Goal: Task Accomplishment & Management: Use online tool/utility

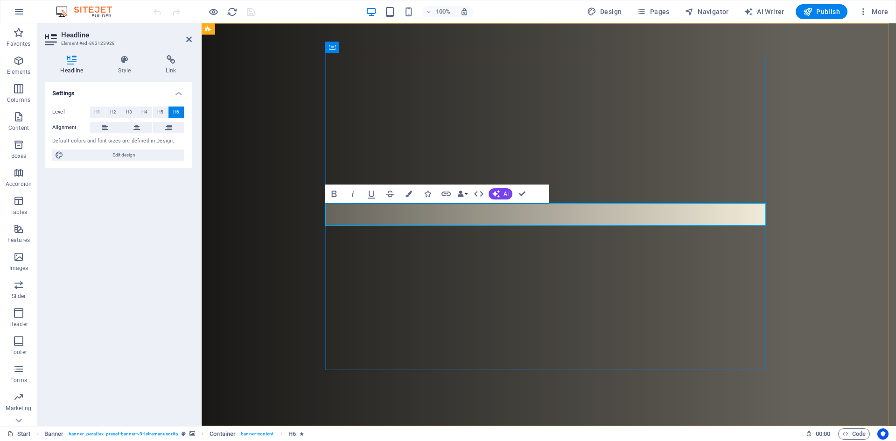
drag, startPoint x: 623, startPoint y: 214, endPoint x: 648, endPoint y: 215, distance: 25.7
click at [189, 42] on icon at bounding box center [189, 38] width 6 height 7
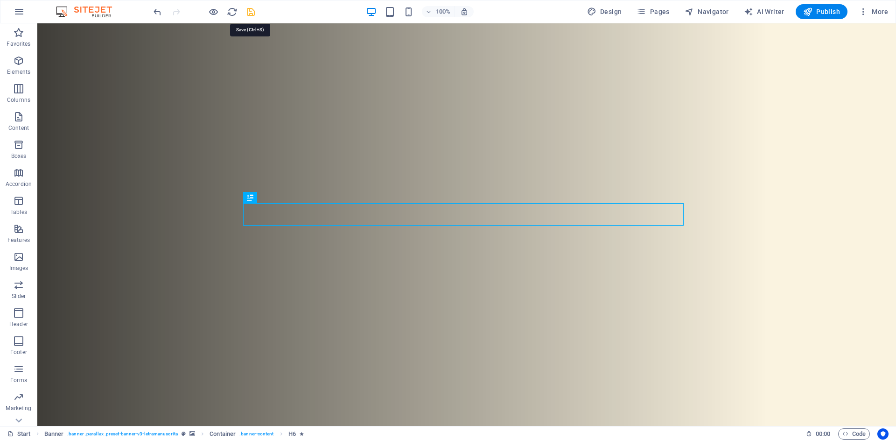
click at [251, 13] on icon "save" at bounding box center [250, 12] width 11 height 11
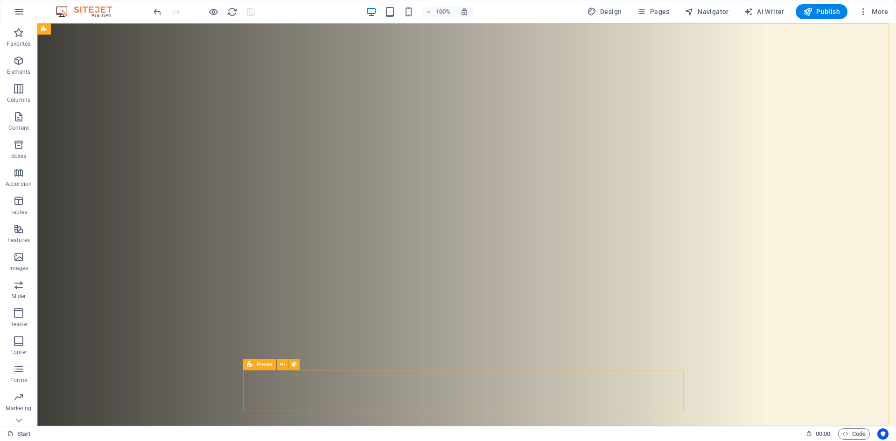
click at [255, 366] on div "Preset" at bounding box center [260, 363] width 34 height 11
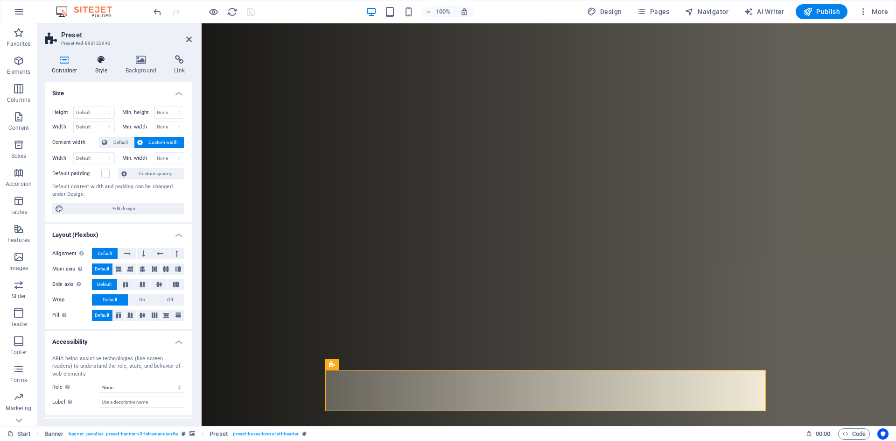
click at [104, 65] on h4 "Style" at bounding box center [103, 65] width 30 height 20
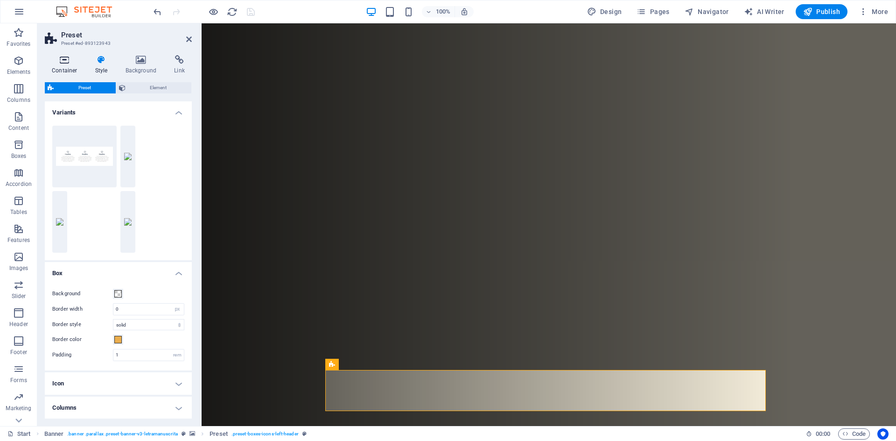
click at [66, 64] on h4 "Container" at bounding box center [66, 65] width 43 height 20
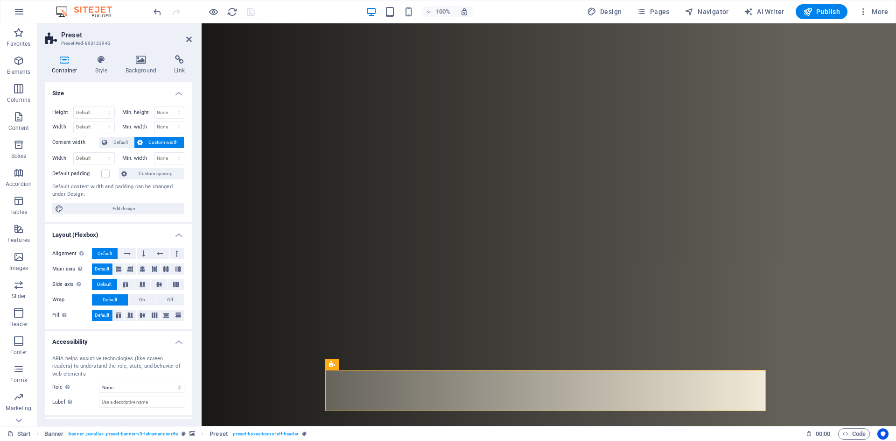
scroll to position [42, 0]
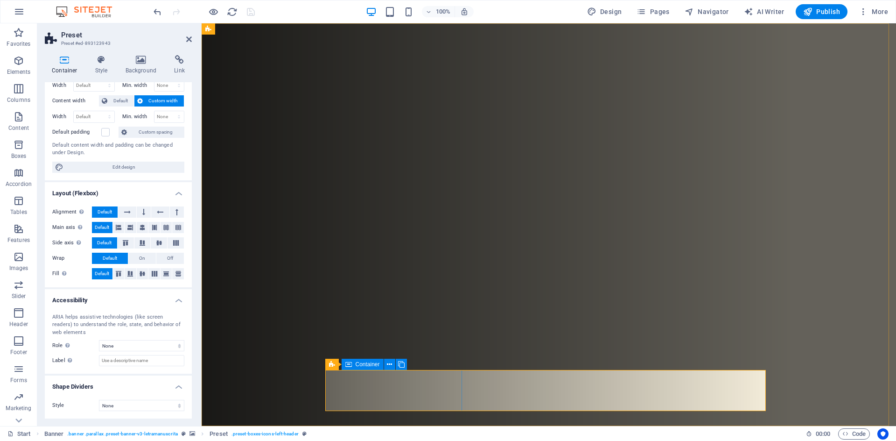
click at [359, 364] on span "Container" at bounding box center [368, 364] width 24 height 6
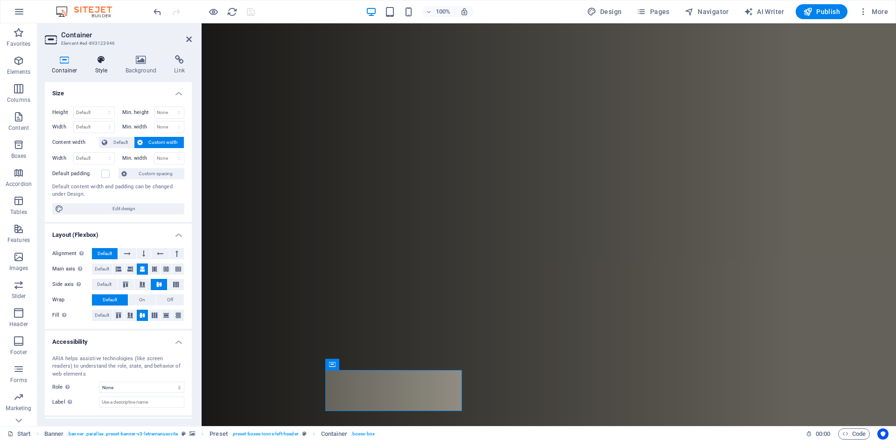
click at [100, 59] on icon at bounding box center [101, 59] width 27 height 9
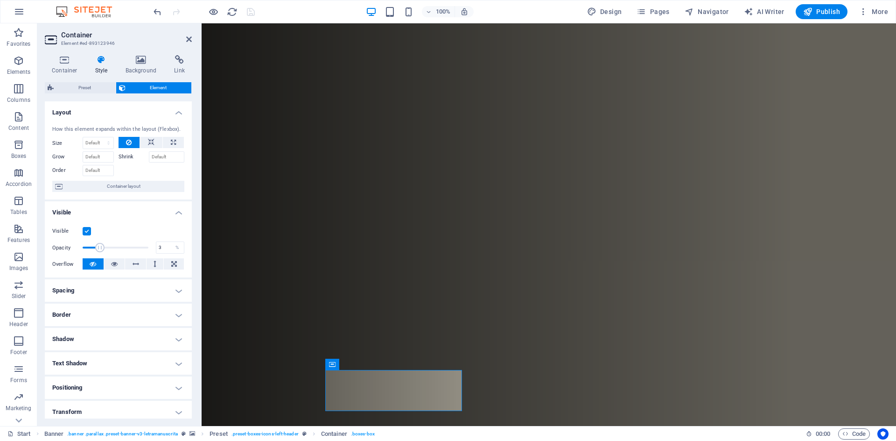
type input "1"
drag, startPoint x: 145, startPoint y: 250, endPoint x: 63, endPoint y: 249, distance: 82.6
click at [63, 249] on div "Opacity 1 %" at bounding box center [118, 247] width 132 height 14
click at [501, 366] on span "Container" at bounding box center [503, 364] width 24 height 6
drag, startPoint x: 501, startPoint y: 366, endPoint x: 210, endPoint y: 328, distance: 294.2
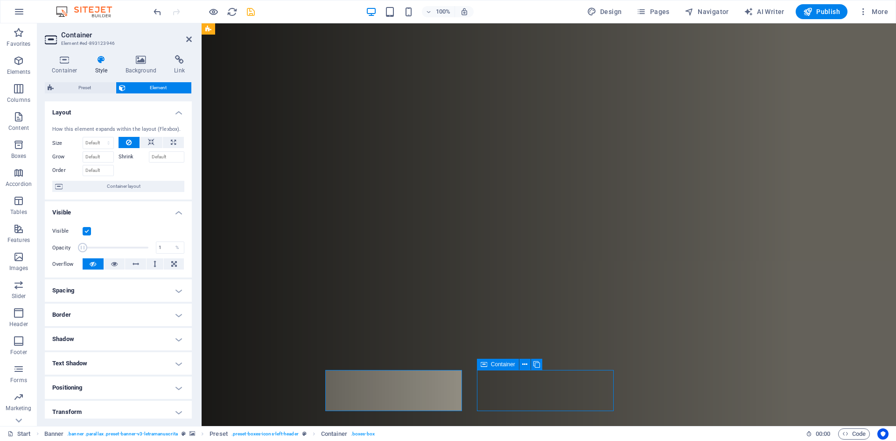
click at [501, 366] on span "Container" at bounding box center [503, 364] width 24 height 6
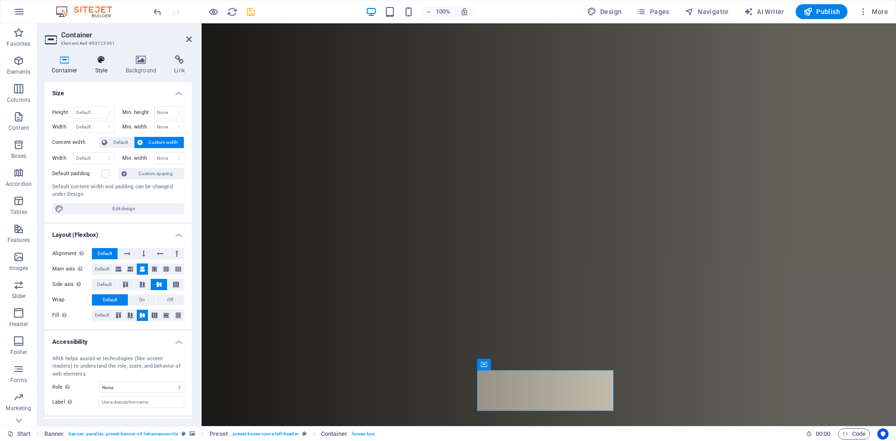
click at [103, 66] on h4 "Style" at bounding box center [103, 65] width 30 height 20
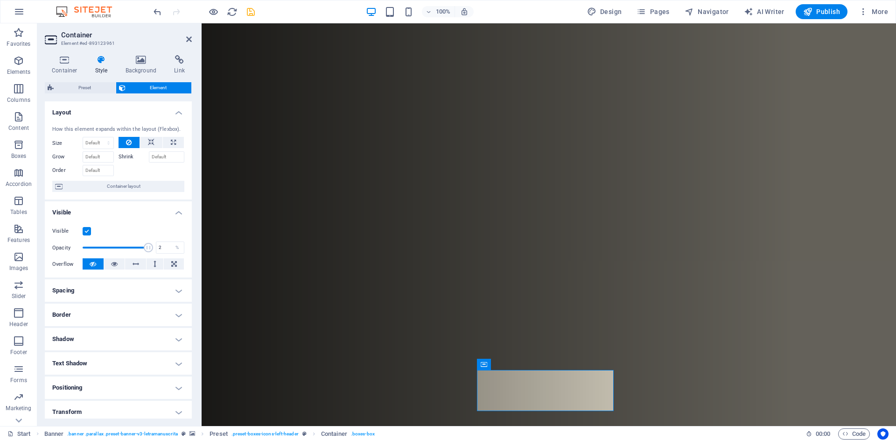
type input "1"
drag, startPoint x: 149, startPoint y: 249, endPoint x: 60, endPoint y: 247, distance: 88.7
click at [60, 247] on div "Opacity 1 %" at bounding box center [118, 247] width 132 height 14
click at [639, 365] on div "Container" at bounding box center [650, 363] width 42 height 11
drag, startPoint x: 639, startPoint y: 365, endPoint x: 0, endPoint y: 260, distance: 647.5
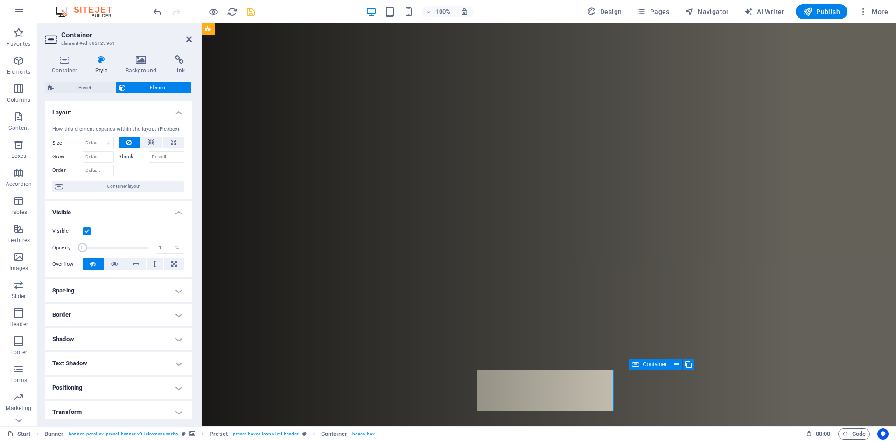
click at [639, 365] on div "Container" at bounding box center [650, 363] width 42 height 11
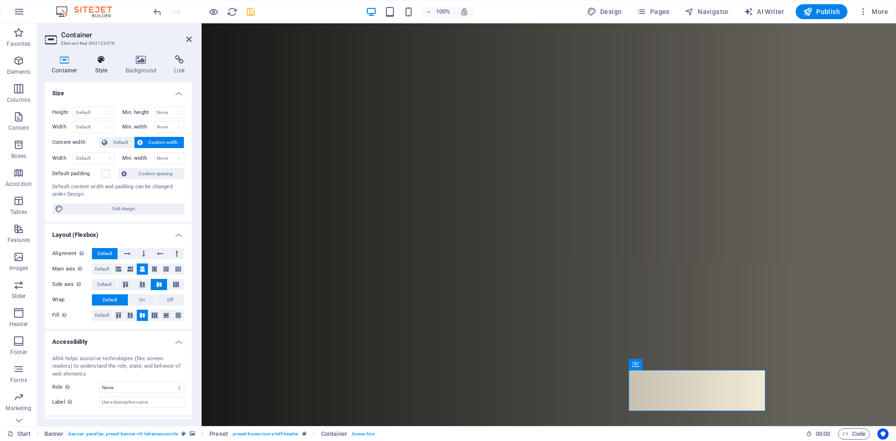
click at [104, 68] on h4 "Style" at bounding box center [103, 65] width 30 height 20
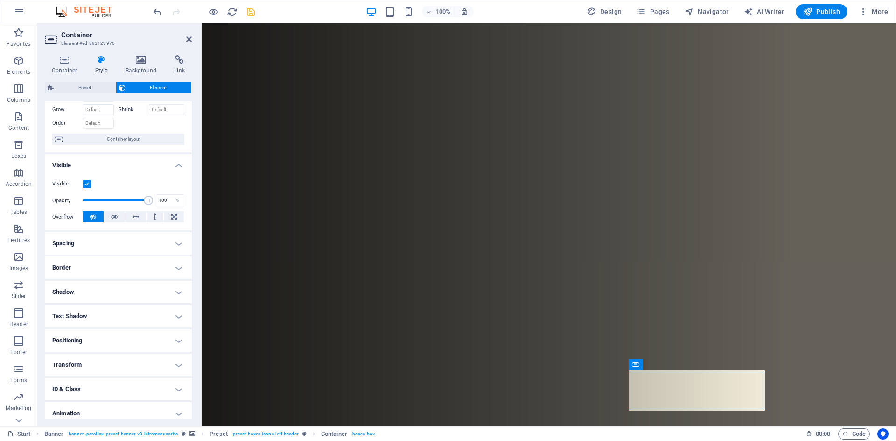
scroll to position [77, 0]
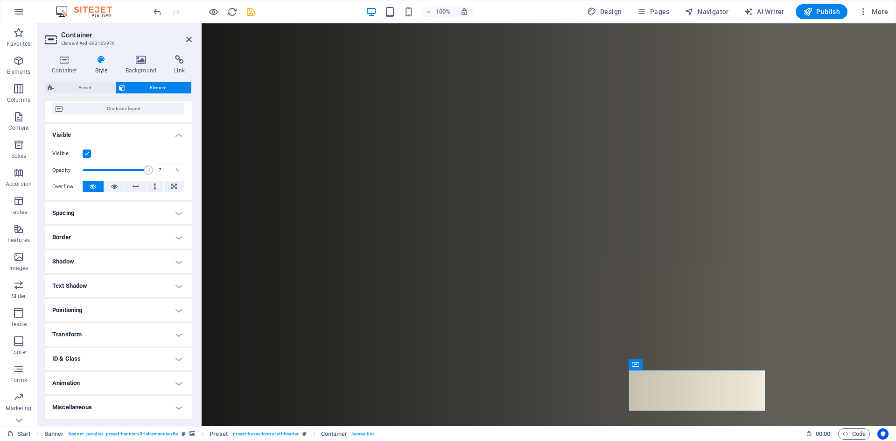
type input "1"
drag, startPoint x: 147, startPoint y: 171, endPoint x: 60, endPoint y: 172, distance: 86.3
click at [60, 172] on div "Opacity 1 %" at bounding box center [118, 170] width 132 height 14
click at [249, 14] on icon "save" at bounding box center [250, 12] width 11 height 11
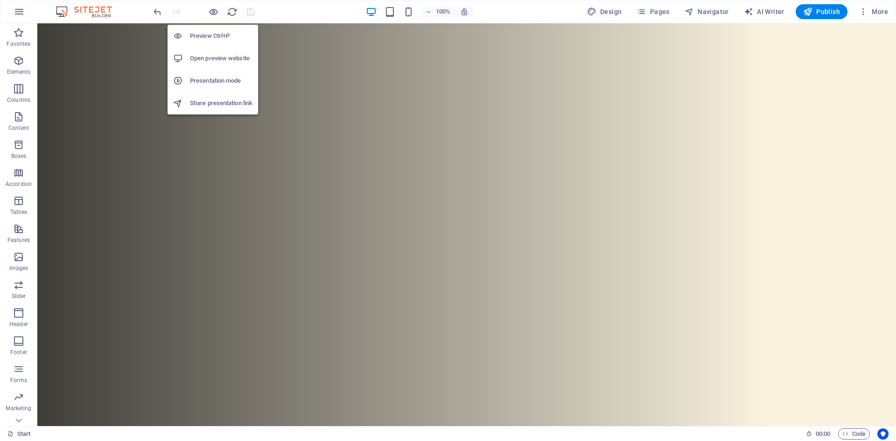
click at [216, 59] on h6 "Open preview website" at bounding box center [221, 58] width 63 height 11
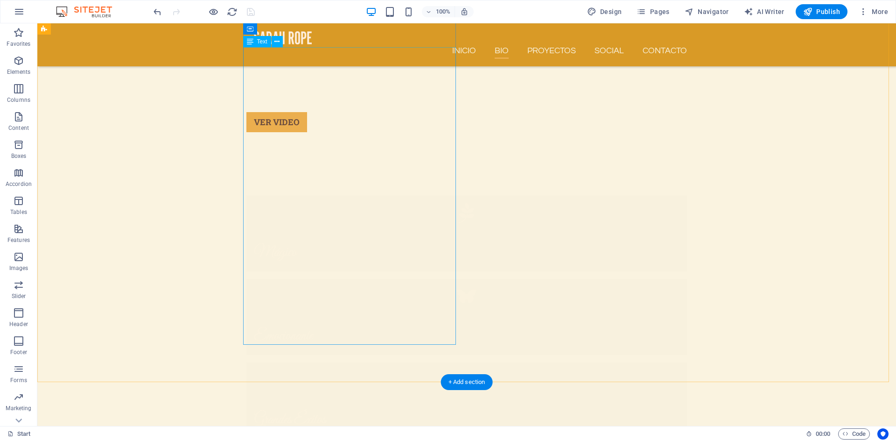
scroll to position [392, 0]
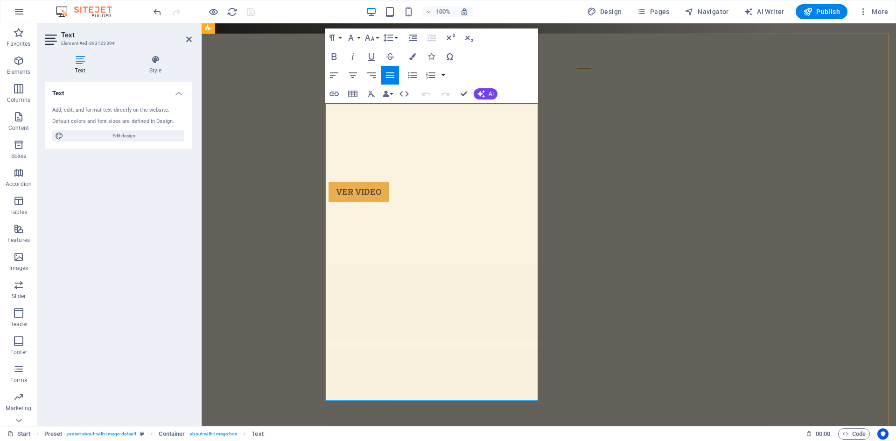
drag, startPoint x: 434, startPoint y: 393, endPoint x: 472, endPoint y: 394, distance: 37.9
click at [188, 38] on icon at bounding box center [189, 38] width 6 height 7
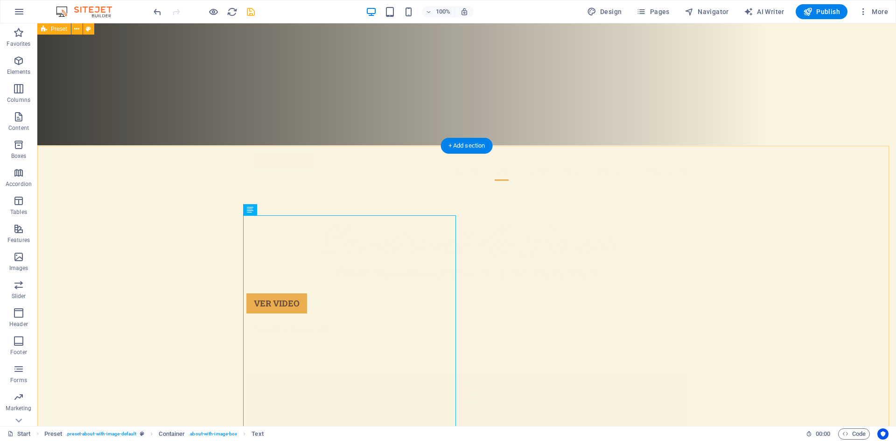
scroll to position [280, 0]
click at [495, 176] on span "Image" at bounding box center [492, 178] width 15 height 6
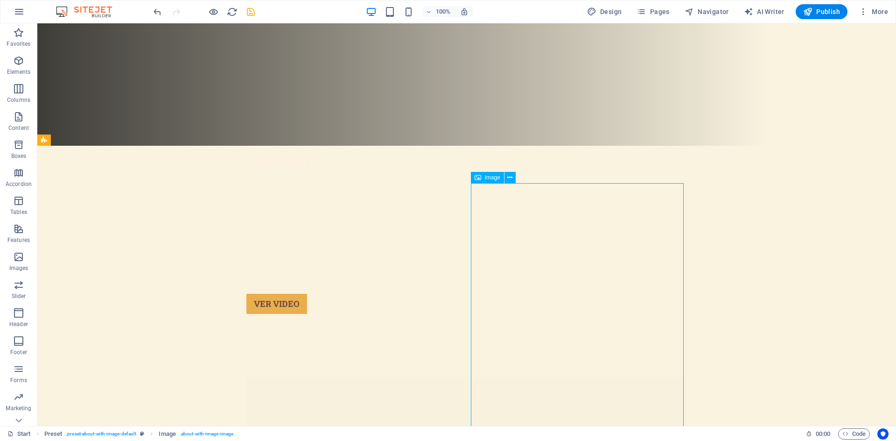
click at [497, 181] on div "Image" at bounding box center [487, 177] width 33 height 11
select select "px"
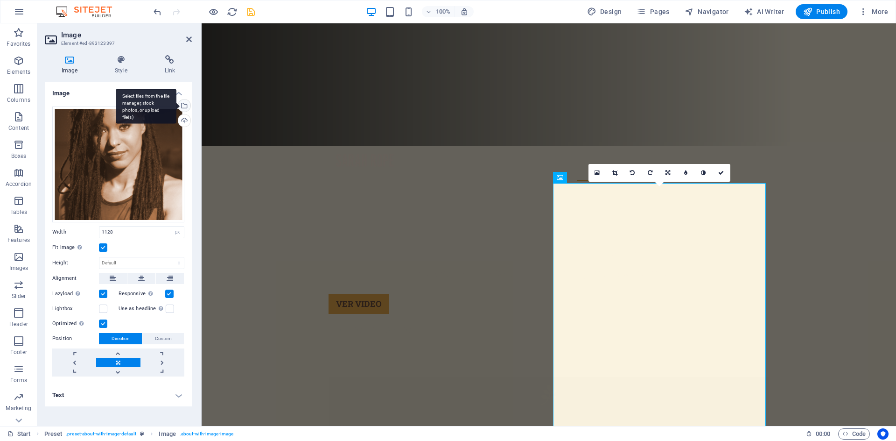
click at [186, 108] on div "Select files from the file manager, stock photos, or upload file(s)" at bounding box center [183, 106] width 14 height 14
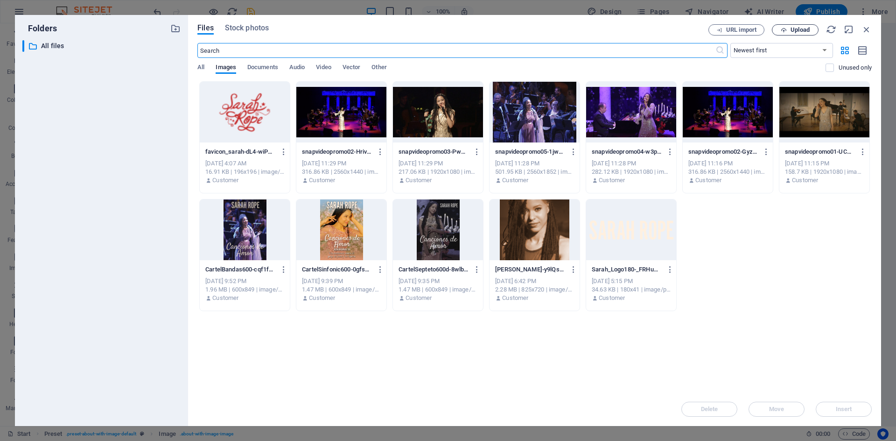
click at [794, 34] on button "Upload" at bounding box center [795, 29] width 47 height 11
click at [791, 34] on button "Upload" at bounding box center [795, 29] width 47 height 11
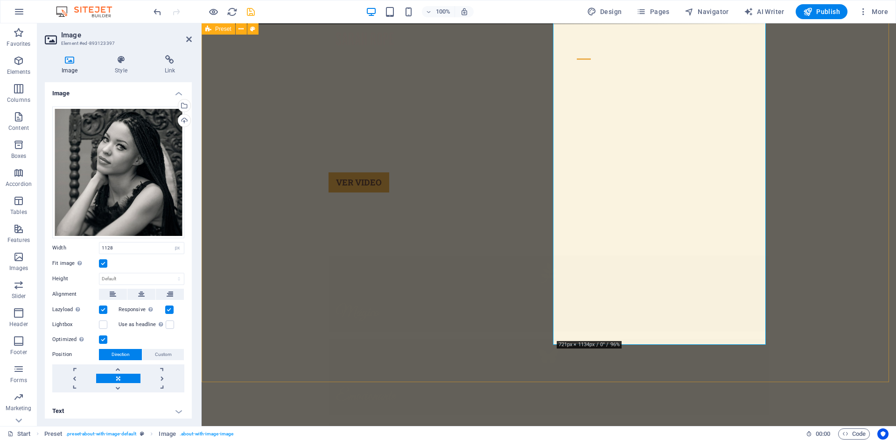
scroll to position [392, 0]
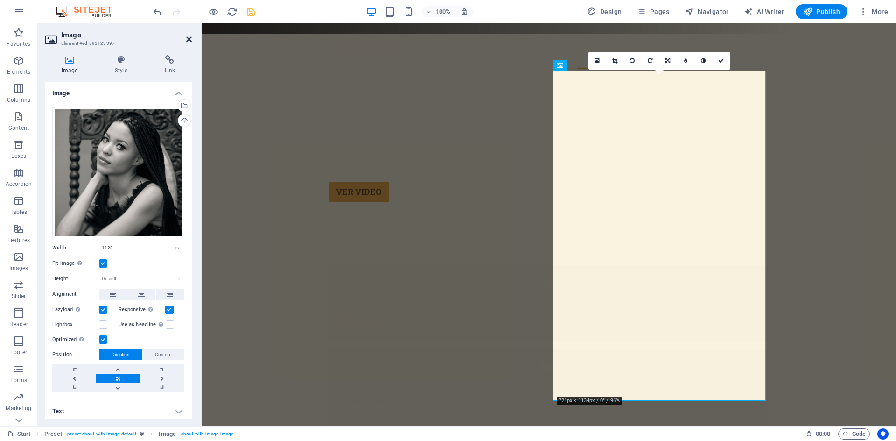
click at [188, 37] on icon at bounding box center [189, 38] width 6 height 7
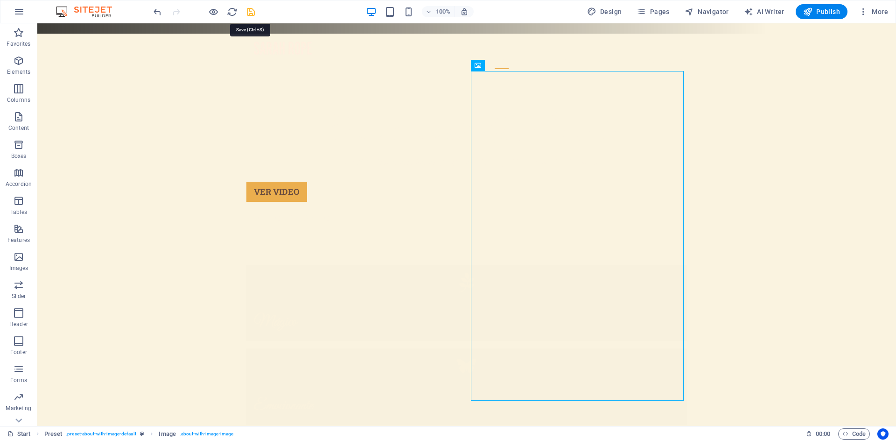
click at [251, 13] on icon "save" at bounding box center [250, 12] width 11 height 11
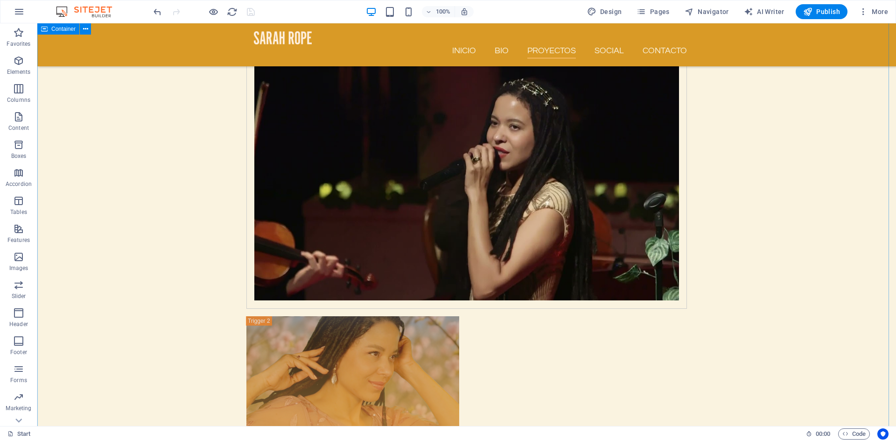
scroll to position [2408, 0]
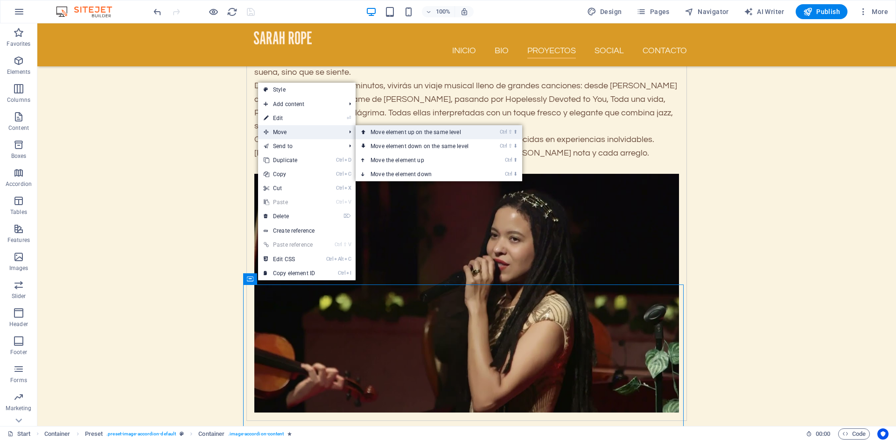
click at [383, 134] on link "Ctrl ⇧ ⬆ Move element up on the same level" at bounding box center [422, 132] width 132 height 14
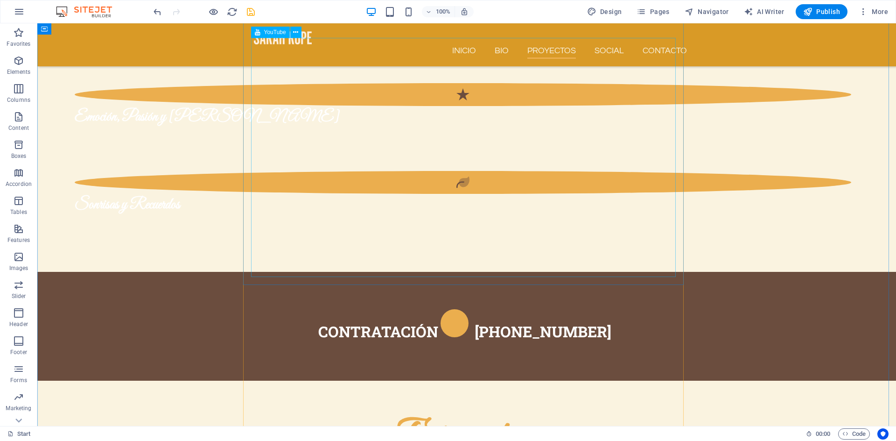
scroll to position [1960, 0]
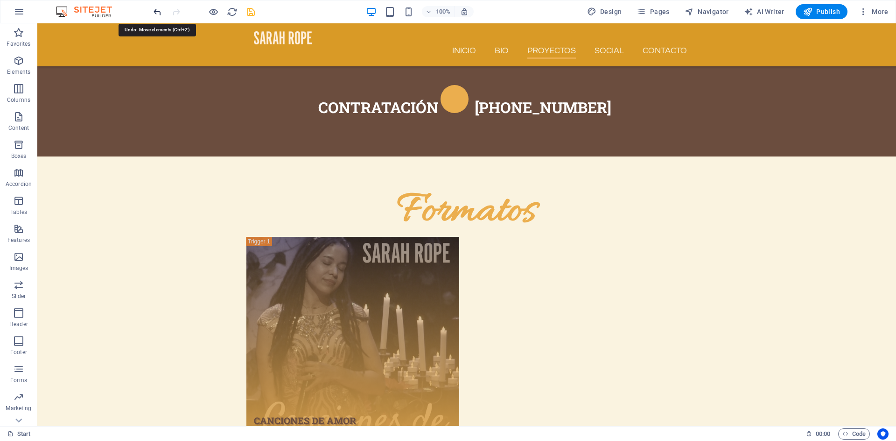
click at [154, 11] on icon "undo" at bounding box center [157, 12] width 11 height 11
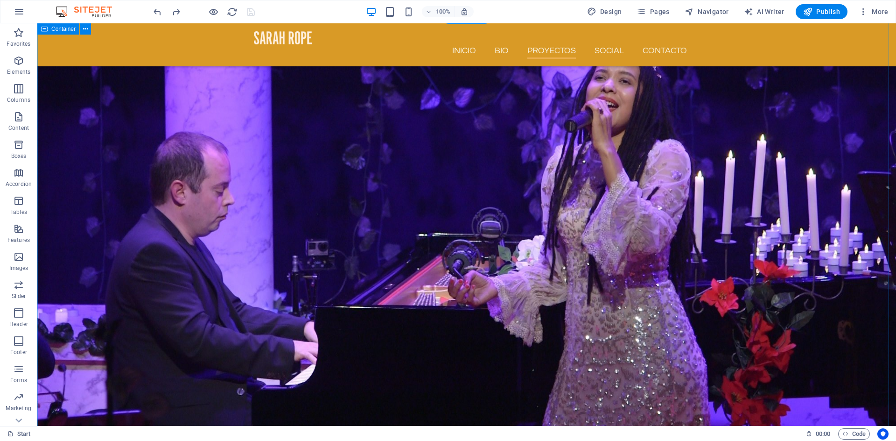
scroll to position [1224, 0]
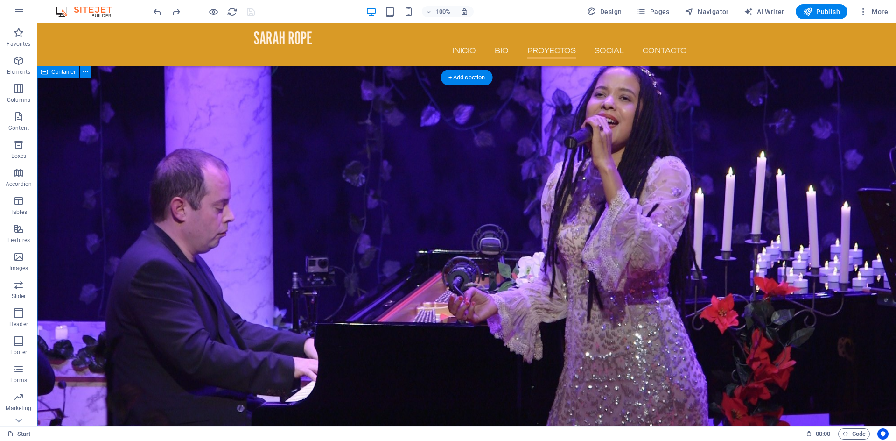
click at [250, 151] on icon at bounding box center [250, 151] width 6 height 11
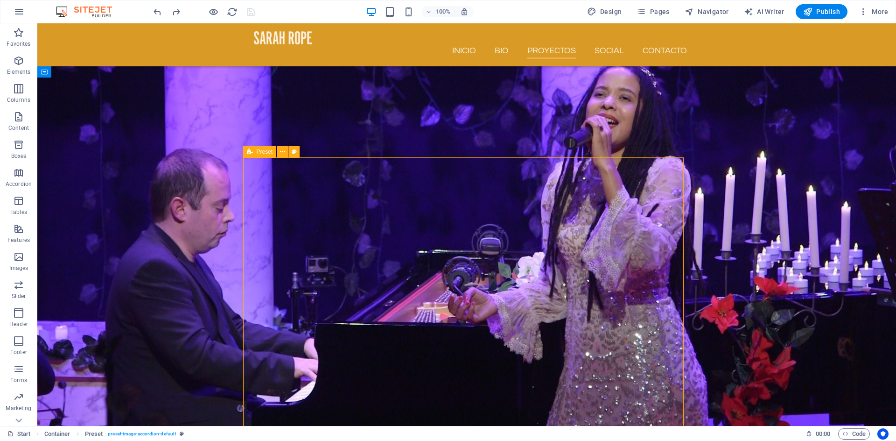
click at [250, 151] on icon at bounding box center [250, 151] width 6 height 11
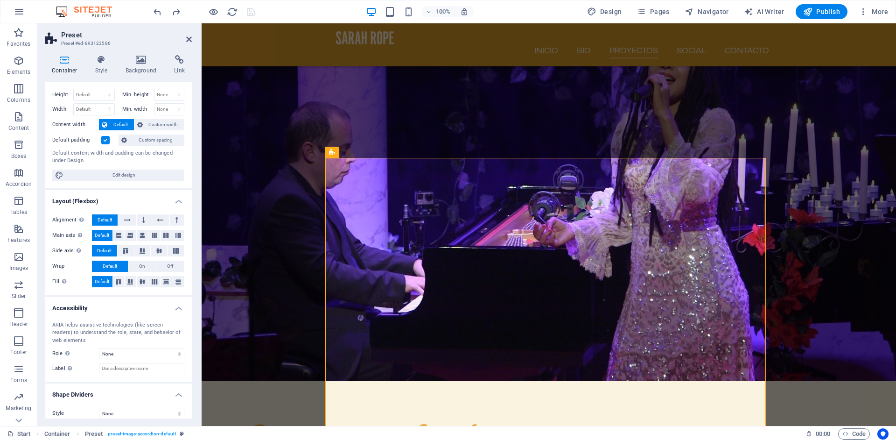
scroll to position [26, 0]
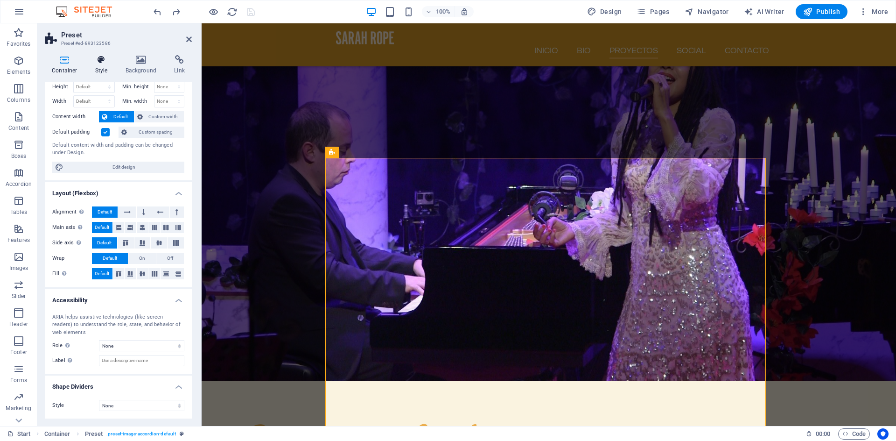
click at [103, 63] on icon at bounding box center [101, 59] width 27 height 9
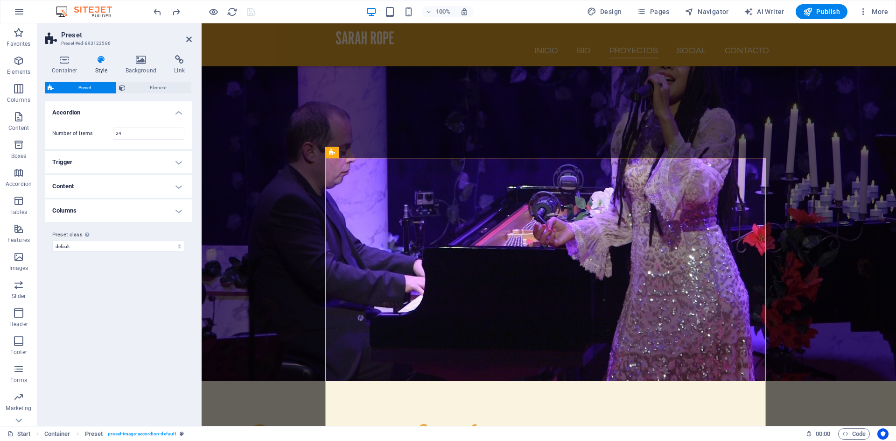
click at [180, 163] on h4 "Trigger" at bounding box center [118, 162] width 147 height 22
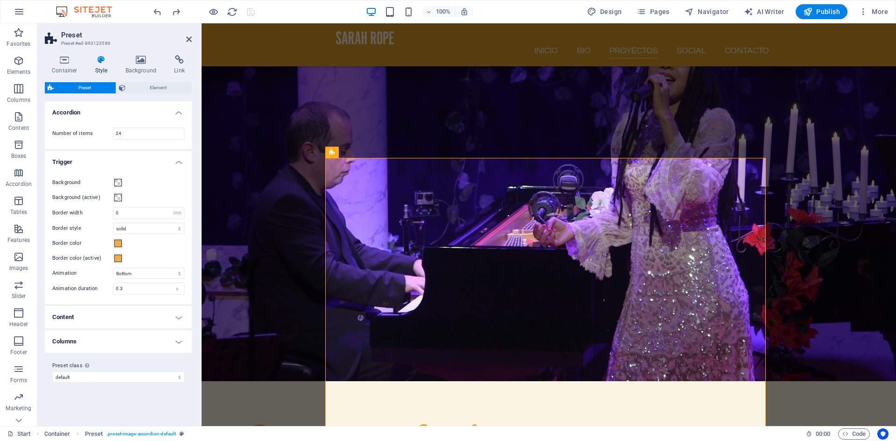
click at [181, 321] on h4 "Content" at bounding box center [118, 317] width 147 height 22
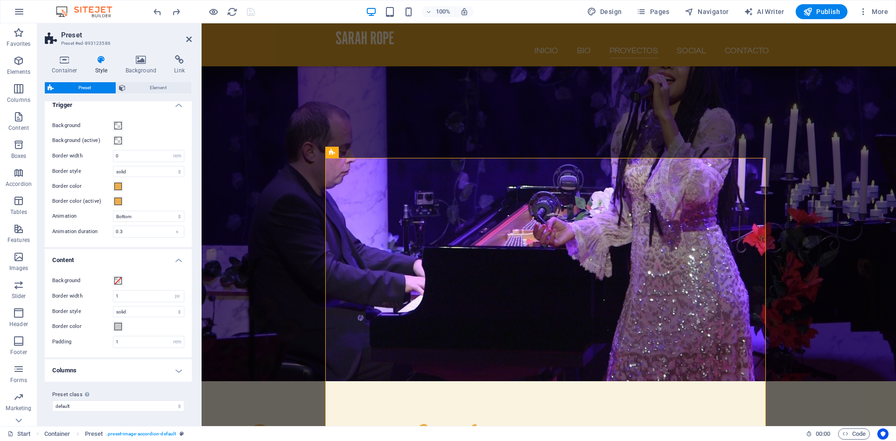
scroll to position [57, 0]
click at [179, 371] on h4 "Columns" at bounding box center [118, 369] width 147 height 22
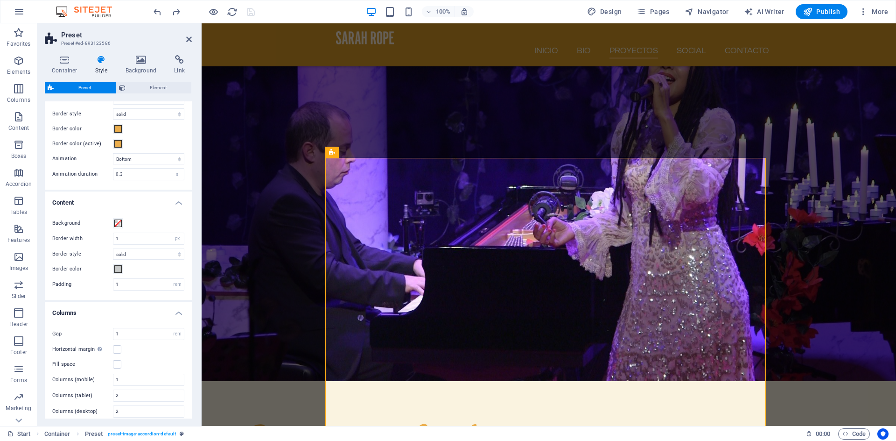
scroll to position [160, 0]
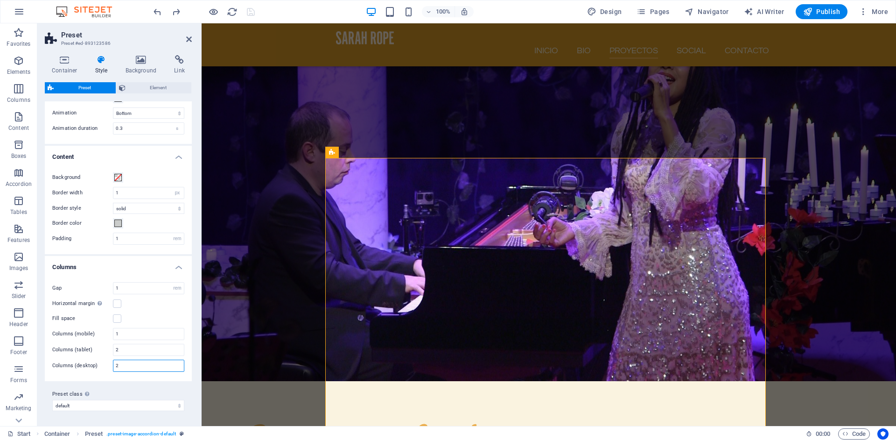
drag, startPoint x: 124, startPoint y: 365, endPoint x: 109, endPoint y: 363, distance: 15.1
click at [109, 363] on div "Columns (desktop) 2" at bounding box center [118, 365] width 132 height 12
type input "3"
click at [189, 39] on icon at bounding box center [189, 38] width 6 height 7
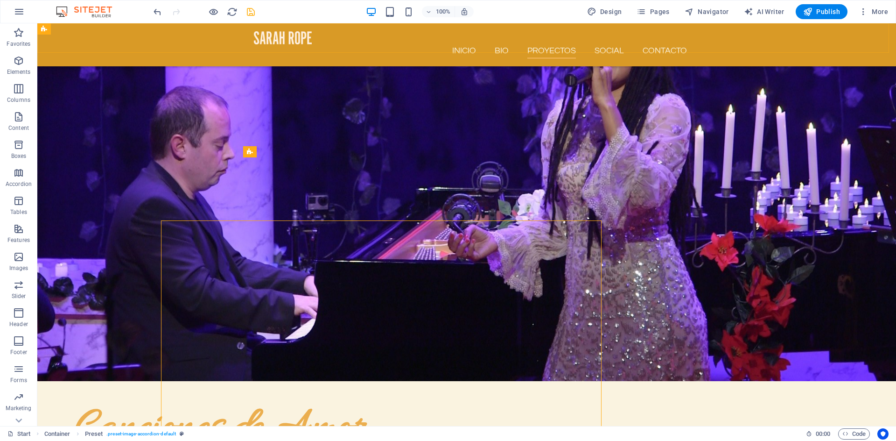
scroll to position [1224, 0]
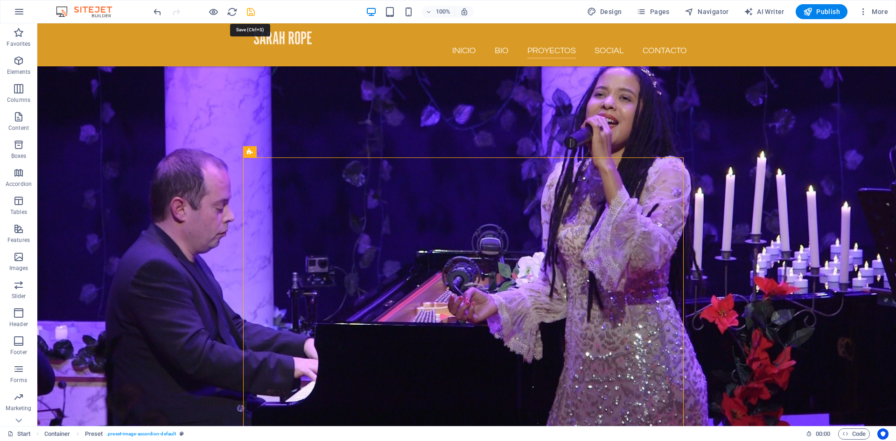
click at [250, 15] on icon "save" at bounding box center [250, 12] width 11 height 11
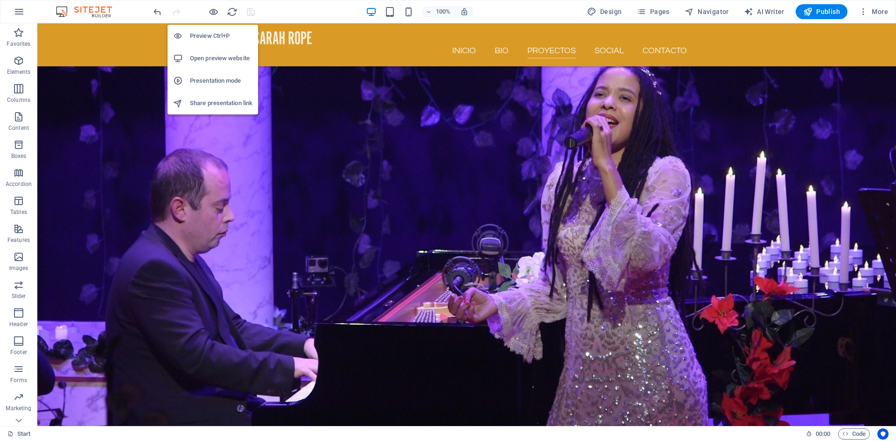
drag, startPoint x: 222, startPoint y: 61, endPoint x: 210, endPoint y: 59, distance: 11.8
click at [210, 59] on h6 "Open preview website" at bounding box center [221, 58] width 63 height 11
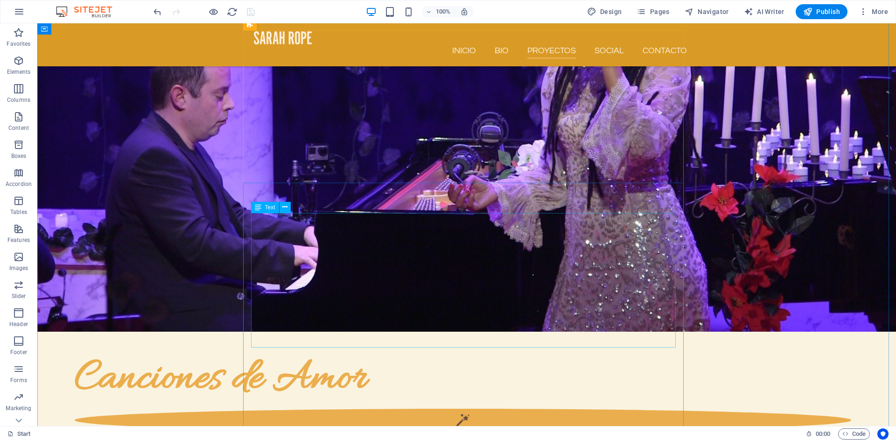
scroll to position [1392, 0]
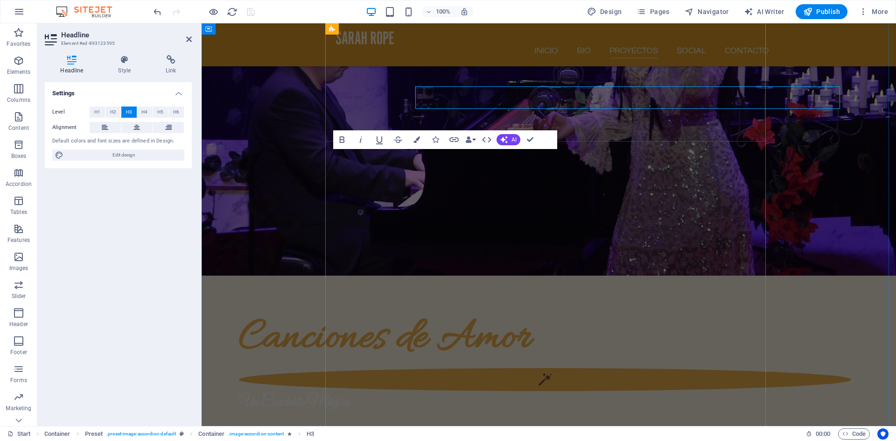
scroll to position [1455, 0]
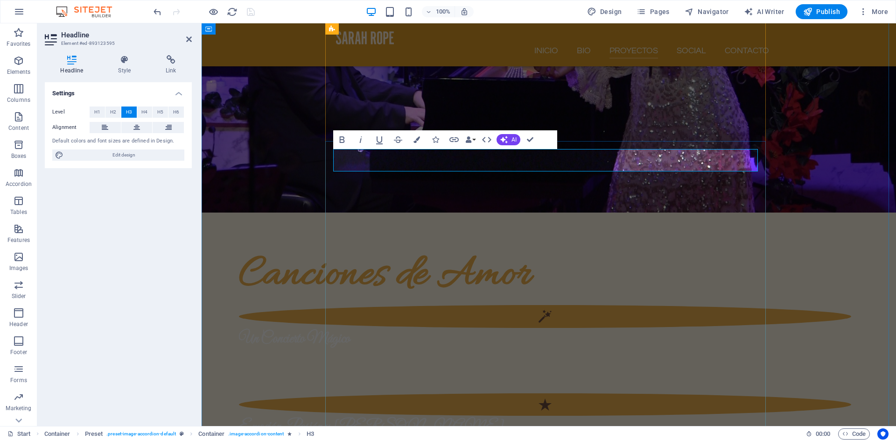
drag, startPoint x: 458, startPoint y: 160, endPoint x: 486, endPoint y: 160, distance: 27.5
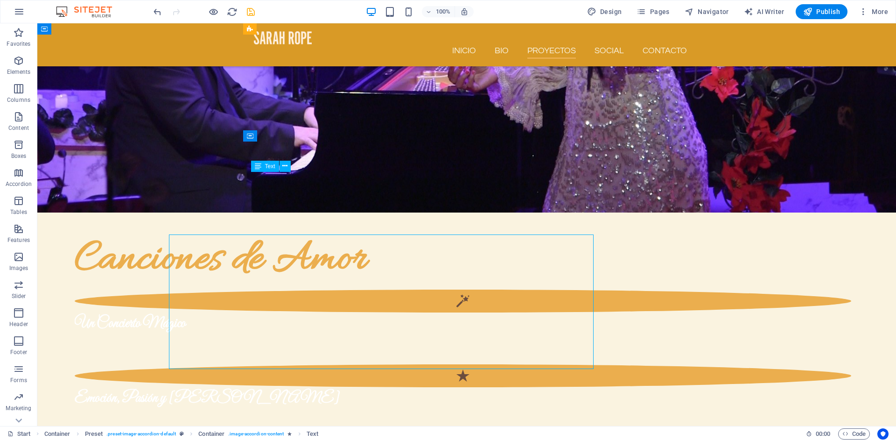
scroll to position [1392, 0]
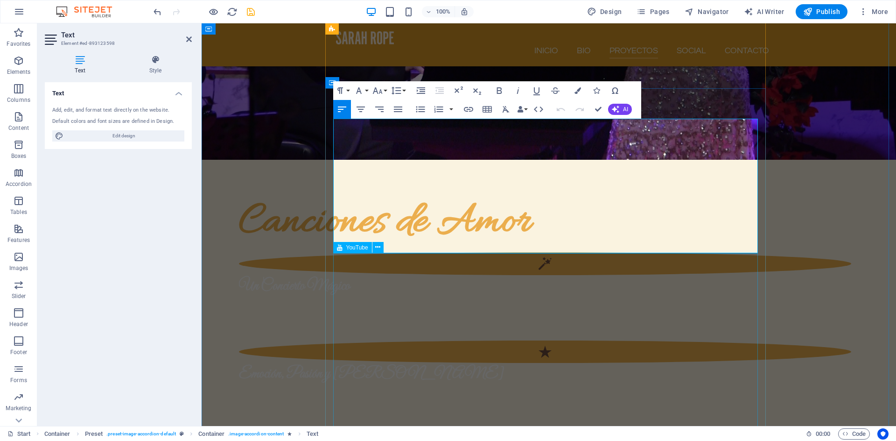
scroll to position [1567, 0]
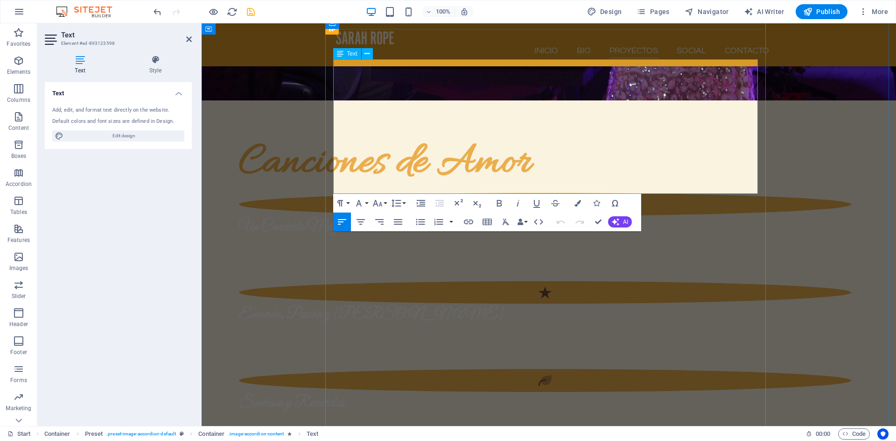
drag, startPoint x: 334, startPoint y: 178, endPoint x: 672, endPoint y: 175, distance: 337.5
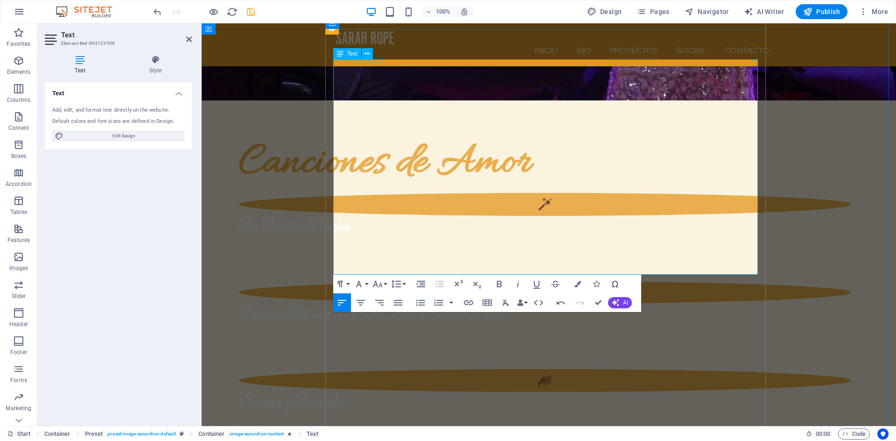
scroll to position [1455, 0]
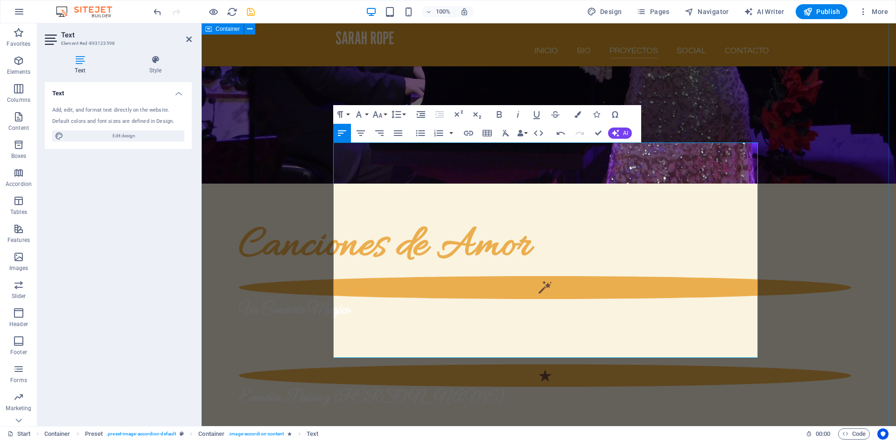
scroll to position [1399, 0]
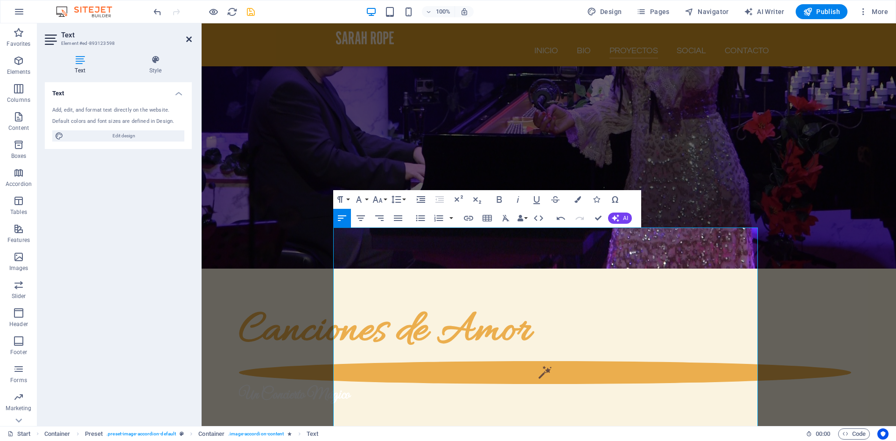
click at [188, 40] on icon at bounding box center [189, 38] width 6 height 7
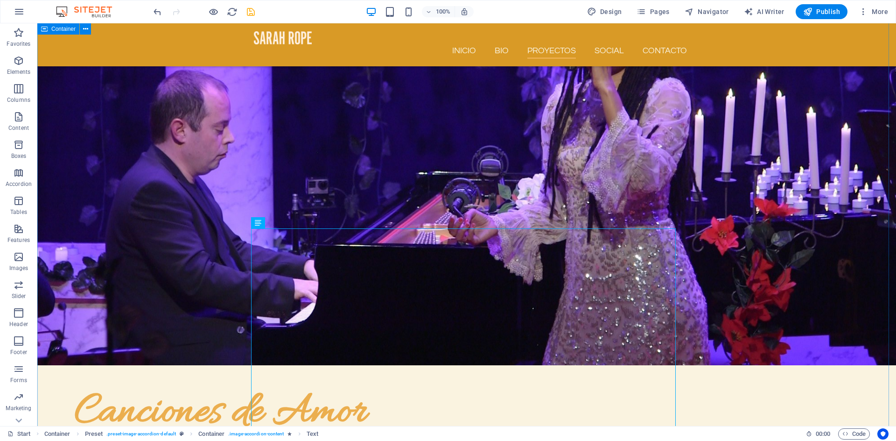
scroll to position [1281, 0]
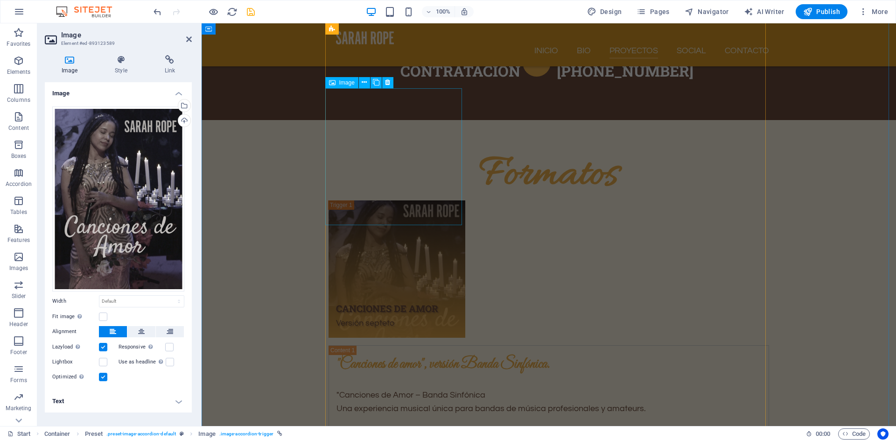
scroll to position [2015, 0]
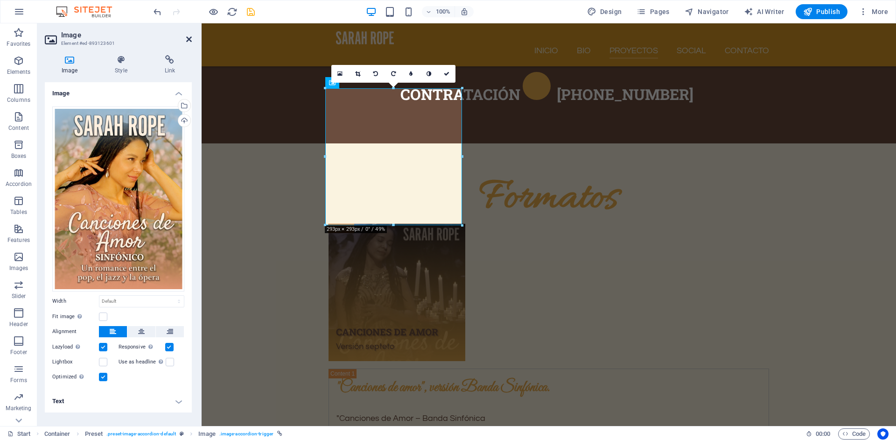
click at [189, 39] on icon at bounding box center [189, 38] width 6 height 7
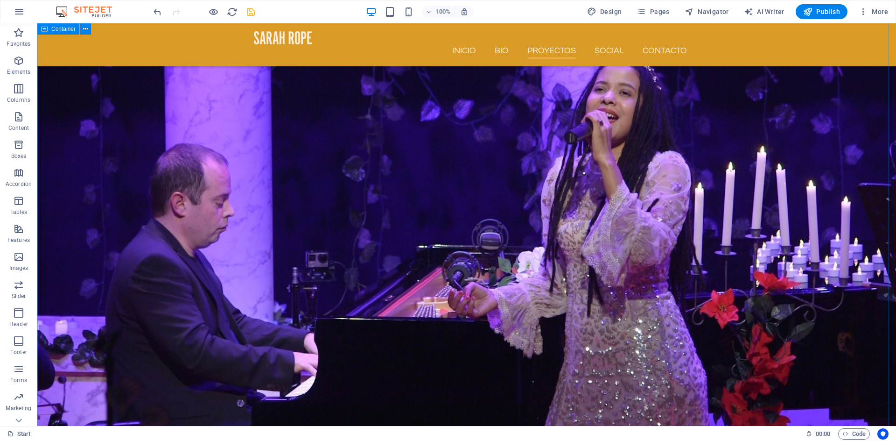
scroll to position [1224, 0]
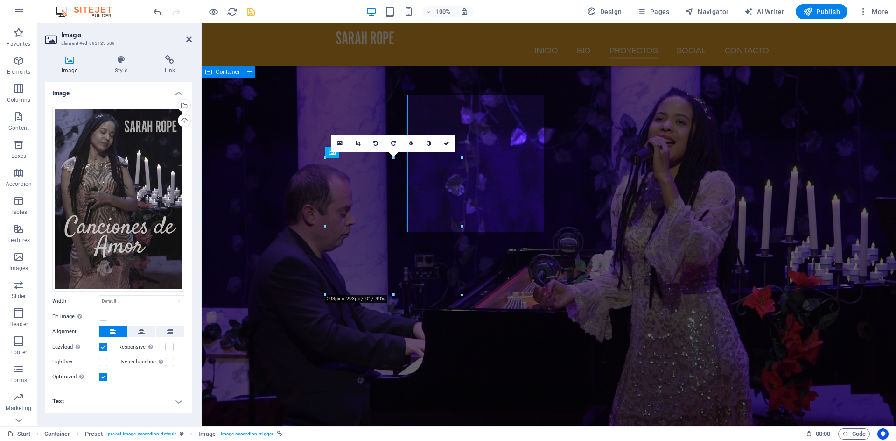
scroll to position [1287, 0]
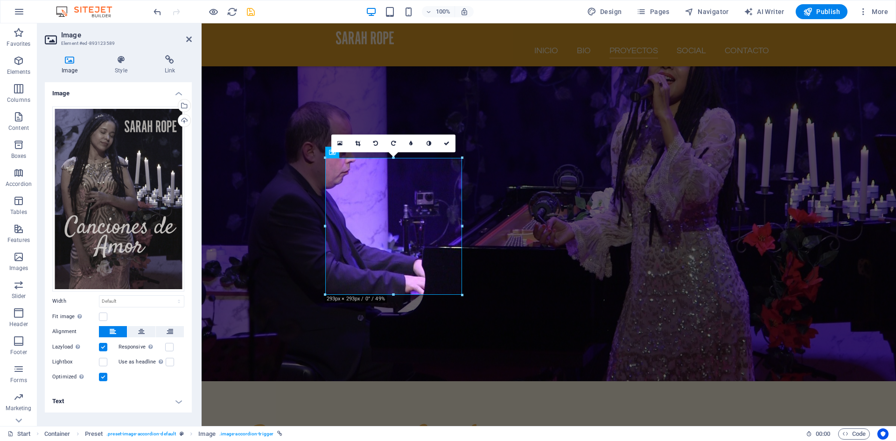
click at [180, 402] on h4 "Text" at bounding box center [118, 401] width 147 height 22
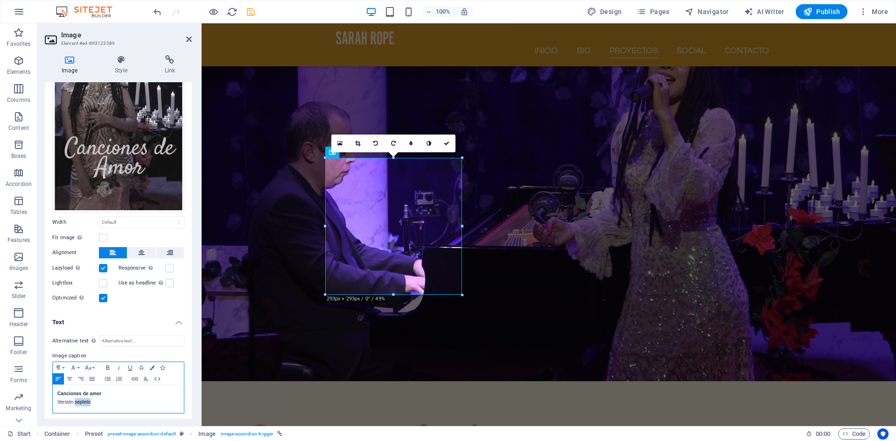
drag, startPoint x: 75, startPoint y: 400, endPoint x: 98, endPoint y: 403, distance: 22.6
click at [98, 403] on p "Versión septeto" at bounding box center [118, 402] width 122 height 8
drag, startPoint x: 101, startPoint y: 392, endPoint x: 53, endPoint y: 391, distance: 48.1
click at [53, 391] on div "Canciones de amor Versión Banda" at bounding box center [118, 399] width 131 height 28
drag, startPoint x: 74, startPoint y: 400, endPoint x: 95, endPoint y: 402, distance: 21.1
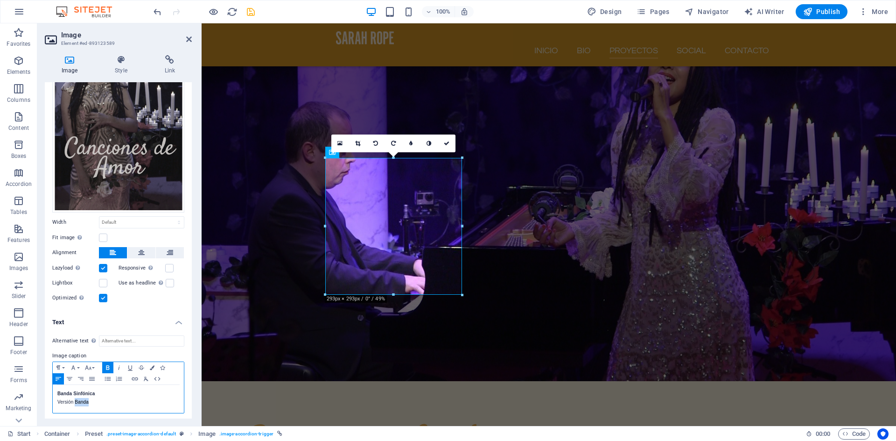
click at [95, 402] on p "Versión Banda" at bounding box center [118, 402] width 122 height 8
click at [96, 365] on button "Font Size" at bounding box center [90, 367] width 15 height 11
click at [103, 272] on link "14" at bounding box center [100, 275] width 34 height 14
click at [94, 366] on button "Font Size" at bounding box center [90, 367] width 15 height 11
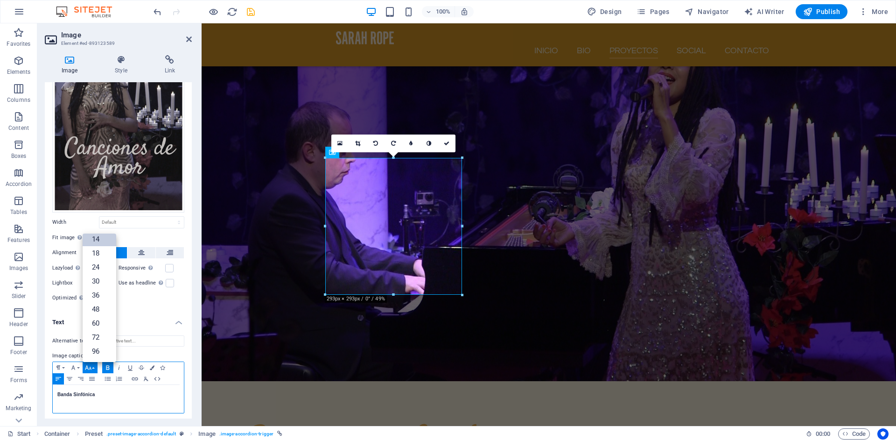
scroll to position [75, 0]
click at [101, 267] on link "24" at bounding box center [100, 267] width 34 height 14
click at [190, 41] on icon at bounding box center [189, 38] width 6 height 7
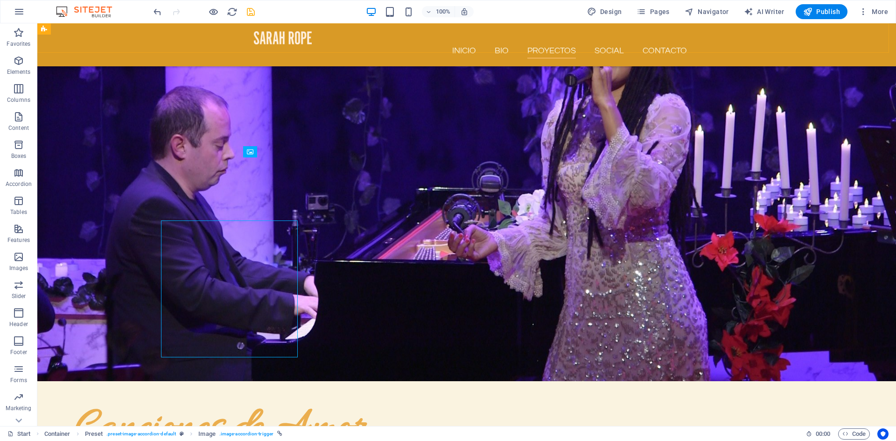
scroll to position [1224, 0]
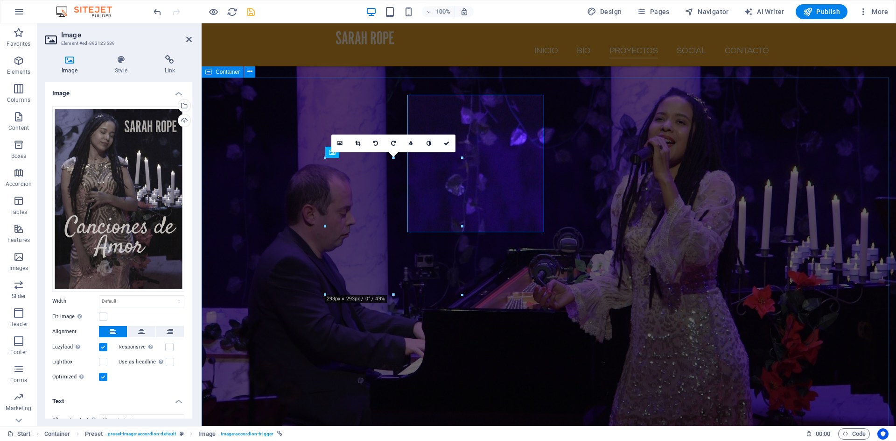
scroll to position [1287, 0]
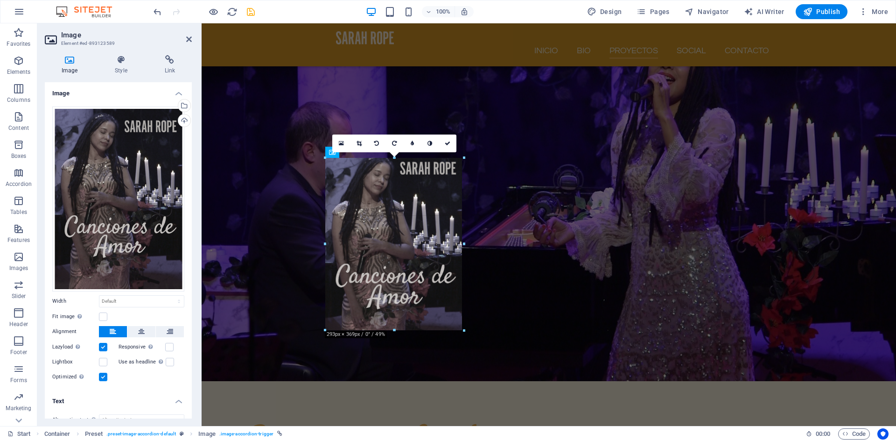
drag, startPoint x: 393, startPoint y: 294, endPoint x: 393, endPoint y: 329, distance: 35.0
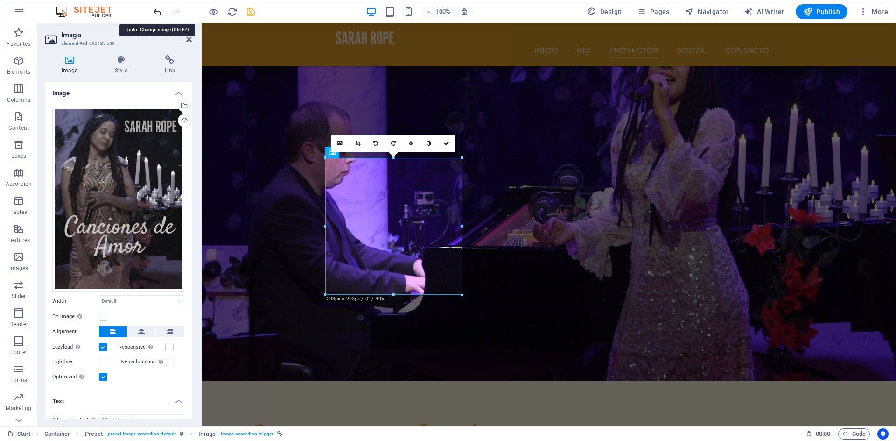
click at [153, 11] on icon "undo" at bounding box center [157, 12] width 11 height 11
click at [182, 121] on div "Upload" at bounding box center [183, 121] width 14 height 14
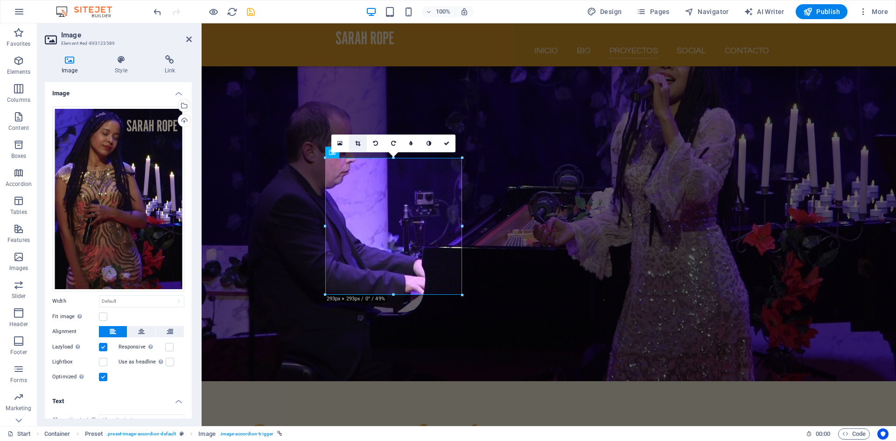
click at [359, 147] on link at bounding box center [358, 143] width 18 height 18
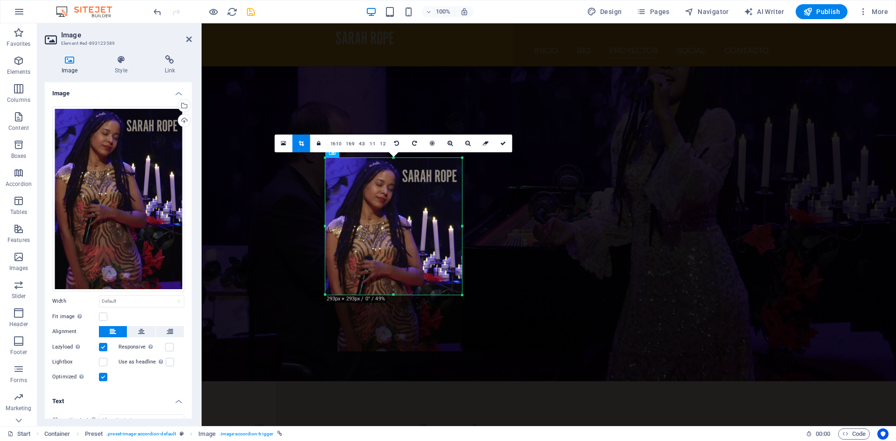
drag, startPoint x: 418, startPoint y: 203, endPoint x: 416, endPoint y: 230, distance: 27.1
click at [416, 230] on div at bounding box center [393, 255] width 137 height 194
click at [188, 39] on icon at bounding box center [189, 38] width 6 height 7
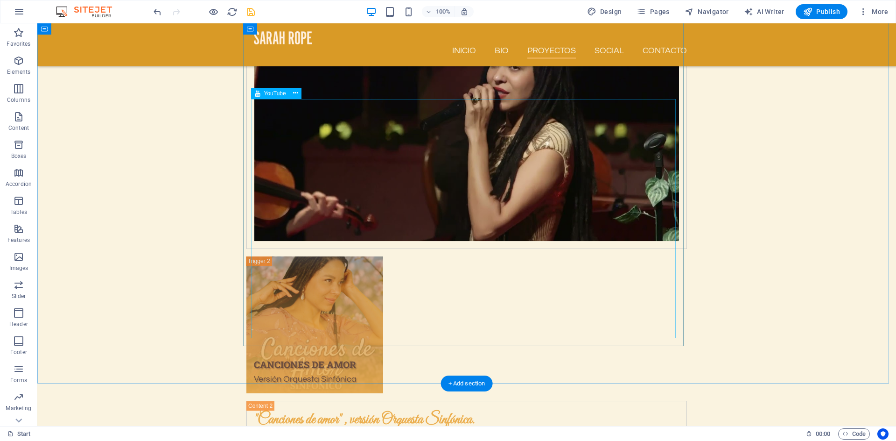
scroll to position [2568, 0]
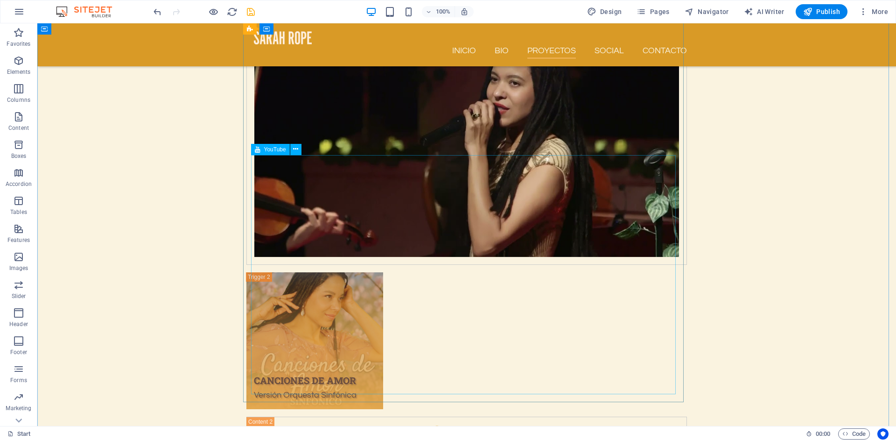
click at [282, 150] on span "YouTube" at bounding box center [275, 150] width 22 height 6
select select "ar16_9"
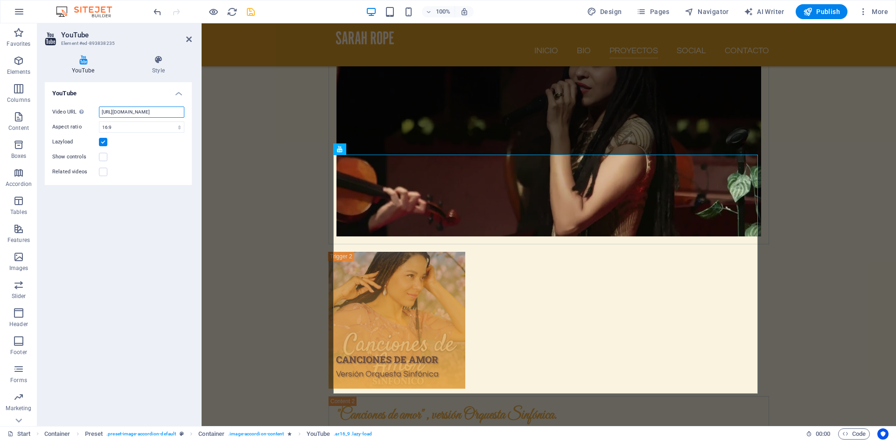
scroll to position [0, 25]
drag, startPoint x: 303, startPoint y: 133, endPoint x: 225, endPoint y: 114, distance: 79.8
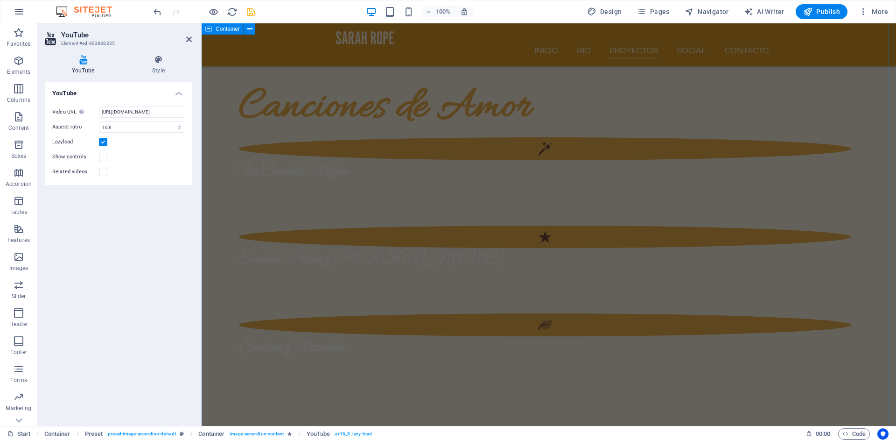
scroll to position [1623, 0]
click at [190, 40] on icon at bounding box center [189, 38] width 6 height 7
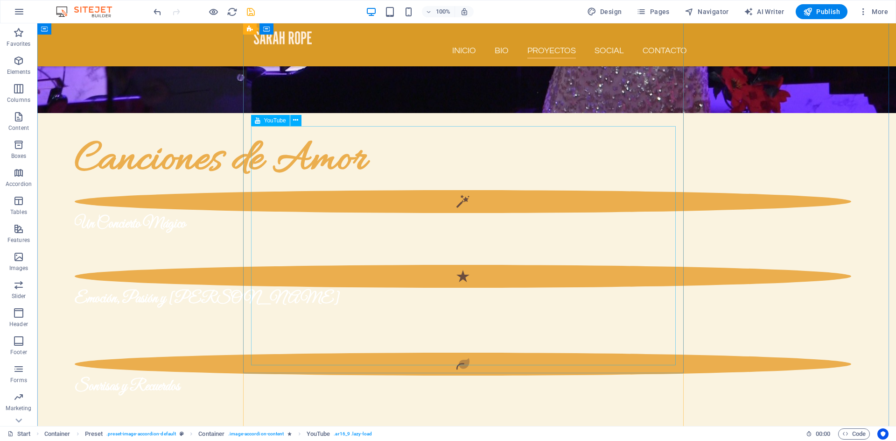
scroll to position [1554, 0]
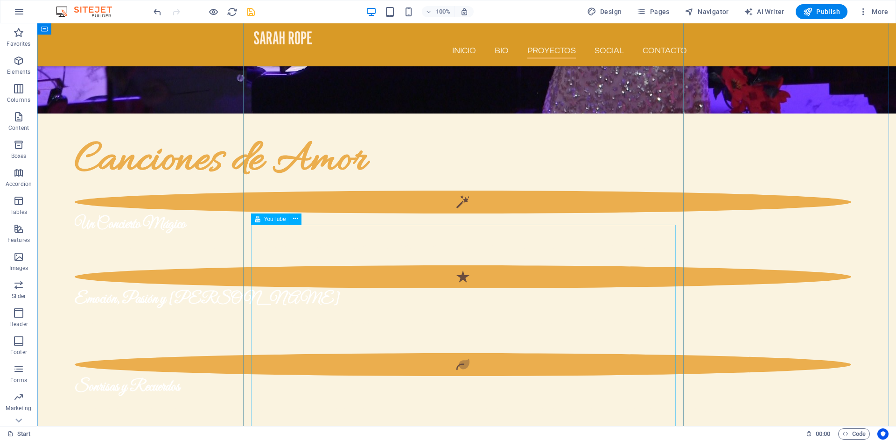
click at [274, 220] on span "YouTube" at bounding box center [275, 219] width 22 height 6
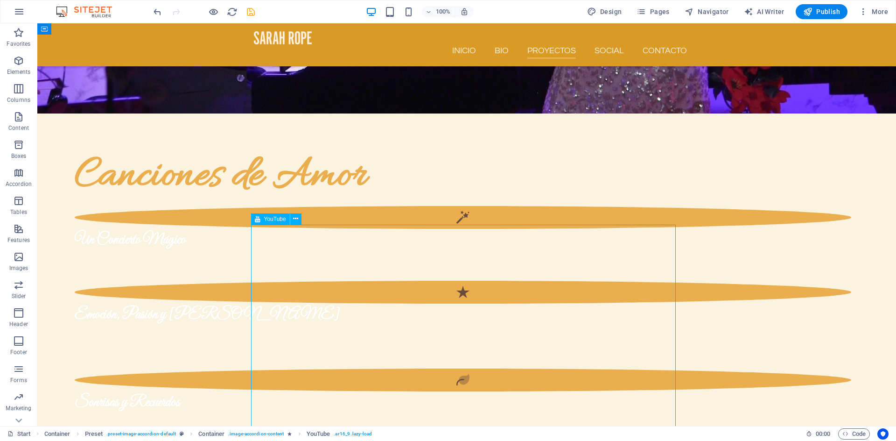
select select "ar16_9"
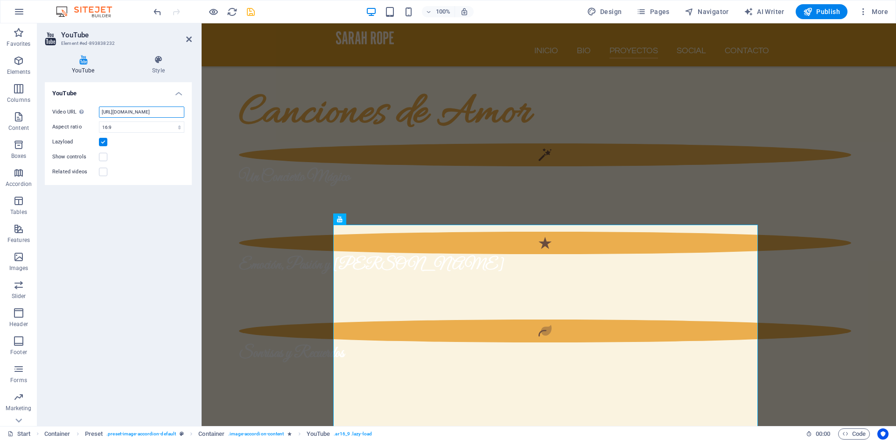
scroll to position [0, 28]
drag, startPoint x: 302, startPoint y: 136, endPoint x: 237, endPoint y: 117, distance: 67.8
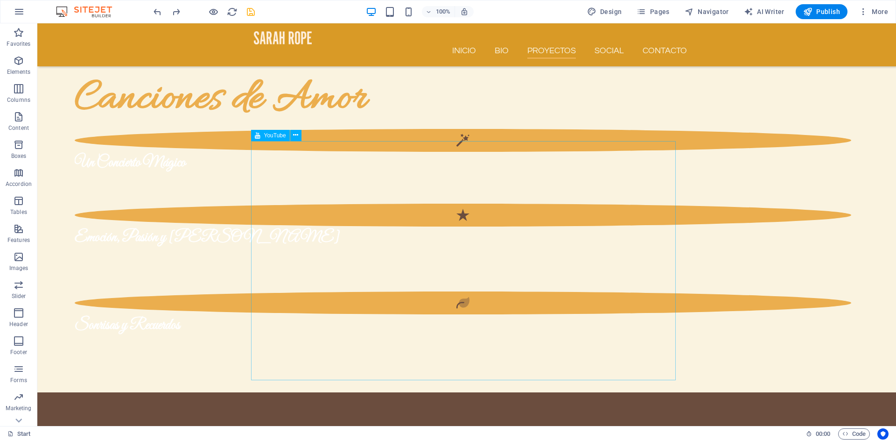
scroll to position [1577, 0]
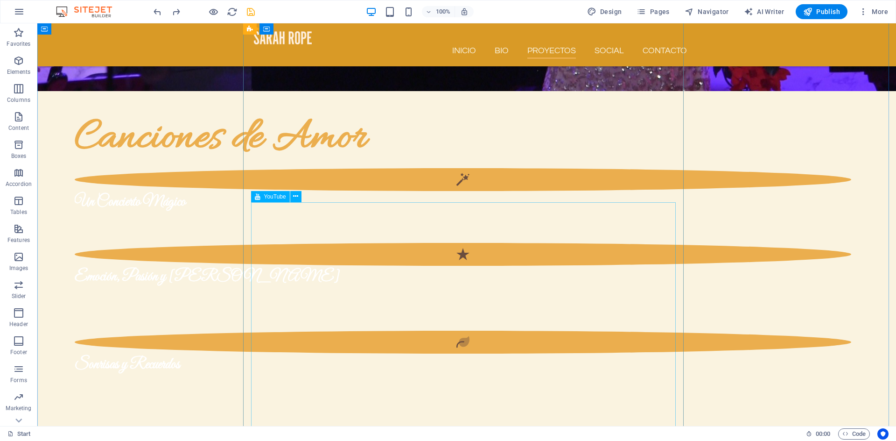
click at [277, 196] on span "YouTube" at bounding box center [275, 197] width 22 height 6
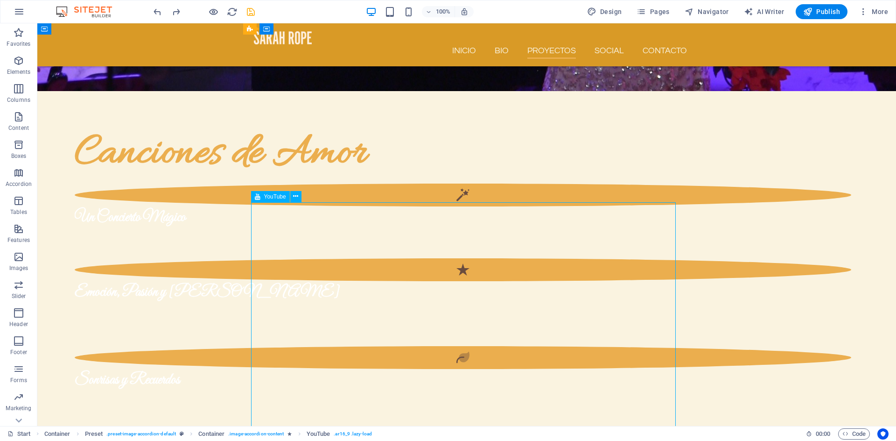
scroll to position [1639, 0]
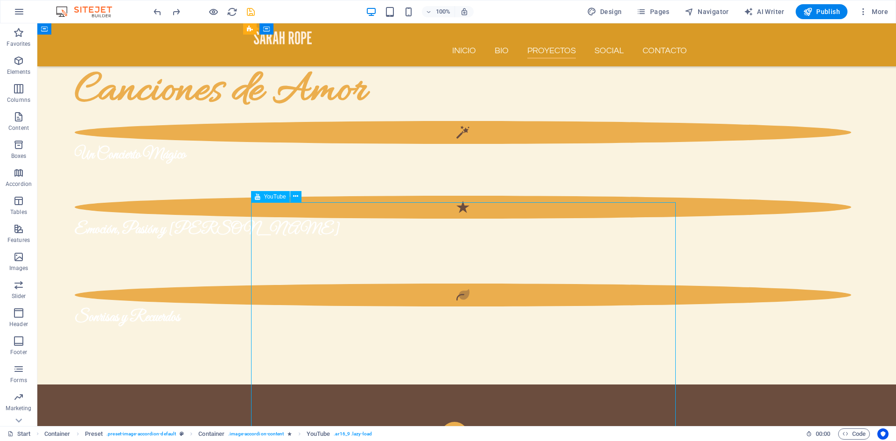
select select "ar16_9"
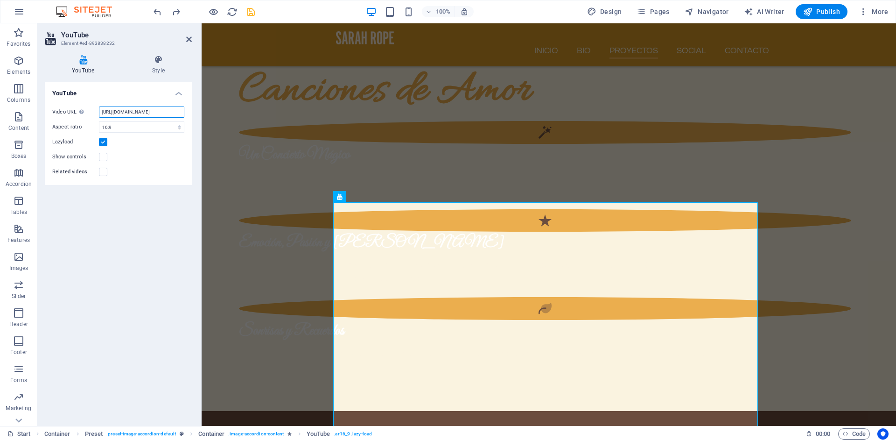
scroll to position [0, 28]
drag, startPoint x: 302, startPoint y: 134, endPoint x: 208, endPoint y: 112, distance: 95.9
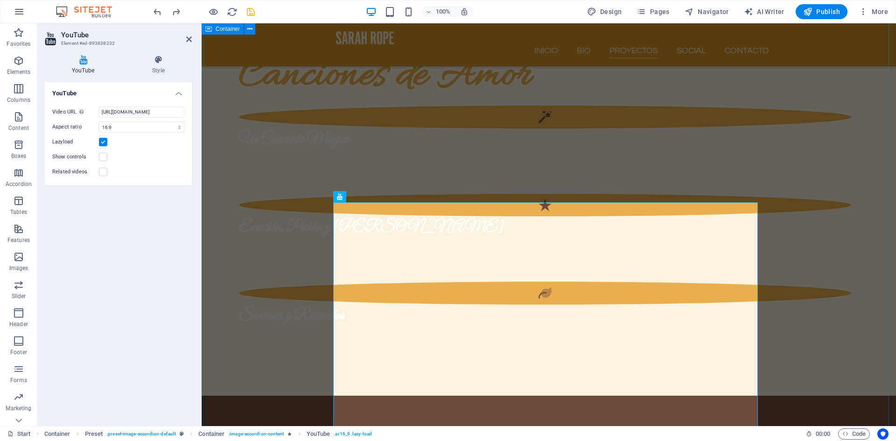
scroll to position [1577, 0]
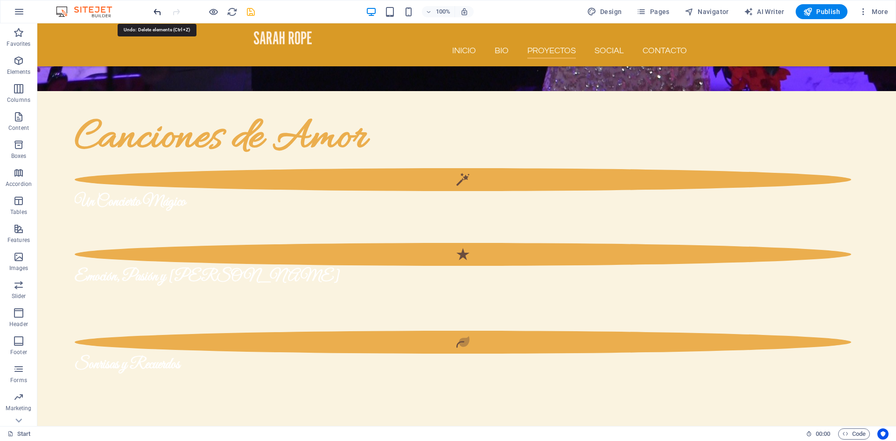
click at [154, 14] on icon "undo" at bounding box center [157, 12] width 11 height 11
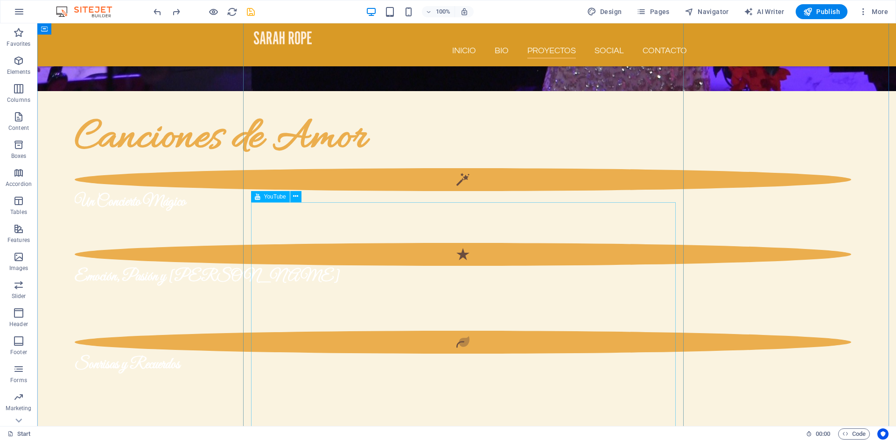
click at [279, 198] on span "YouTube" at bounding box center [275, 197] width 22 height 6
click at [298, 198] on icon at bounding box center [295, 196] width 5 height 10
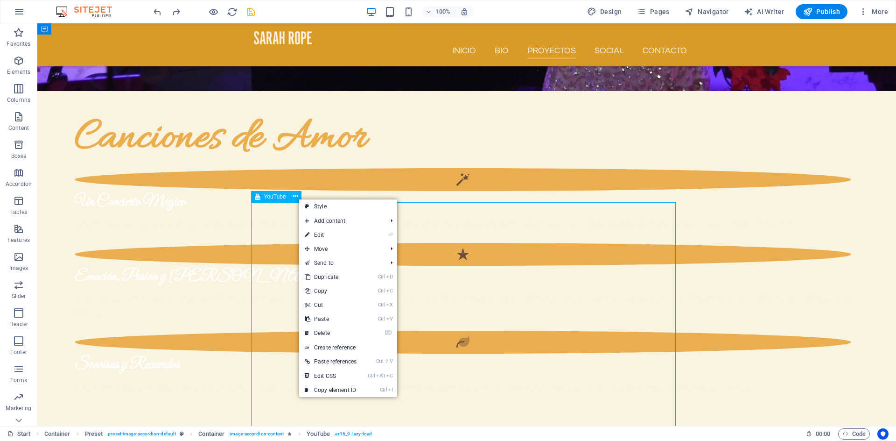
click at [277, 199] on span "YouTube" at bounding box center [275, 197] width 22 height 6
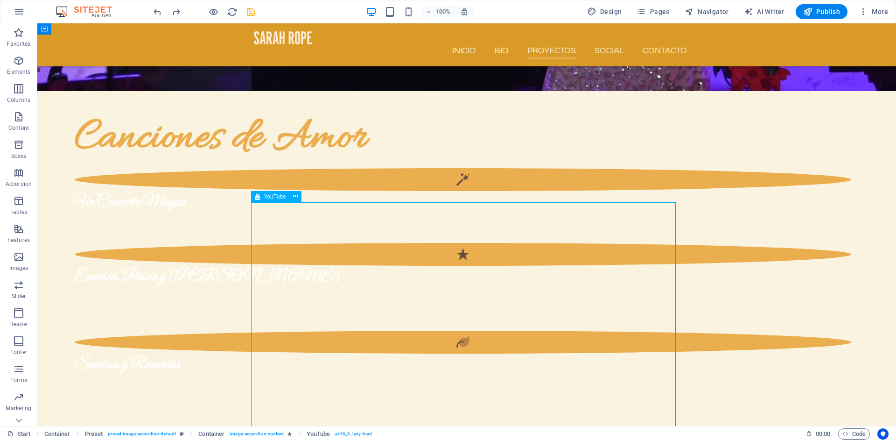
click at [277, 199] on span "YouTube" at bounding box center [275, 197] width 22 height 6
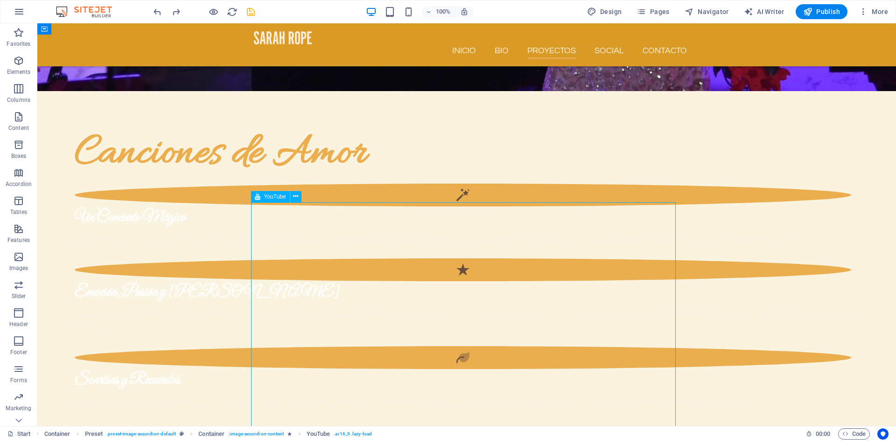
scroll to position [1639, 0]
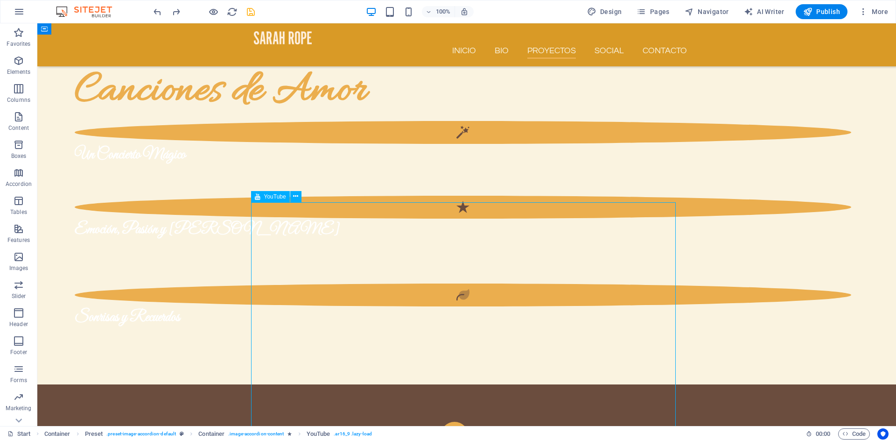
select select "ar16_9"
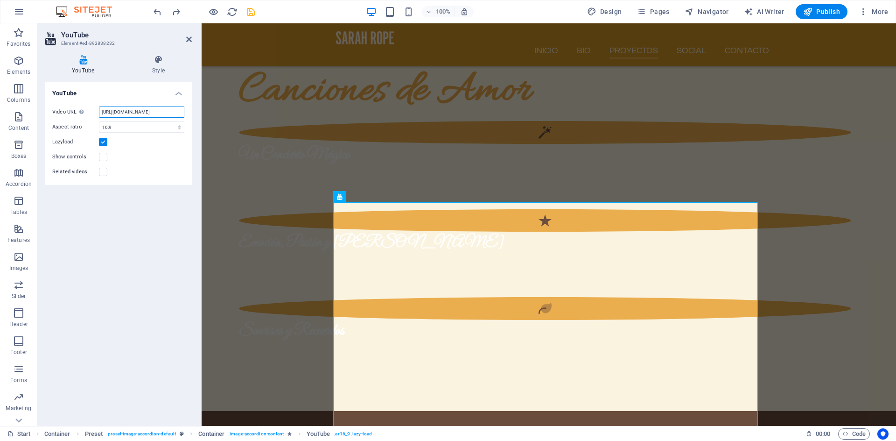
scroll to position [0, 28]
drag, startPoint x: 99, startPoint y: 110, endPoint x: 194, endPoint y: 110, distance: 95.2
click at [194, 110] on div "YouTube Style YouTube Video URL Insert (or paste) a video URL. [URL][DOMAIN_NAM…" at bounding box center [118, 237] width 162 height 378
paste input "text"
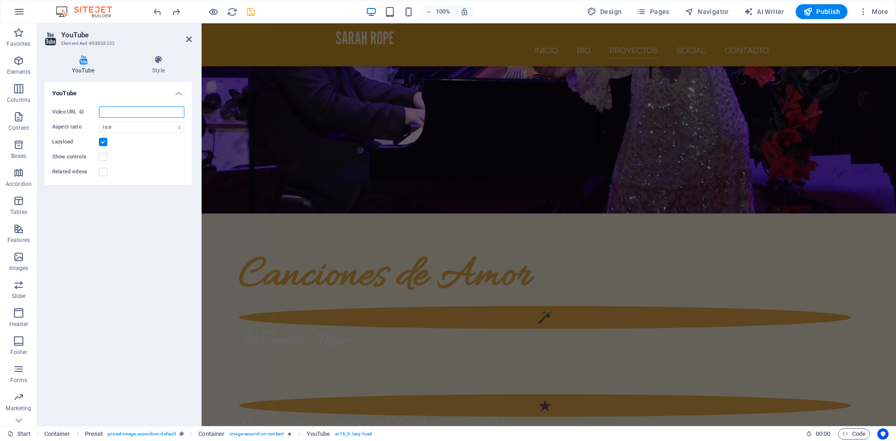
scroll to position [1292, 0]
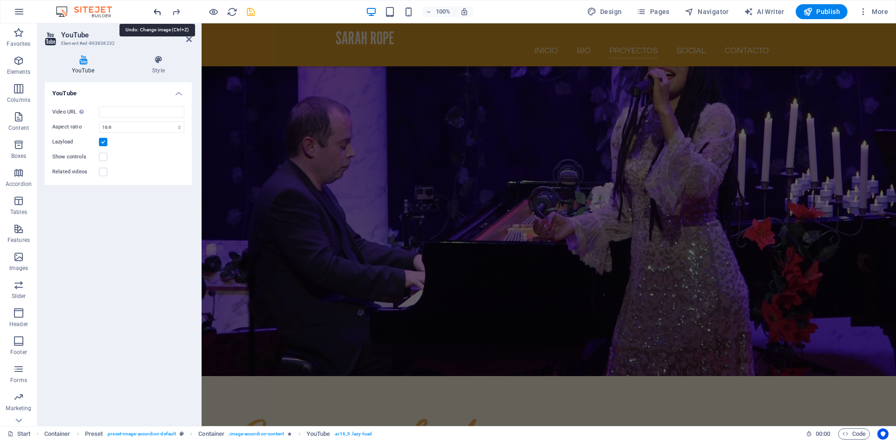
click at [157, 13] on icon "undo" at bounding box center [157, 12] width 11 height 11
click at [175, 16] on icon "redo" at bounding box center [176, 12] width 11 height 11
click at [251, 12] on icon "save" at bounding box center [250, 12] width 11 height 11
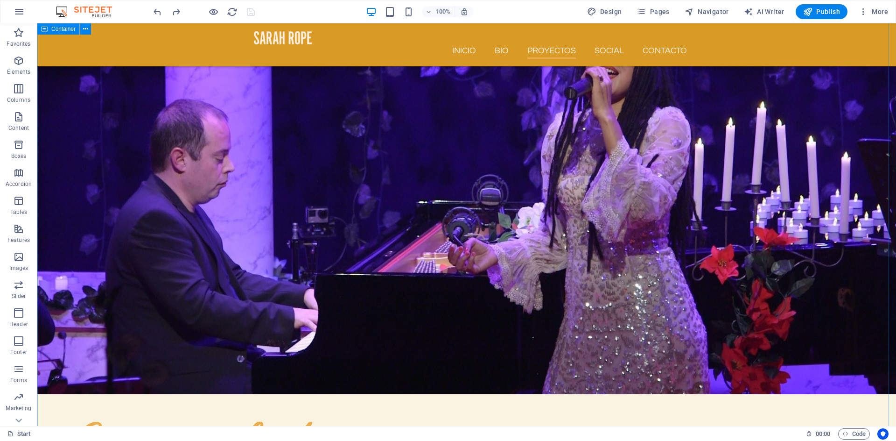
scroll to position [1226, 0]
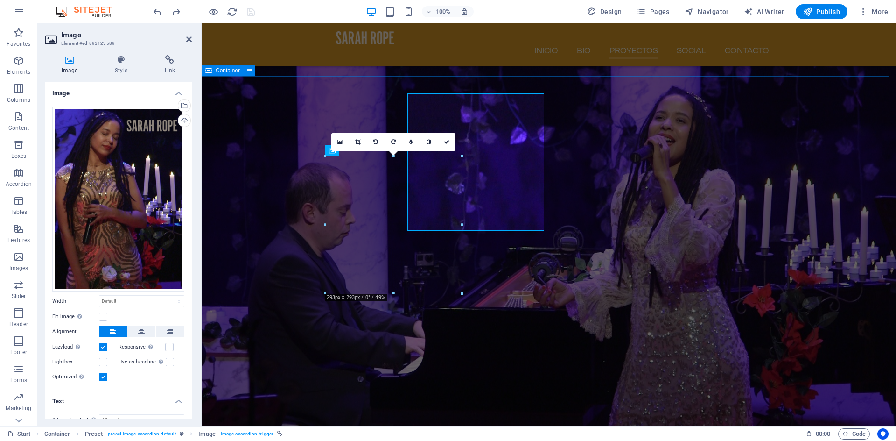
scroll to position [1288, 0]
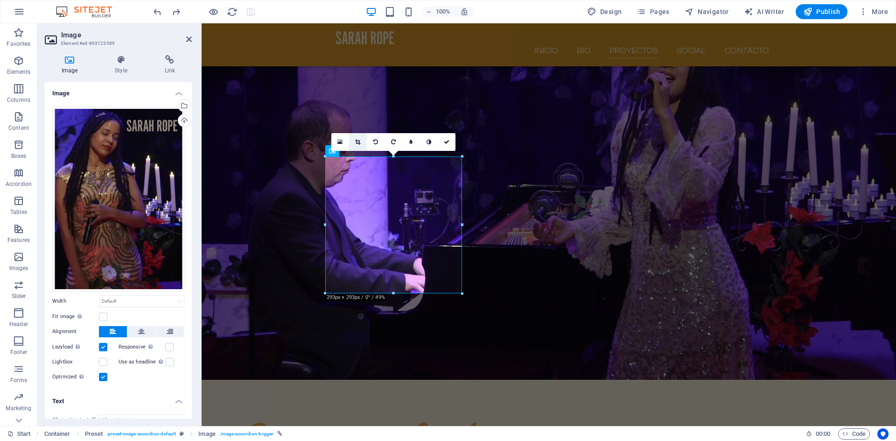
click at [357, 143] on icon at bounding box center [357, 142] width 5 height 6
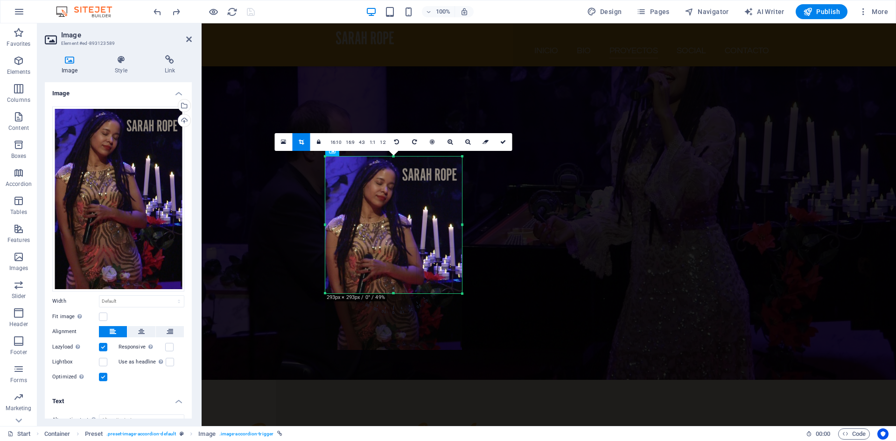
drag, startPoint x: 392, startPoint y: 186, endPoint x: 393, endPoint y: 216, distance: 29.9
click at [393, 216] on div at bounding box center [393, 253] width 137 height 194
click at [187, 39] on icon at bounding box center [189, 38] width 6 height 7
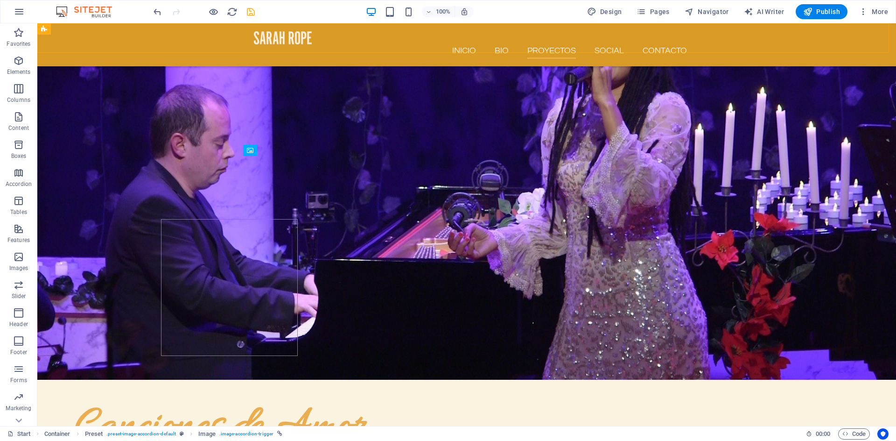
scroll to position [1226, 0]
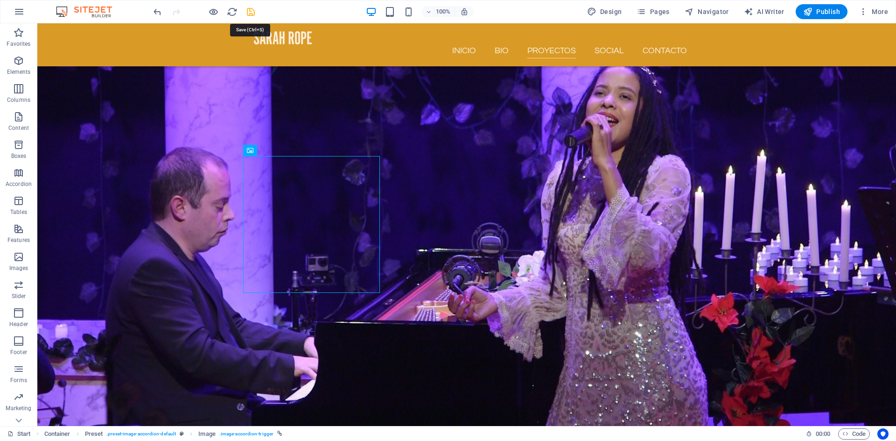
click at [251, 12] on icon "save" at bounding box center [250, 12] width 11 height 11
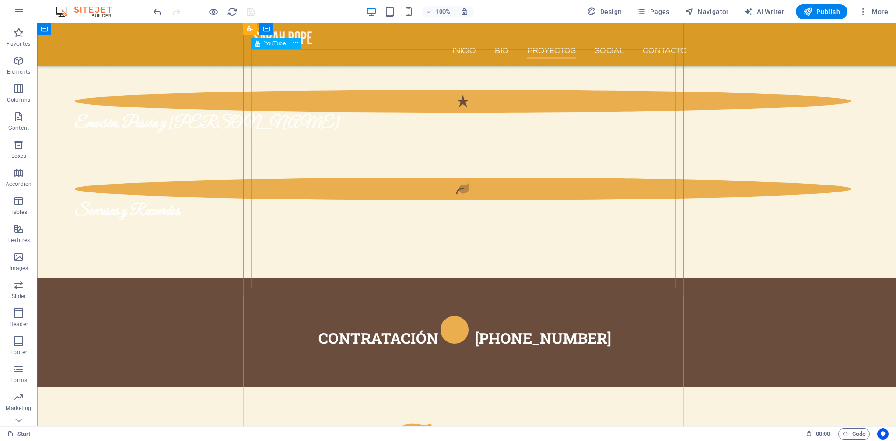
scroll to position [1562, 0]
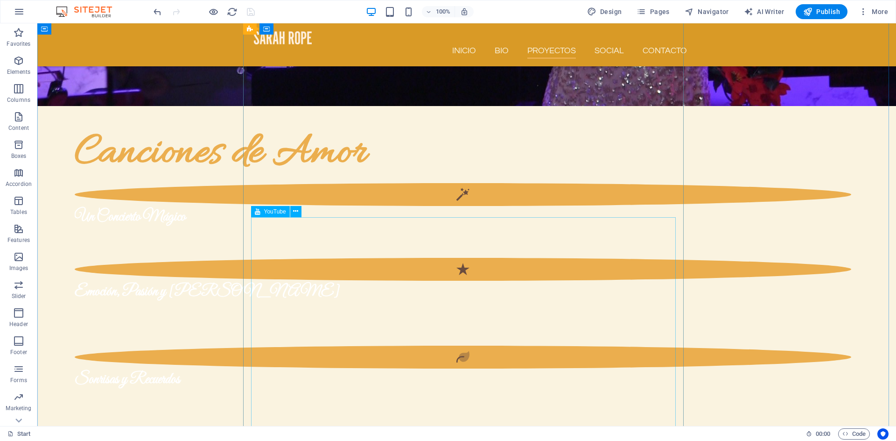
click at [274, 212] on span "YouTube" at bounding box center [275, 212] width 22 height 6
select select "ar16_9"
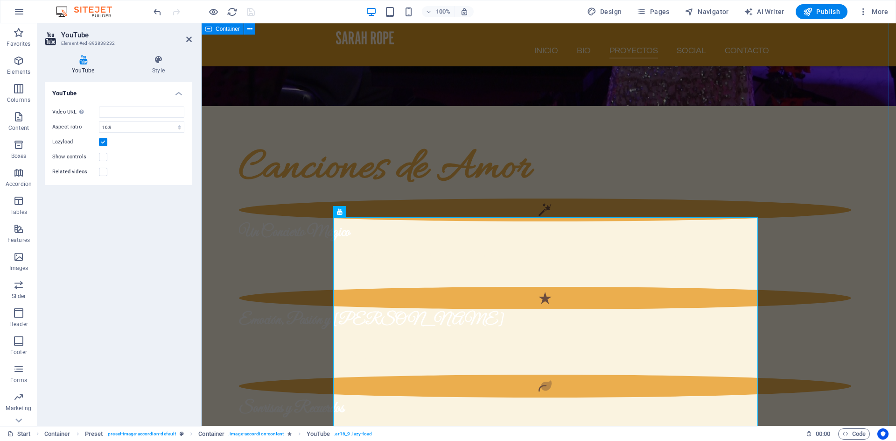
scroll to position [1624, 0]
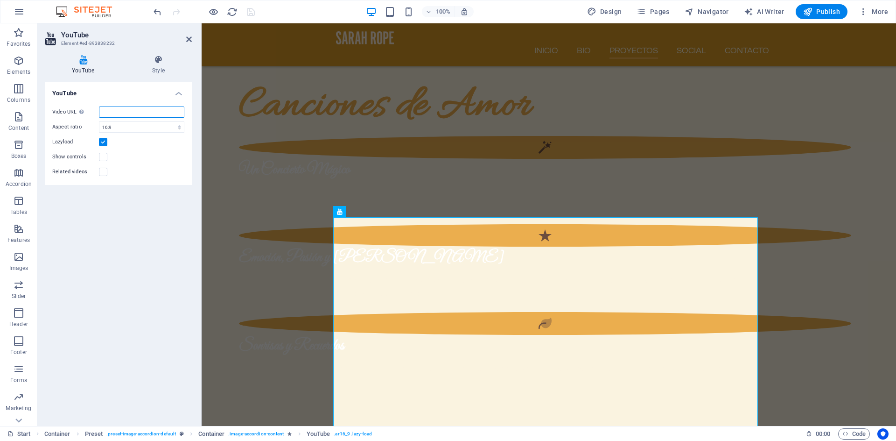
click at [116, 114] on input "Video URL Insert (or paste) a video URL." at bounding box center [141, 111] width 85 height 11
paste input "[URL][DOMAIN_NAME]"
type input "[URL][DOMAIN_NAME]"
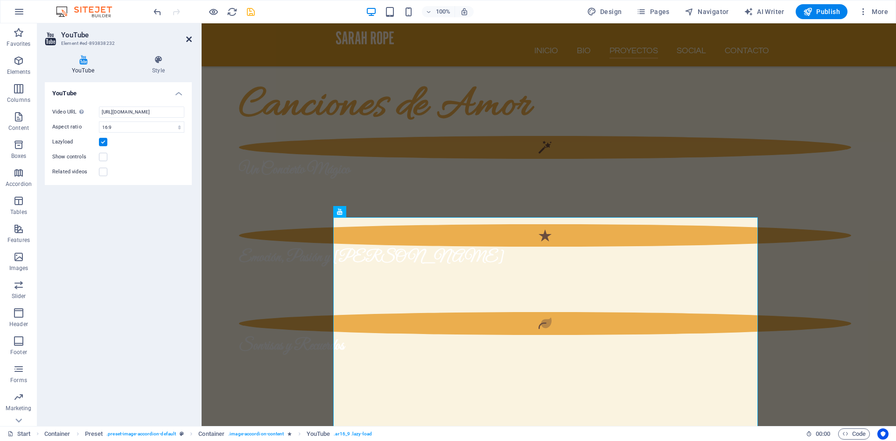
click at [191, 39] on icon at bounding box center [189, 38] width 6 height 7
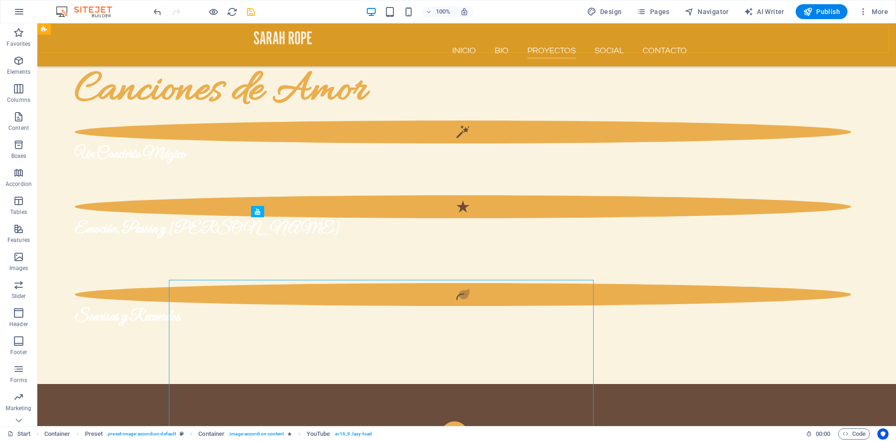
scroll to position [1562, 0]
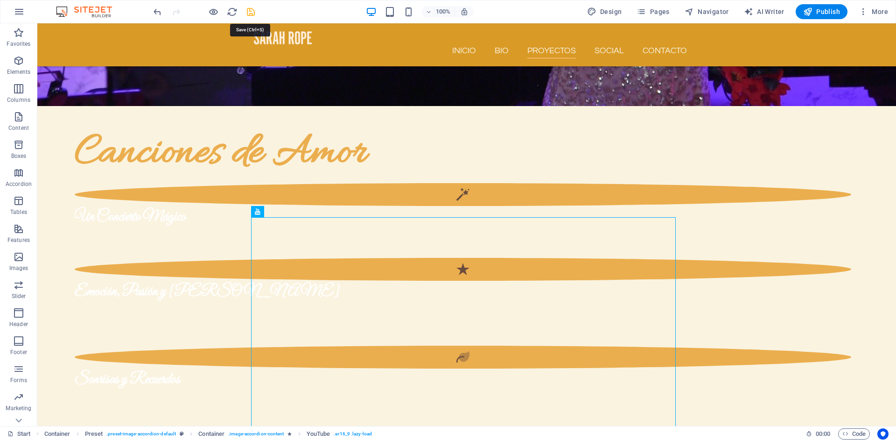
click at [251, 12] on icon "save" at bounding box center [250, 12] width 11 height 11
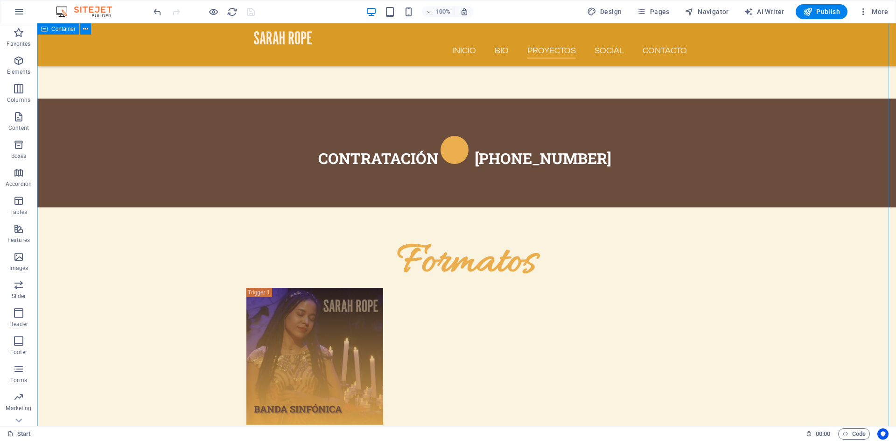
scroll to position [1954, 0]
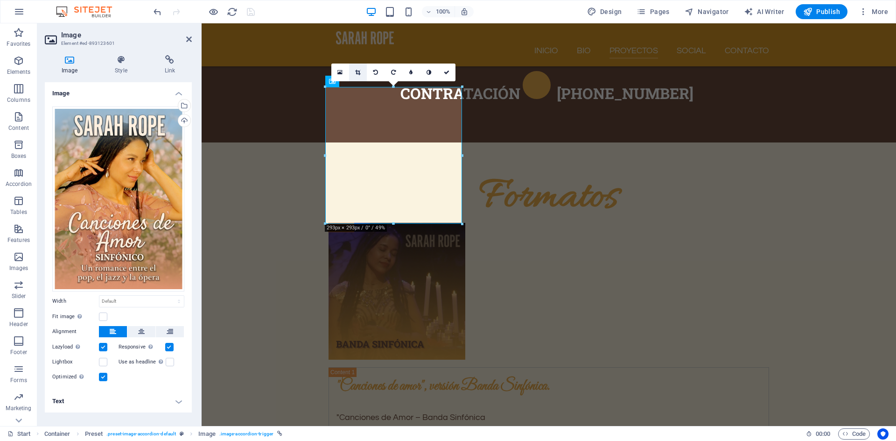
click at [357, 74] on icon at bounding box center [357, 73] width 5 height 6
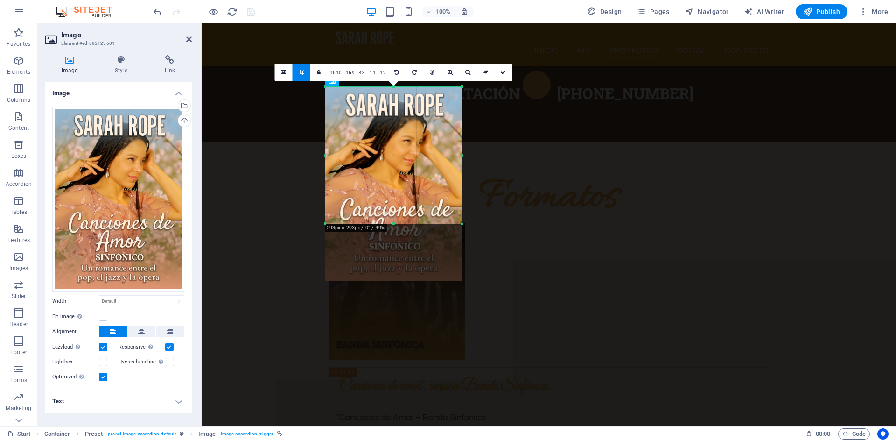
drag, startPoint x: 429, startPoint y: 130, endPoint x: 429, endPoint y: 160, distance: 29.9
click at [429, 160] on div at bounding box center [393, 184] width 137 height 194
click at [372, 73] on link "1:1" at bounding box center [372, 73] width 11 height 18
click at [183, 125] on div "Upload" at bounding box center [183, 121] width 14 height 14
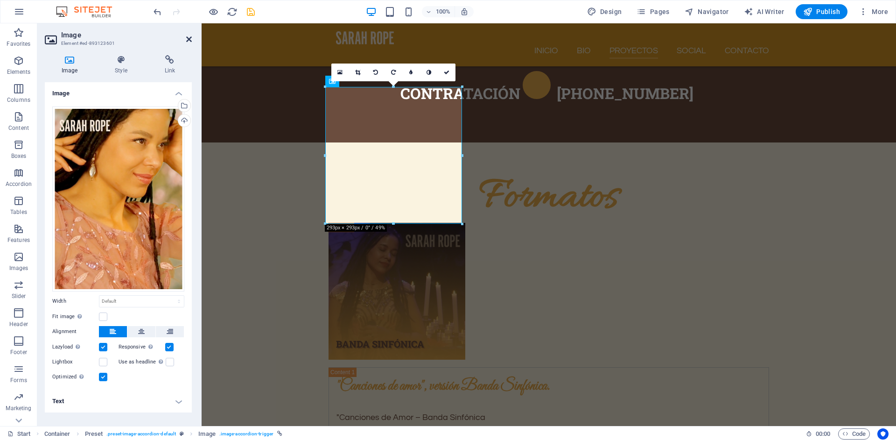
click at [189, 40] on icon at bounding box center [189, 38] width 6 height 7
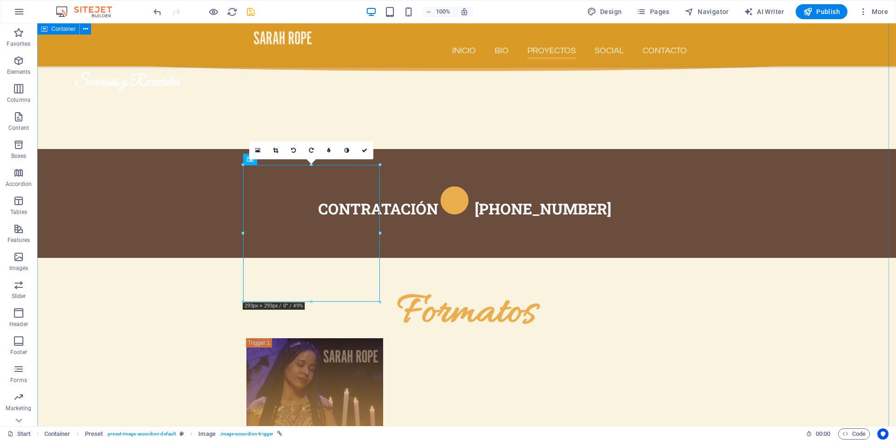
scroll to position [1842, 0]
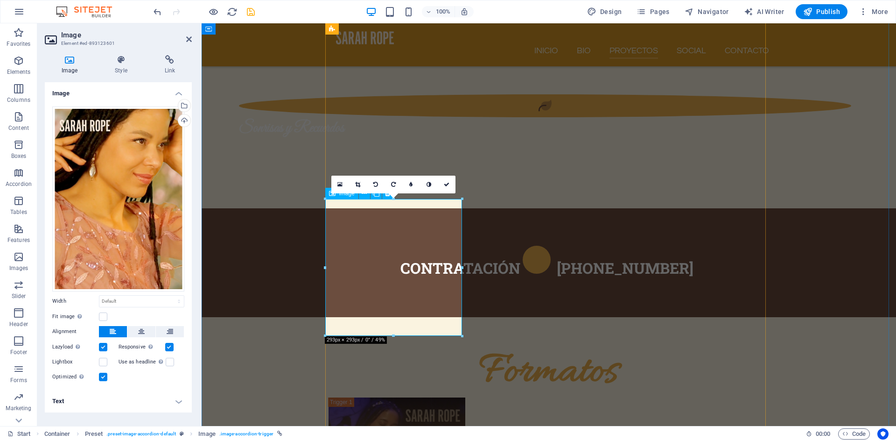
scroll to position [1904, 0]
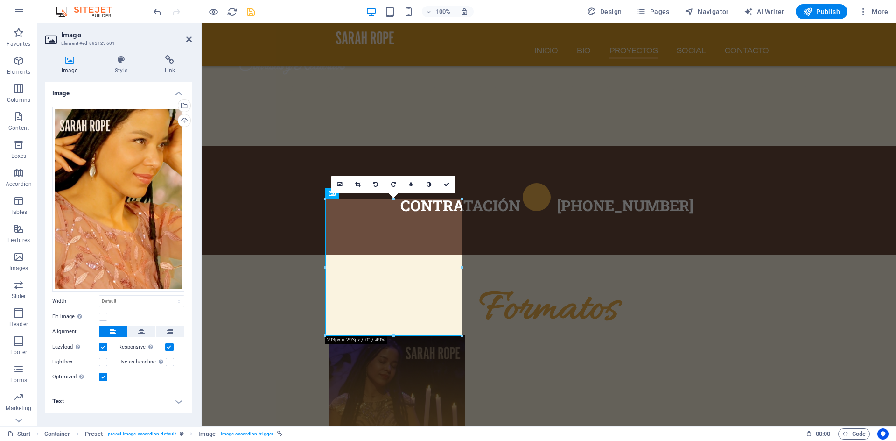
click at [181, 402] on h4 "Text" at bounding box center [118, 401] width 147 height 22
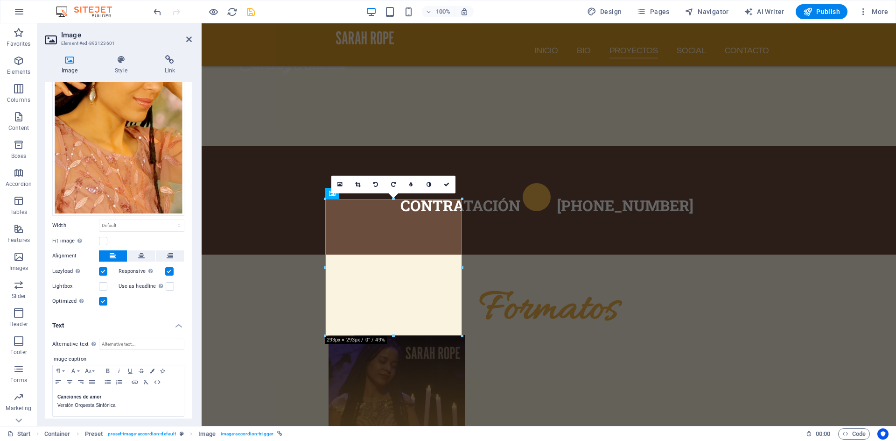
scroll to position [79, 0]
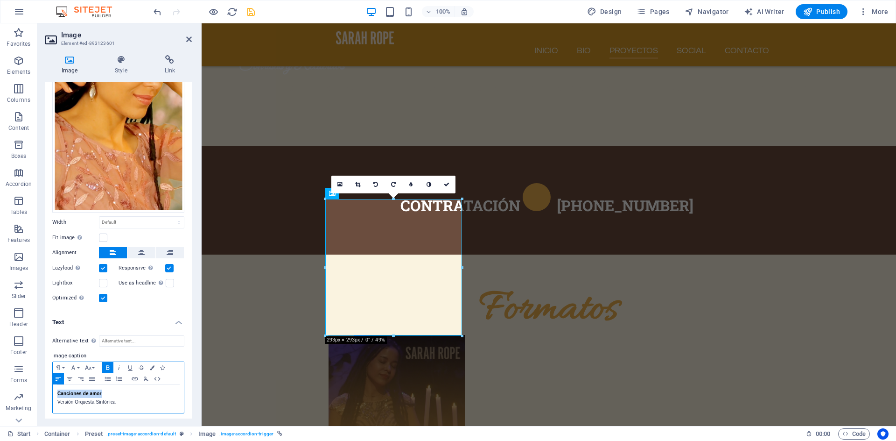
drag, startPoint x: 102, startPoint y: 388, endPoint x: 62, endPoint y: 382, distance: 40.1
click at [62, 385] on div "Canciones de amor Versión Orquesta Sinfónica" at bounding box center [118, 399] width 131 height 28
click at [119, 403] on p "Versión Orquesta Sinfónica" at bounding box center [118, 402] width 122 height 8
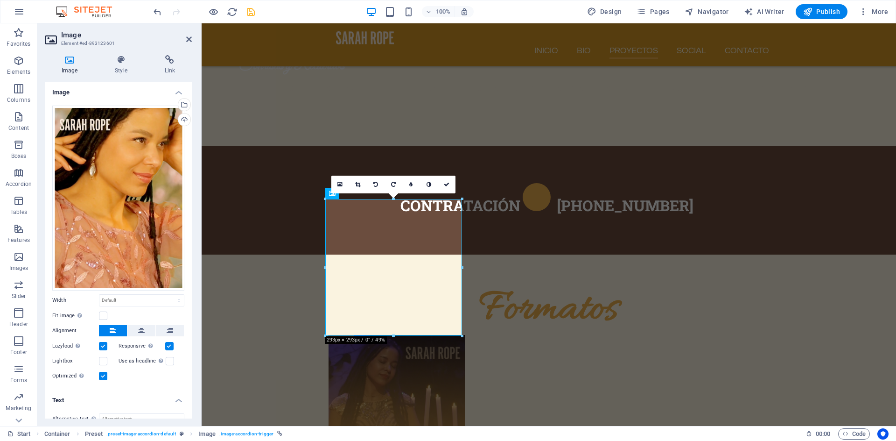
scroll to position [0, 0]
click at [361, 189] on link at bounding box center [358, 184] width 18 height 18
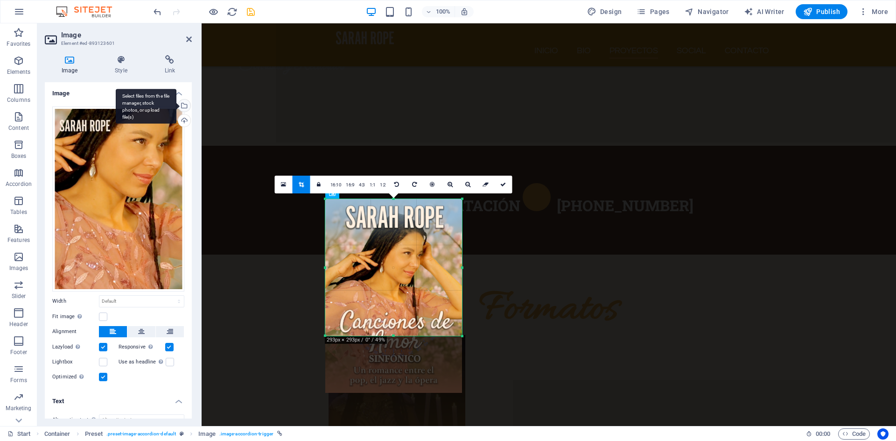
click at [184, 106] on div "Select files from the file manager, stock photos, or upload file(s)" at bounding box center [183, 106] width 14 height 14
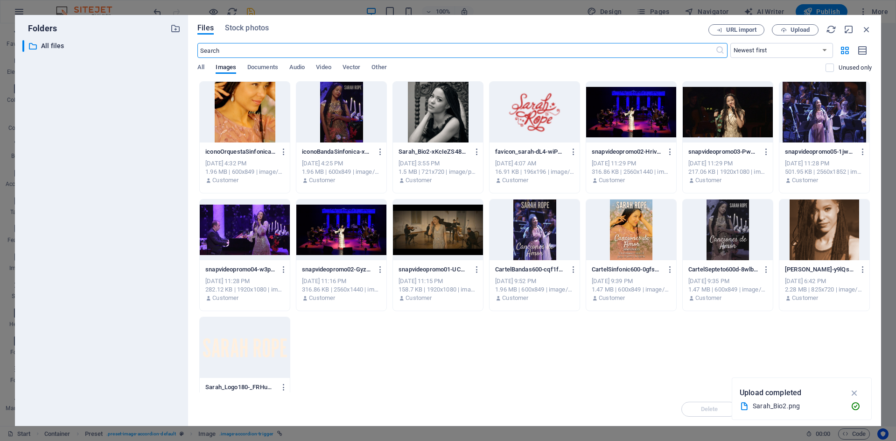
scroll to position [2048, 0]
click at [249, 112] on div at bounding box center [245, 112] width 90 height 61
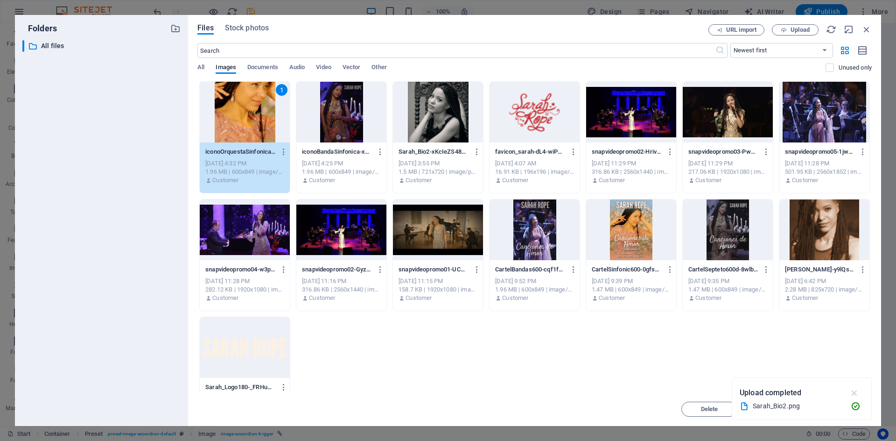
click at [855, 390] on icon "button" at bounding box center [854, 392] width 11 height 10
click at [856, 410] on span "Insert" at bounding box center [844, 409] width 49 height 6
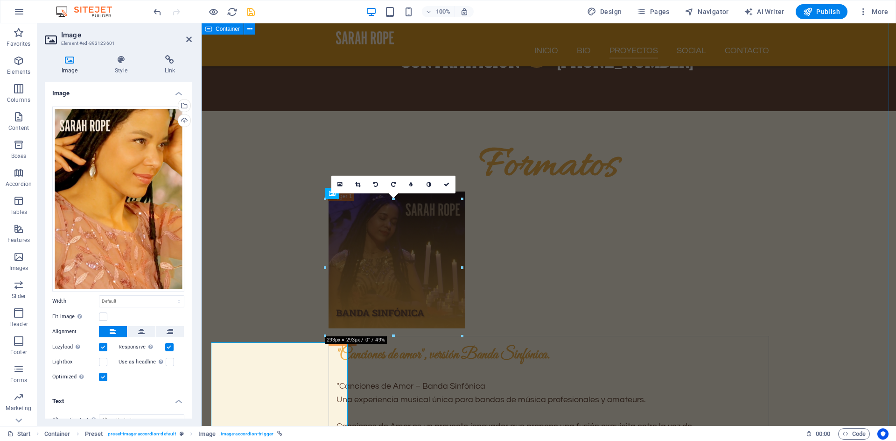
scroll to position [1904, 0]
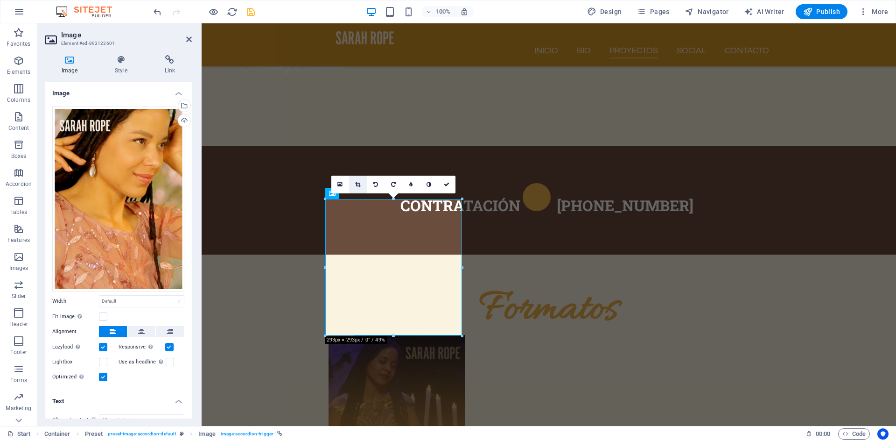
click at [359, 183] on icon at bounding box center [357, 185] width 5 height 6
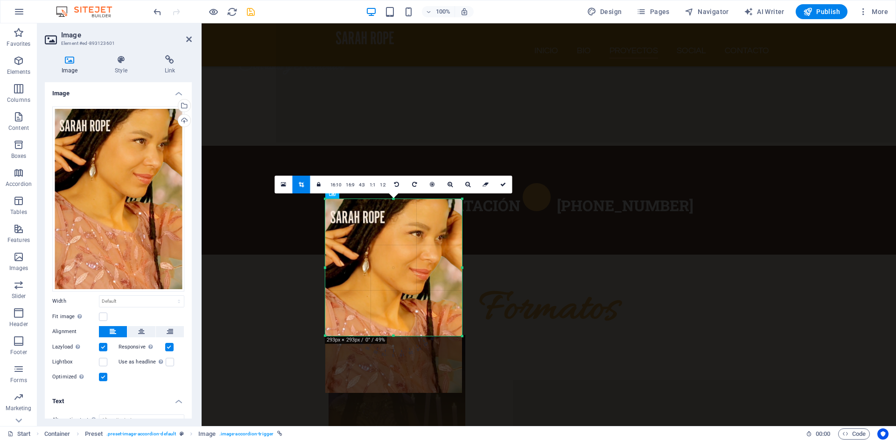
drag, startPoint x: 384, startPoint y: 222, endPoint x: 386, endPoint y: 252, distance: 29.5
click at [386, 252] on div at bounding box center [393, 296] width 137 height 194
click at [189, 39] on icon at bounding box center [189, 38] width 6 height 7
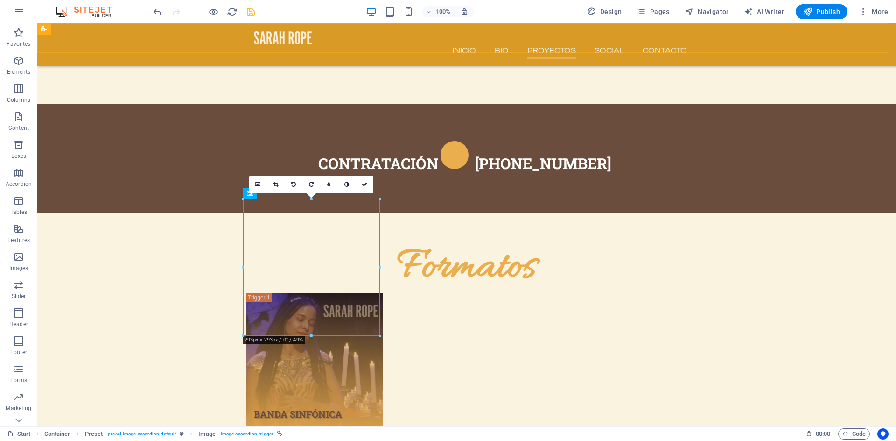
scroll to position [1842, 0]
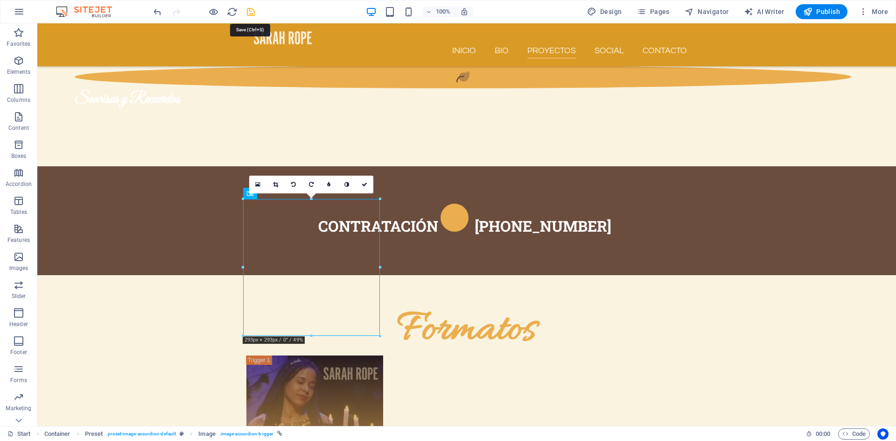
click at [251, 13] on icon "save" at bounding box center [250, 12] width 11 height 11
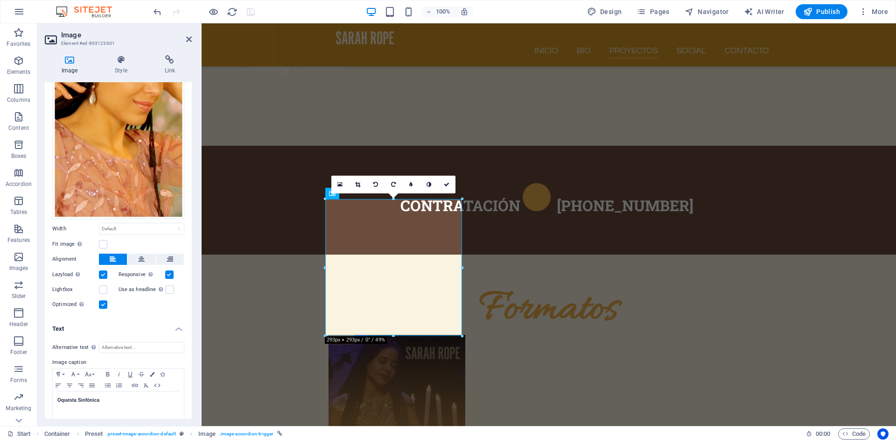
scroll to position [79, 0]
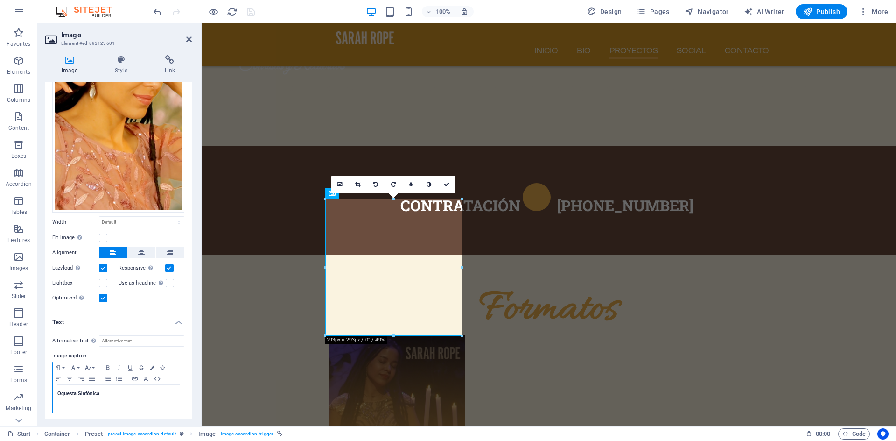
click at [60, 391] on strong "Oquesta Sinfónica" at bounding box center [78, 393] width 42 height 5
click at [191, 41] on icon at bounding box center [189, 38] width 6 height 7
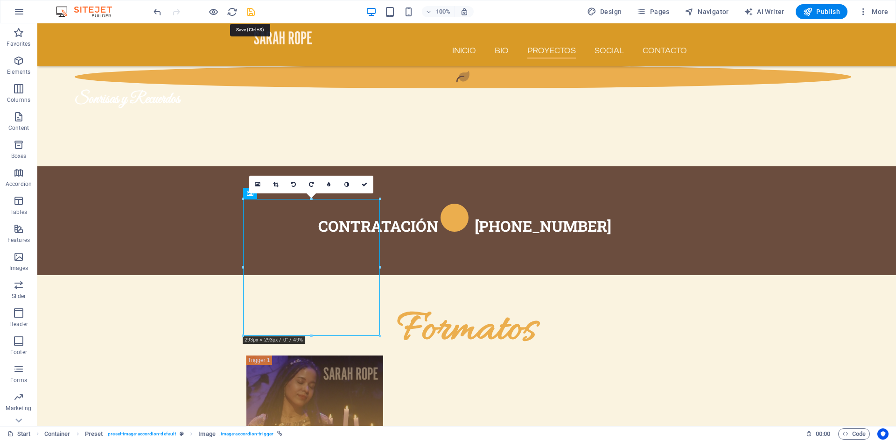
click at [247, 13] on icon "save" at bounding box center [250, 12] width 11 height 11
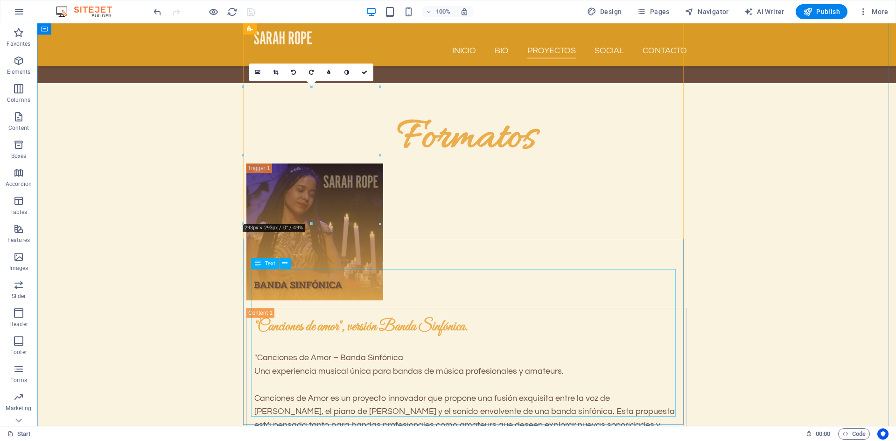
scroll to position [2122, 0]
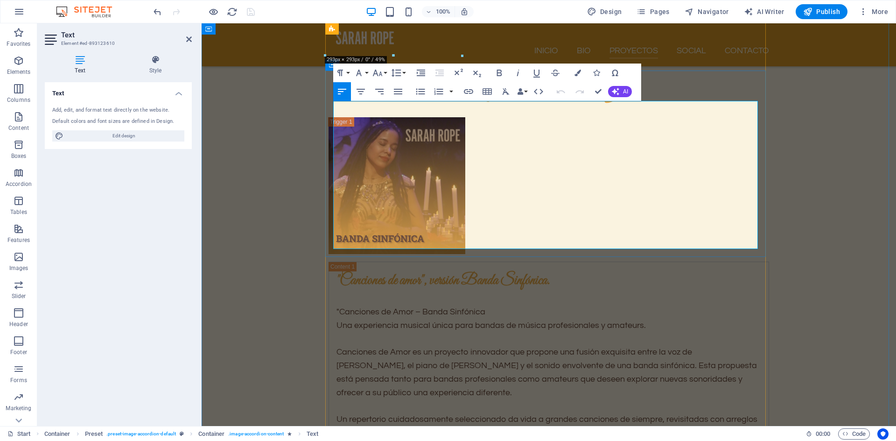
scroll to position [2184, 0]
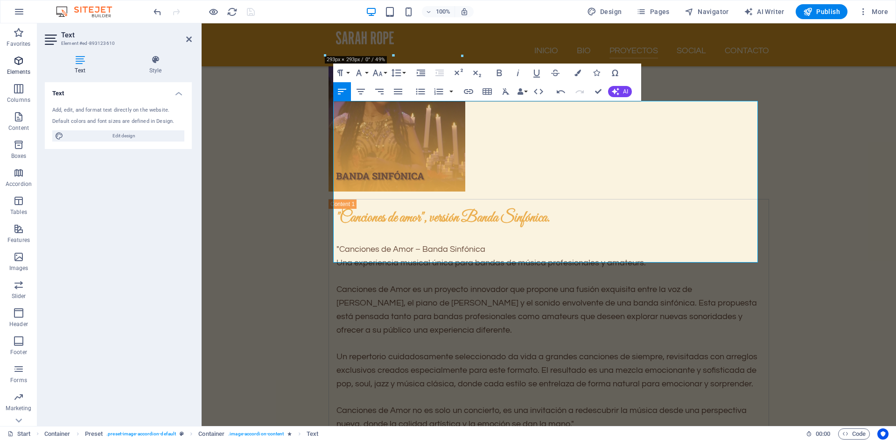
click at [18, 64] on icon "button" at bounding box center [18, 60] width 11 height 11
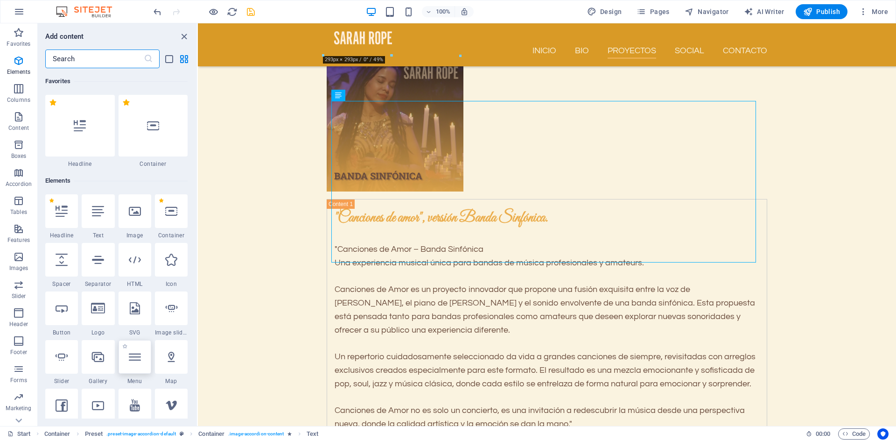
scroll to position [99, 0]
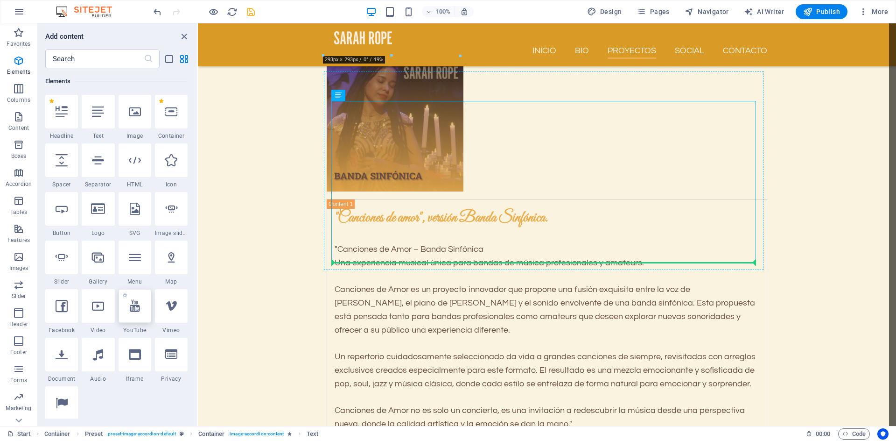
select select "ar16_9"
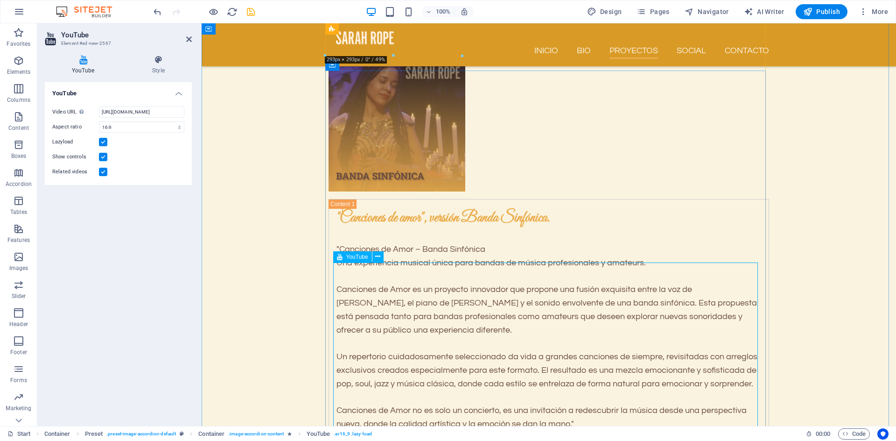
click at [353, 259] on span "YouTube" at bounding box center [357, 257] width 22 height 6
drag, startPoint x: 99, startPoint y: 110, endPoint x: 196, endPoint y: 110, distance: 97.1
click at [196, 110] on div "YouTube Style YouTube Video URL Insert (or paste) a video URL. [URL][DOMAIN_NAM…" at bounding box center [118, 237] width 162 height 378
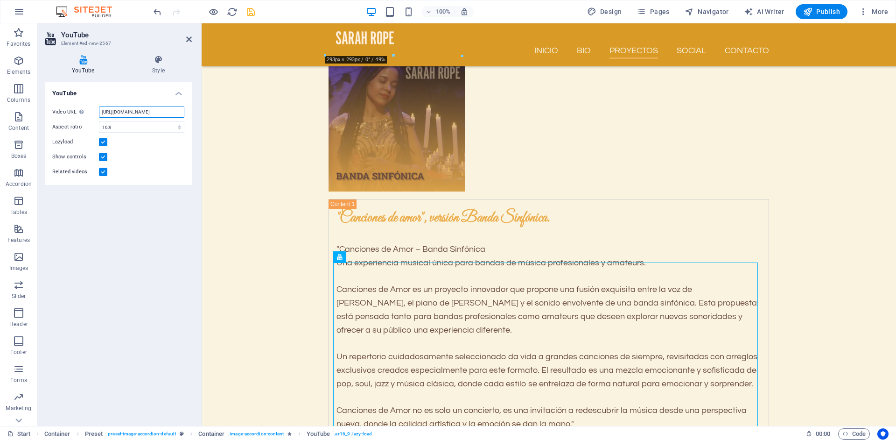
paste input "b5Hmyq7sB-Q"
type input "[URL][DOMAIN_NAME]"
click at [189, 42] on icon at bounding box center [189, 38] width 6 height 7
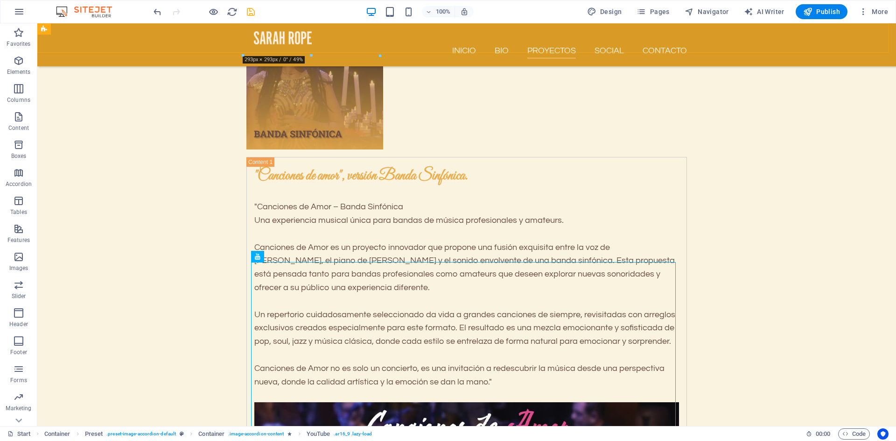
scroll to position [2122, 0]
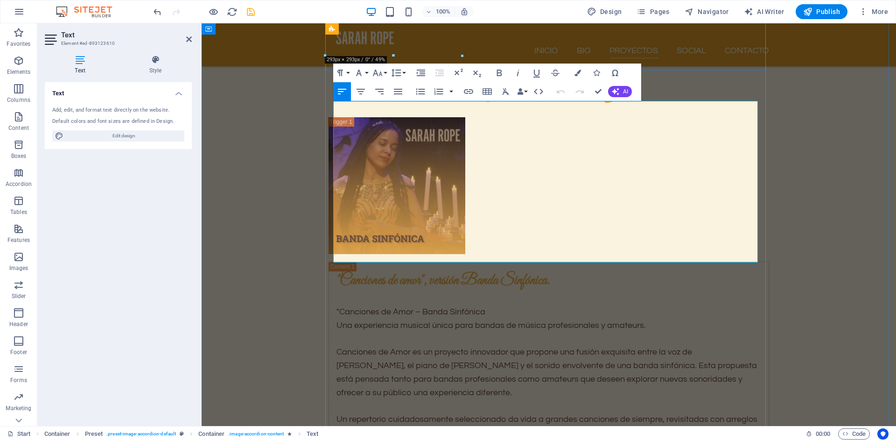
scroll to position [2184, 0]
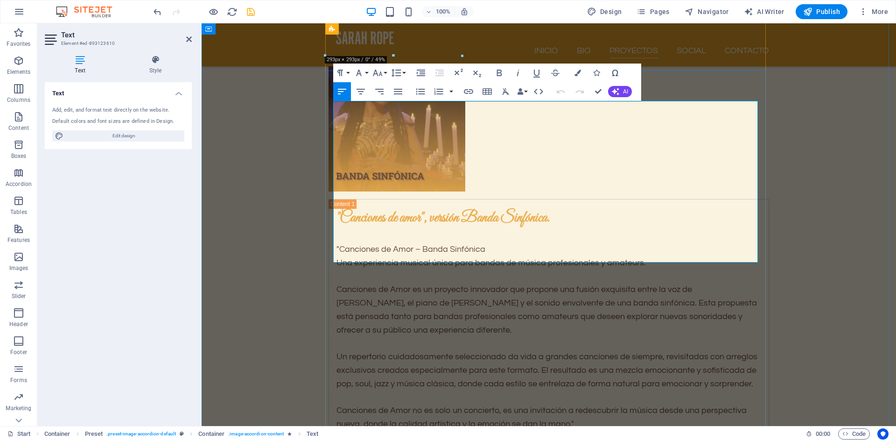
drag, startPoint x: 500, startPoint y: 242, endPoint x: 335, endPoint y: 108, distance: 212.7
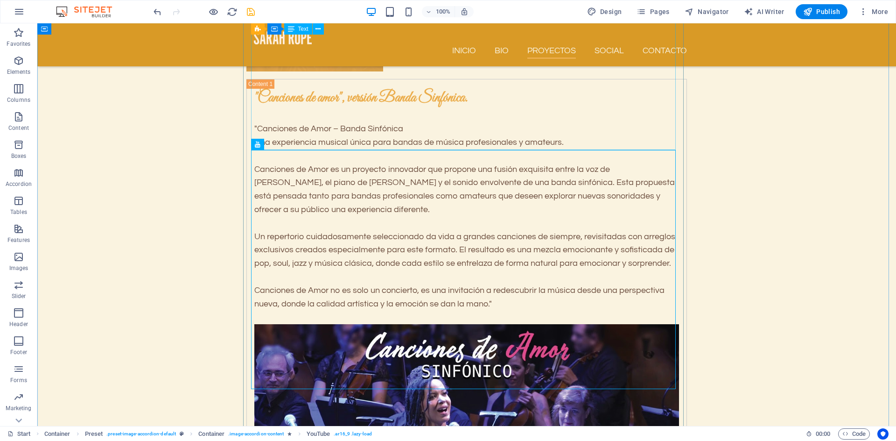
scroll to position [2290, 0]
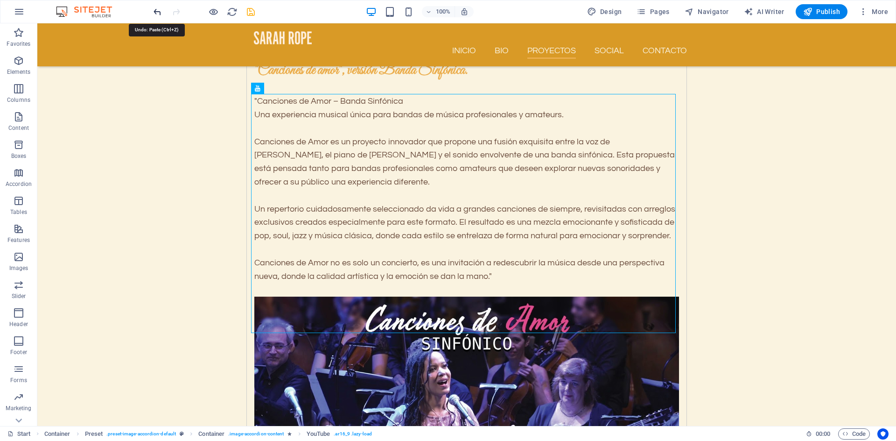
click at [154, 14] on icon "undo" at bounding box center [157, 12] width 11 height 11
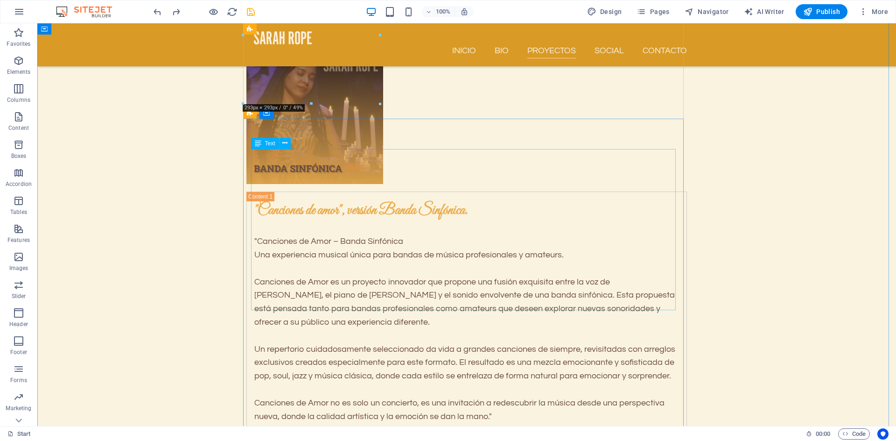
scroll to position [2066, 0]
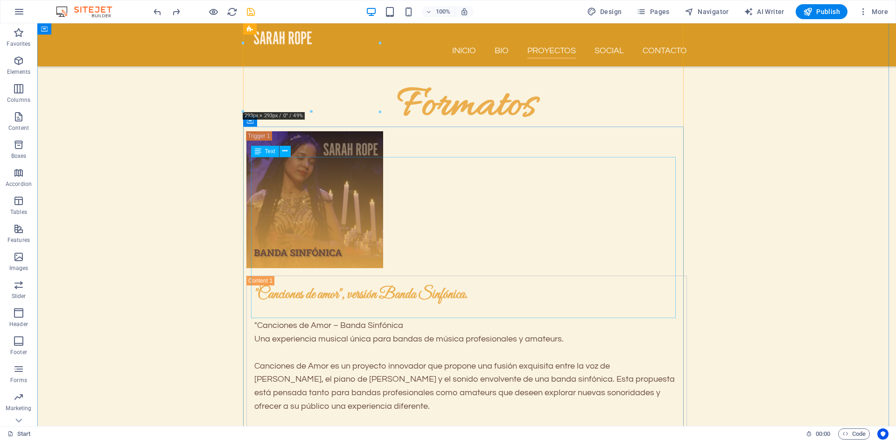
click at [267, 154] on span "Text" at bounding box center [270, 151] width 10 height 6
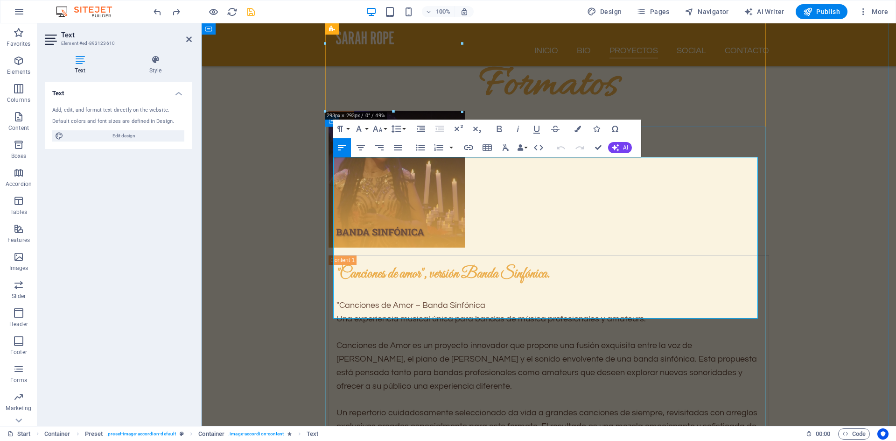
drag, startPoint x: 499, startPoint y: 301, endPoint x: 485, endPoint y: 298, distance: 14.3
drag, startPoint x: 500, startPoint y: 298, endPoint x: 335, endPoint y: 160, distance: 215.4
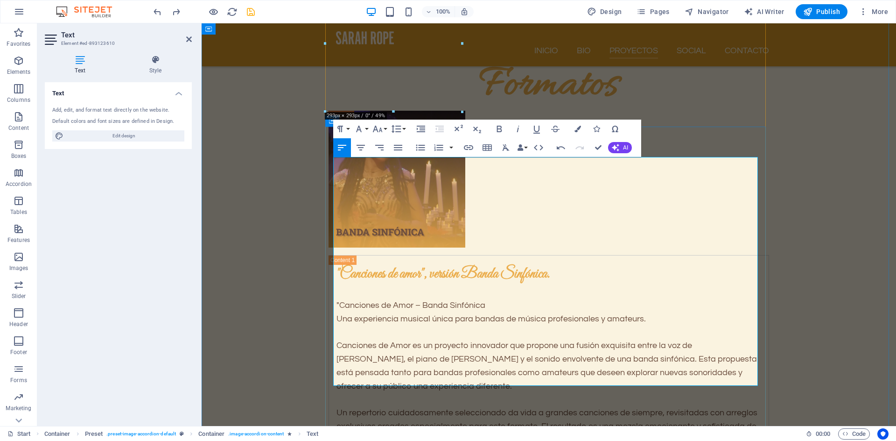
scroll to position [10096, 1]
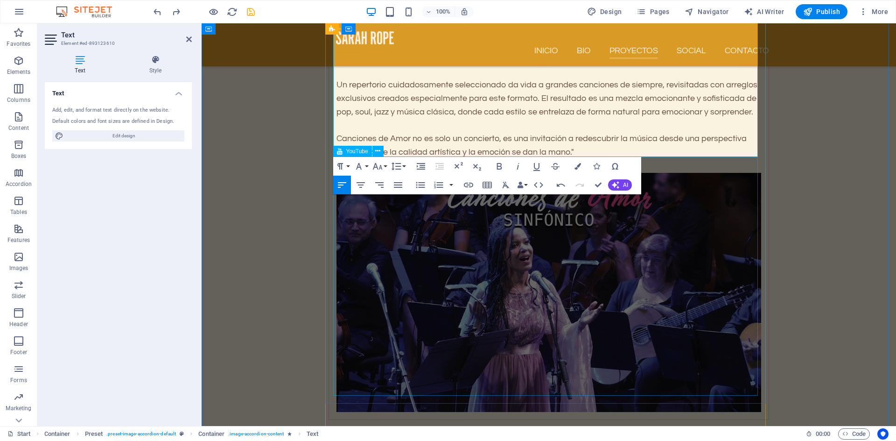
scroll to position [2464, 0]
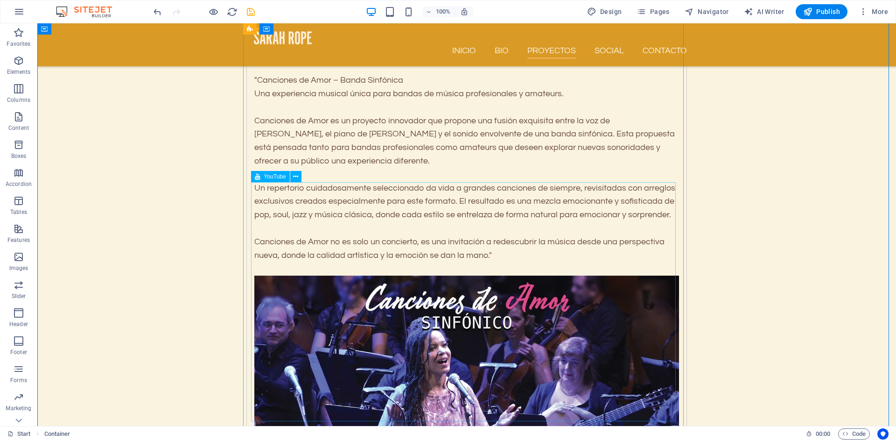
scroll to position [2346, 0]
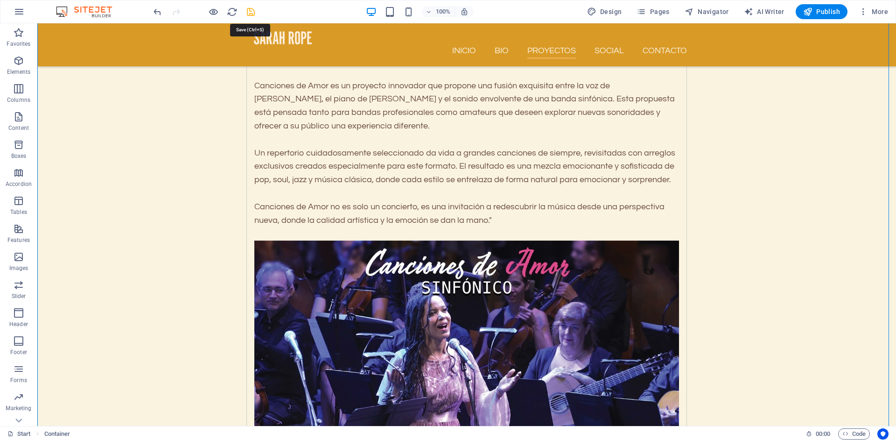
click at [249, 11] on icon "save" at bounding box center [250, 12] width 11 height 11
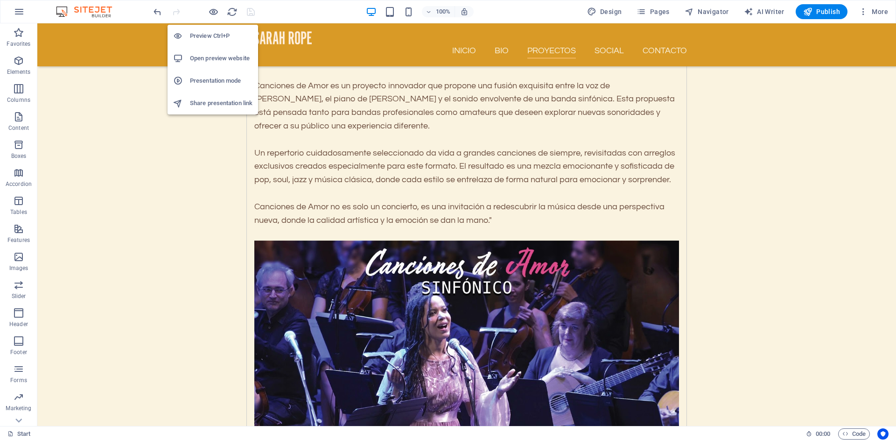
click at [215, 59] on h6 "Open preview website" at bounding box center [221, 58] width 63 height 11
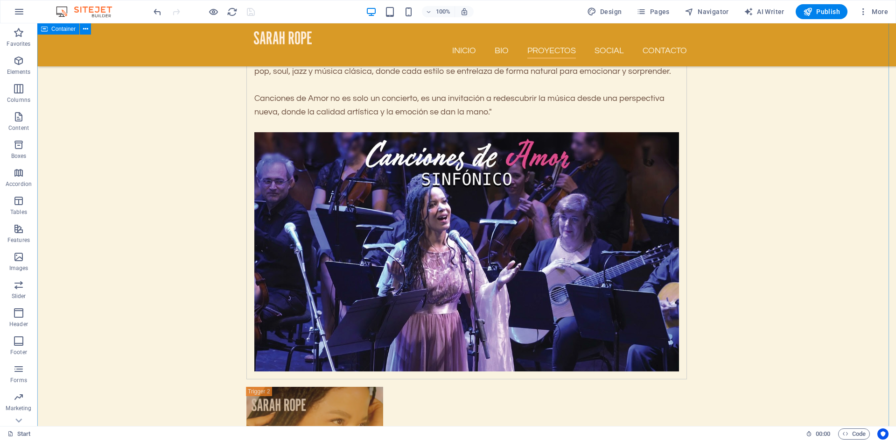
scroll to position [2514, 0]
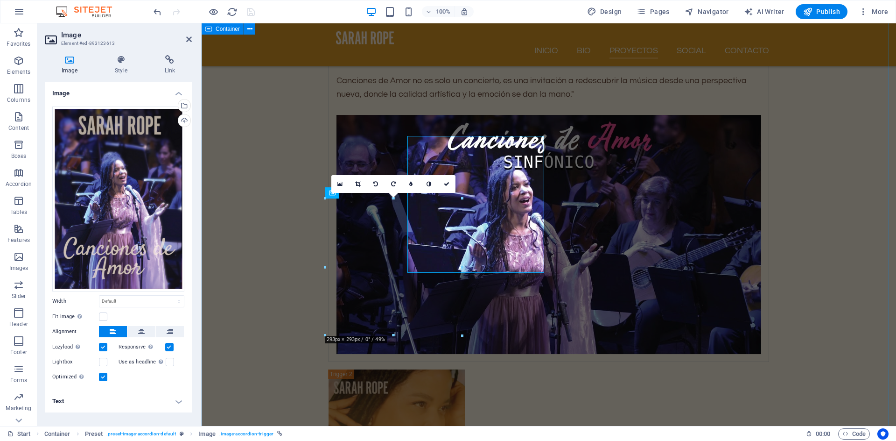
scroll to position [2577, 0]
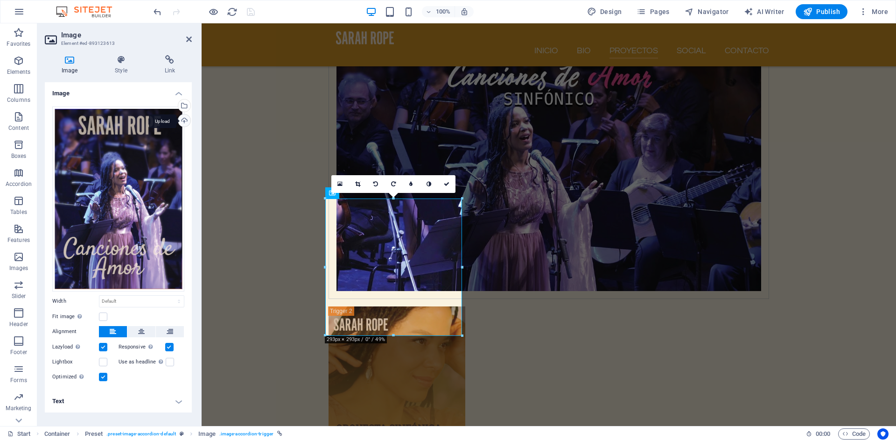
click at [185, 121] on div "Upload" at bounding box center [183, 121] width 14 height 14
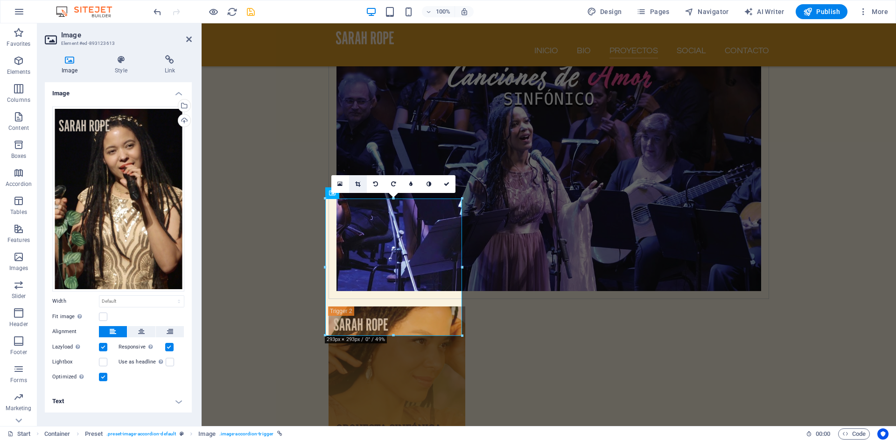
click at [356, 185] on icon at bounding box center [357, 184] width 5 height 6
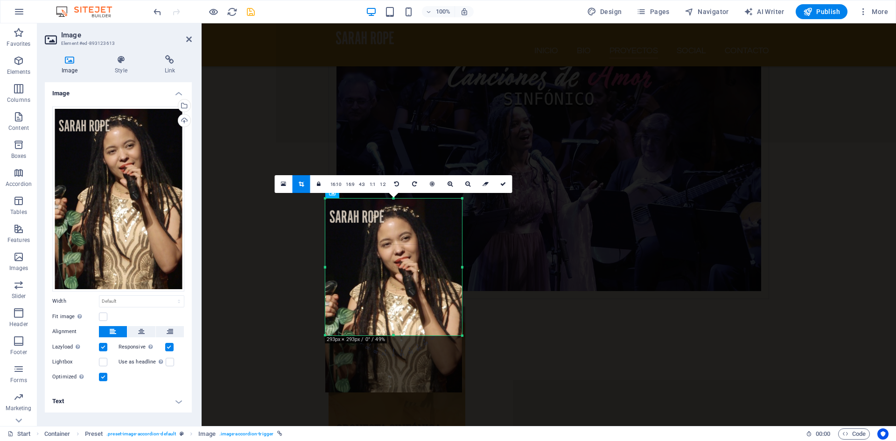
drag, startPoint x: 416, startPoint y: 228, endPoint x: 415, endPoint y: 256, distance: 28.5
click at [415, 256] on div at bounding box center [393, 295] width 137 height 194
click at [181, 401] on h4 "Text" at bounding box center [118, 401] width 147 height 22
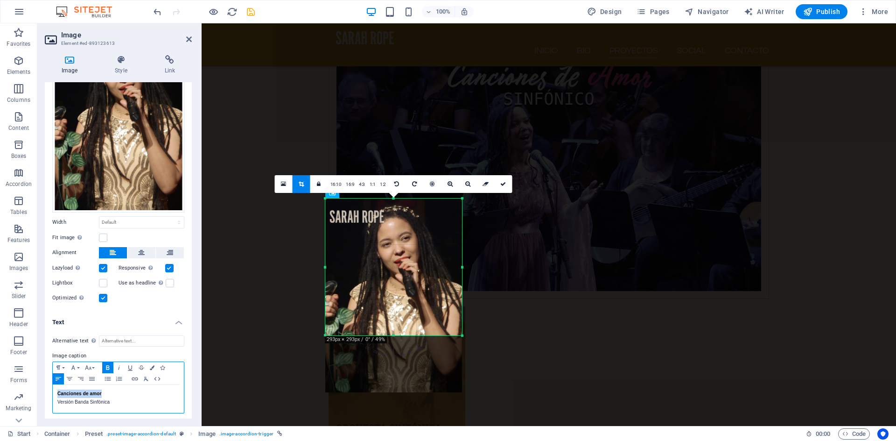
drag, startPoint x: 102, startPoint y: 389, endPoint x: 61, endPoint y: 385, distance: 40.8
click at [61, 385] on div "Canciones de amor Versión Banda Sinfónica" at bounding box center [118, 399] width 131 height 28
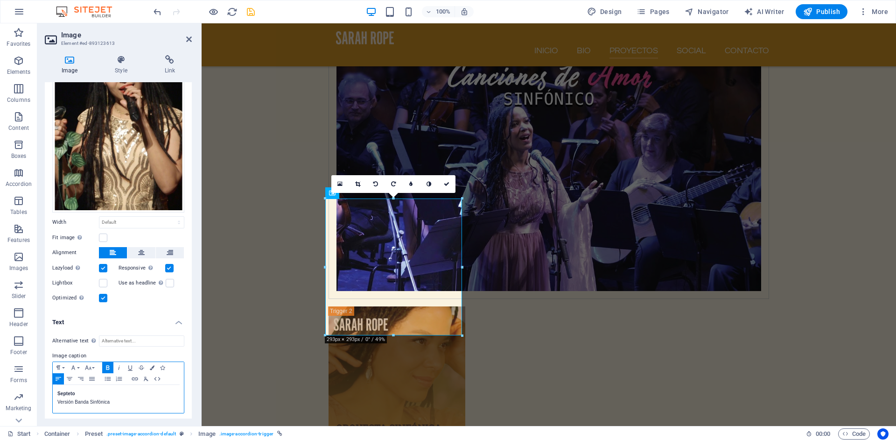
click at [110, 400] on p "Versión Banda Sinfónica" at bounding box center [118, 402] width 122 height 8
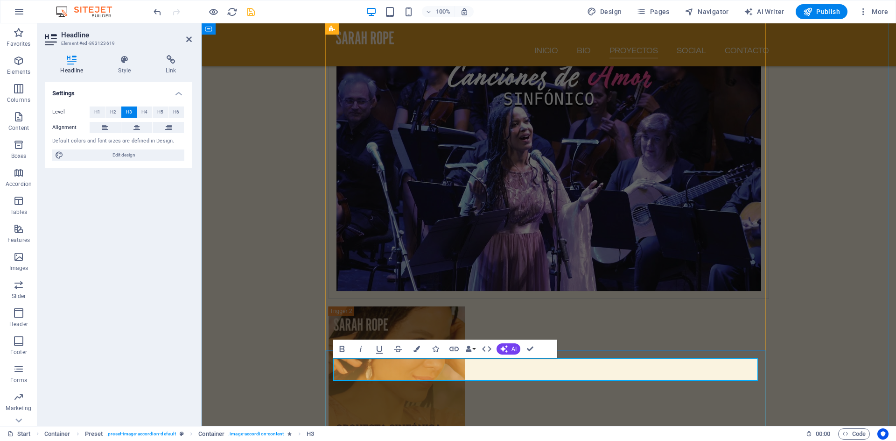
drag, startPoint x: 462, startPoint y: 369, endPoint x: 544, endPoint y: 373, distance: 82.3
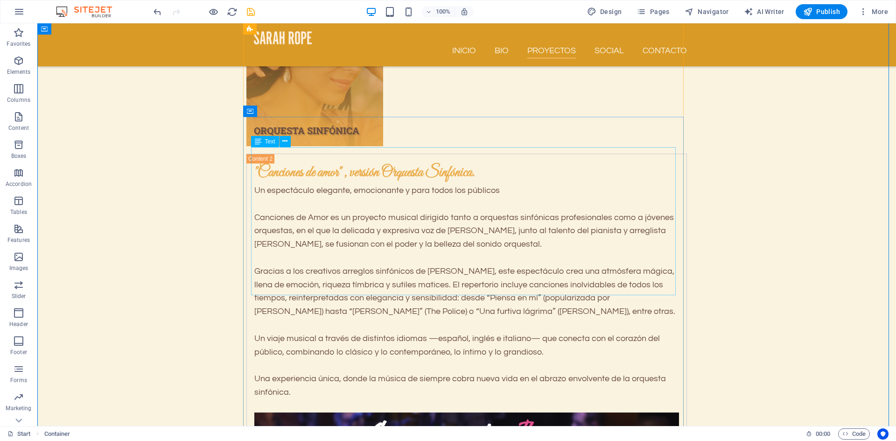
scroll to position [2906, 0]
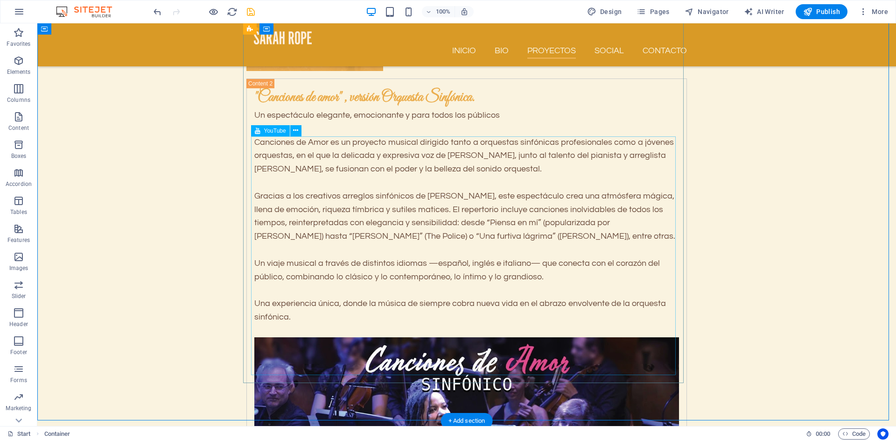
click at [273, 131] on span "YouTube" at bounding box center [275, 131] width 22 height 6
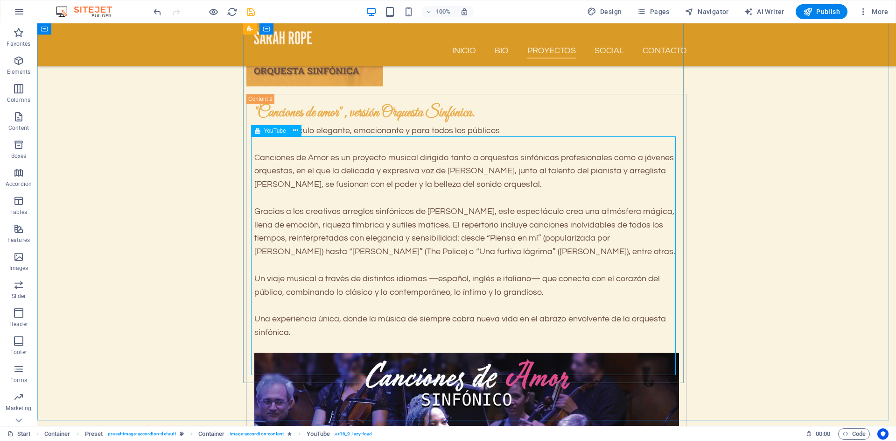
scroll to position [2969, 0]
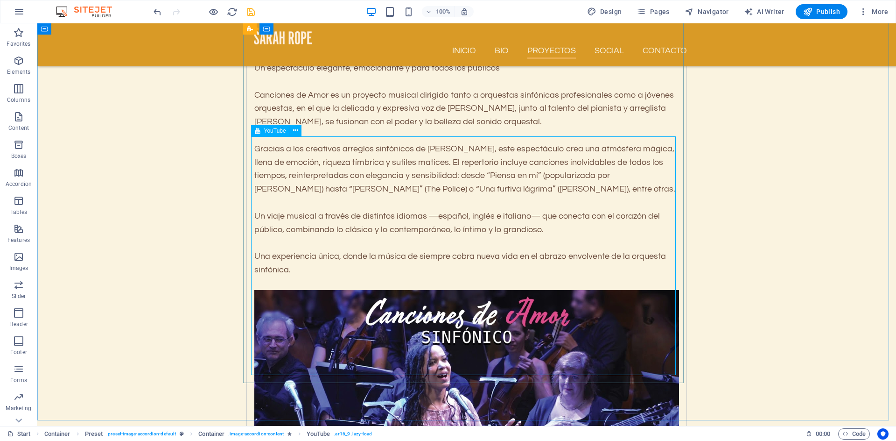
select select "ar16_9"
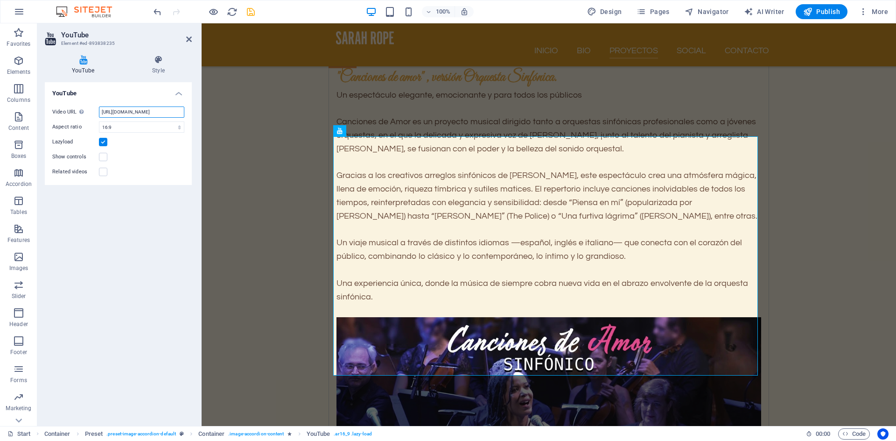
scroll to position [0, 25]
drag, startPoint x: 101, startPoint y: 114, endPoint x: 201, endPoint y: 115, distance: 99.4
click at [201, 115] on aside "YouTube Element #ed-893838235 YouTube Style YouTube Video URL Insert (or paste)…" at bounding box center [119, 224] width 164 height 402
paste input "VZFmoJm1BX0"
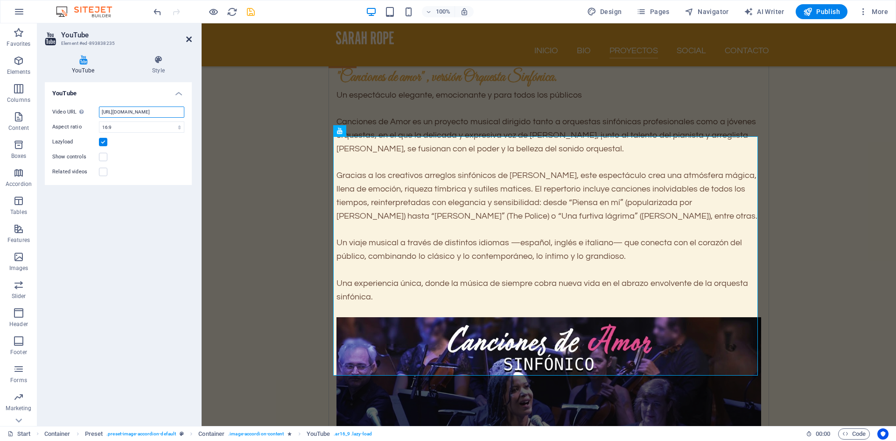
type input "[URL][DOMAIN_NAME]"
click at [186, 42] on icon at bounding box center [189, 38] width 6 height 7
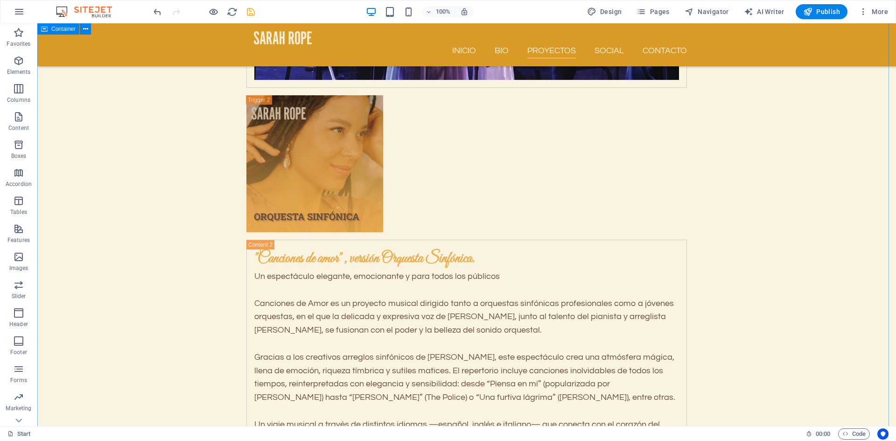
scroll to position [2738, 0]
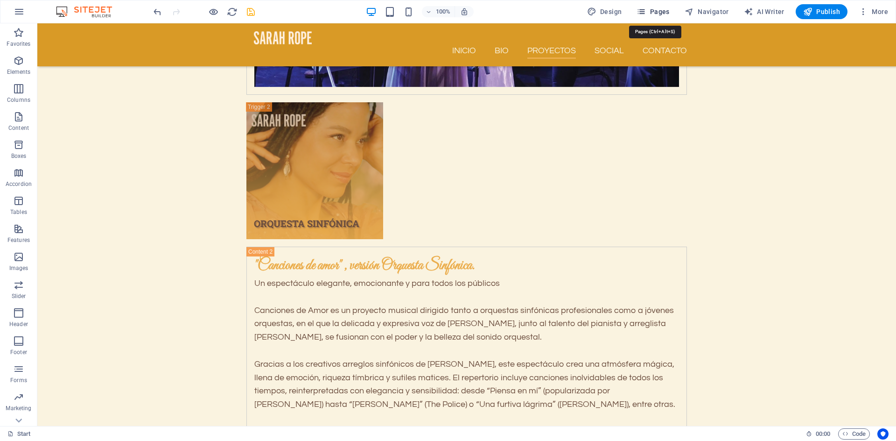
click at [659, 14] on span "Pages" at bounding box center [653, 11] width 33 height 9
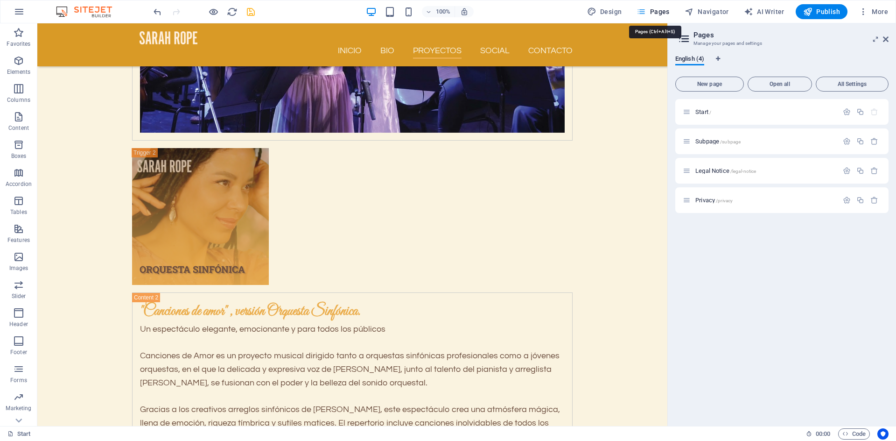
scroll to position [2814, 0]
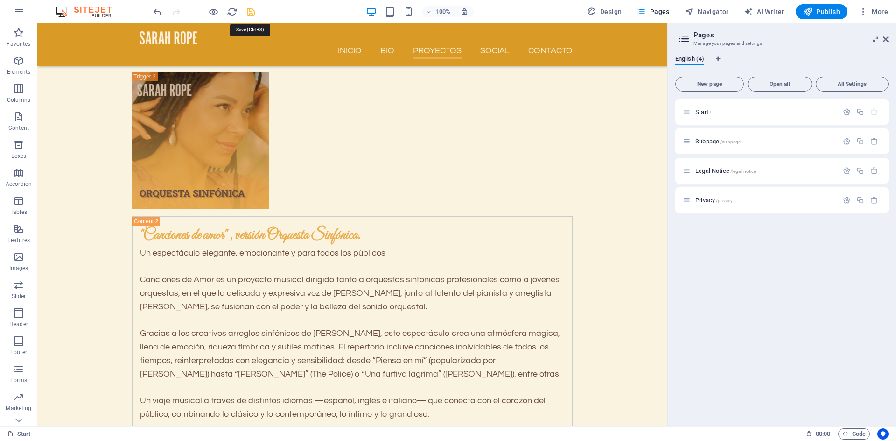
click at [250, 11] on icon "save" at bounding box center [250, 12] width 11 height 11
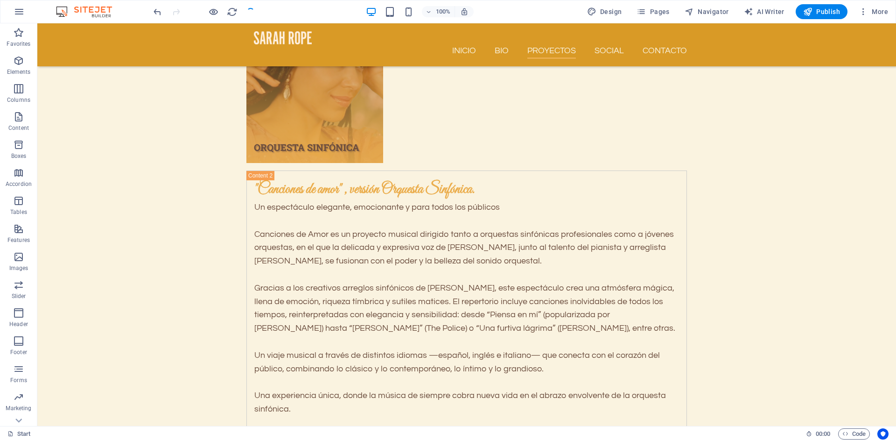
scroll to position [2738, 0]
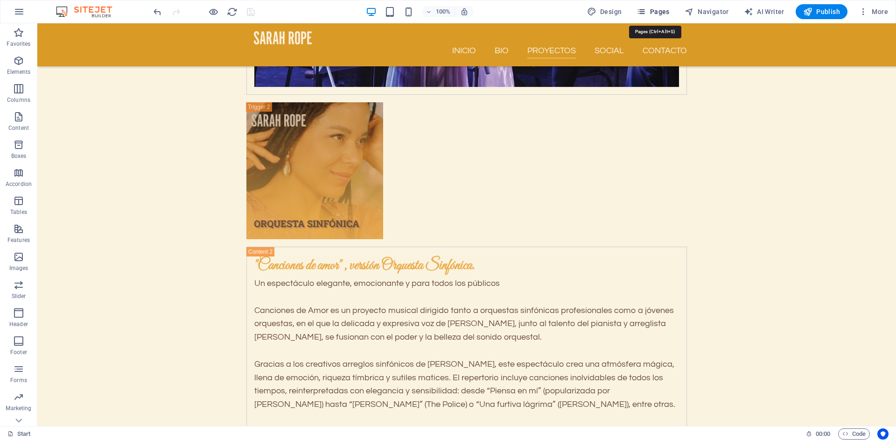
click at [661, 14] on span "Pages" at bounding box center [653, 11] width 33 height 9
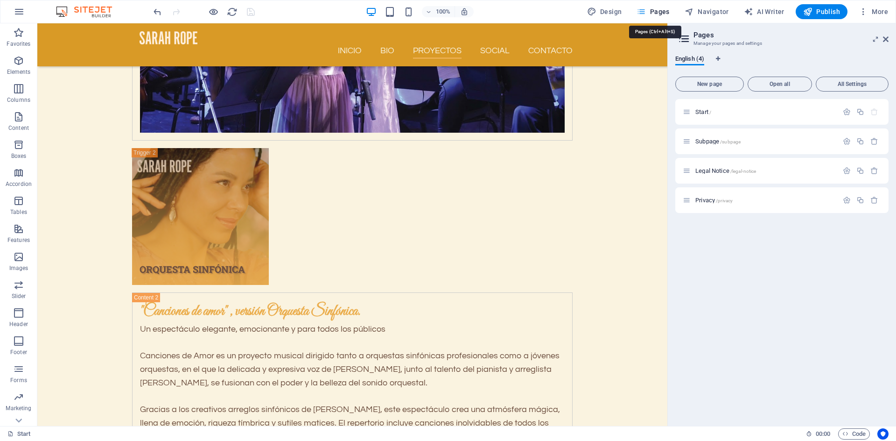
scroll to position [2814, 0]
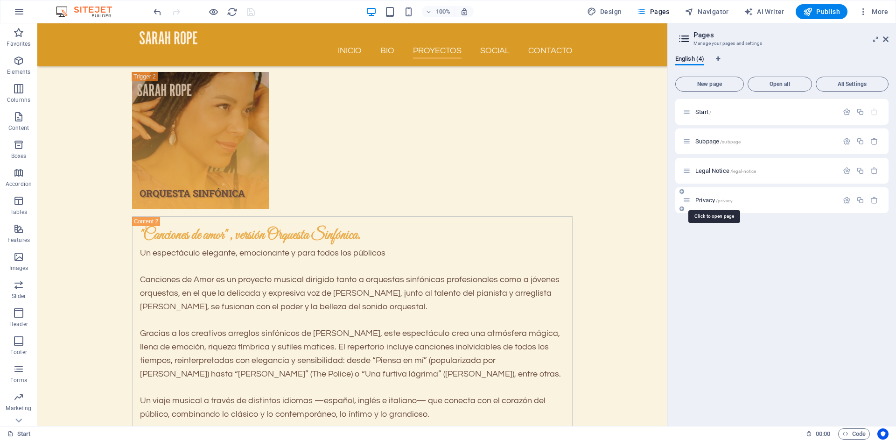
click at [718, 202] on span "/privacy" at bounding box center [724, 200] width 17 height 5
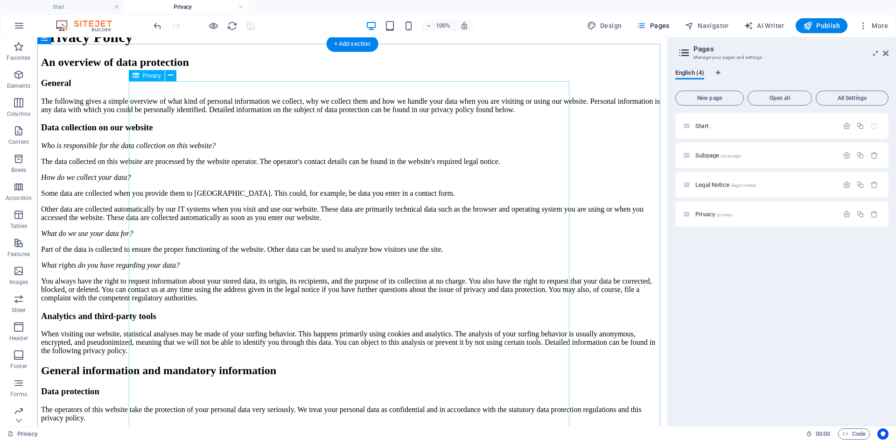
scroll to position [56, 0]
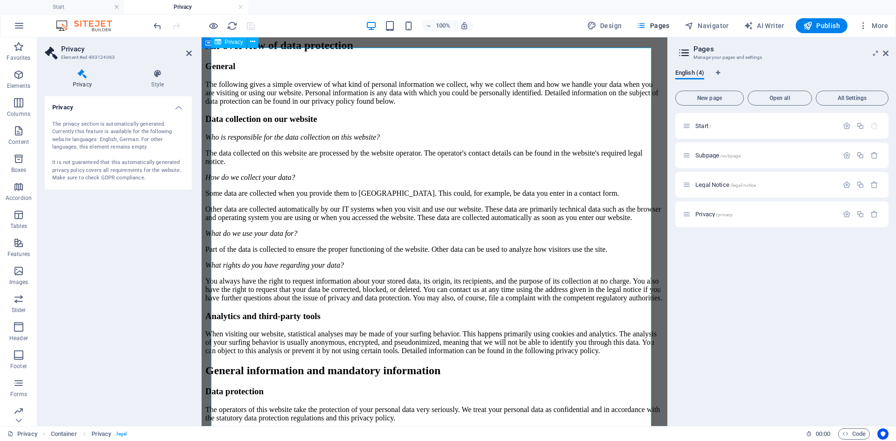
click at [252, 44] on icon at bounding box center [252, 42] width 5 height 10
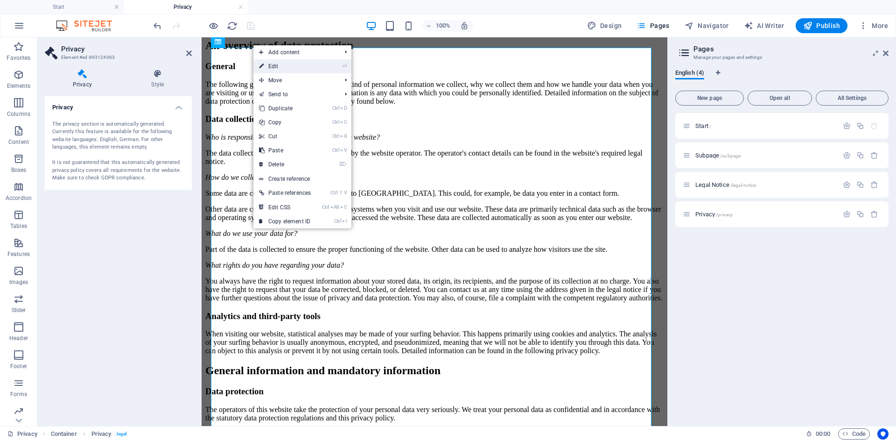
click at [270, 69] on link "⏎ Edit" at bounding box center [284, 66] width 63 height 14
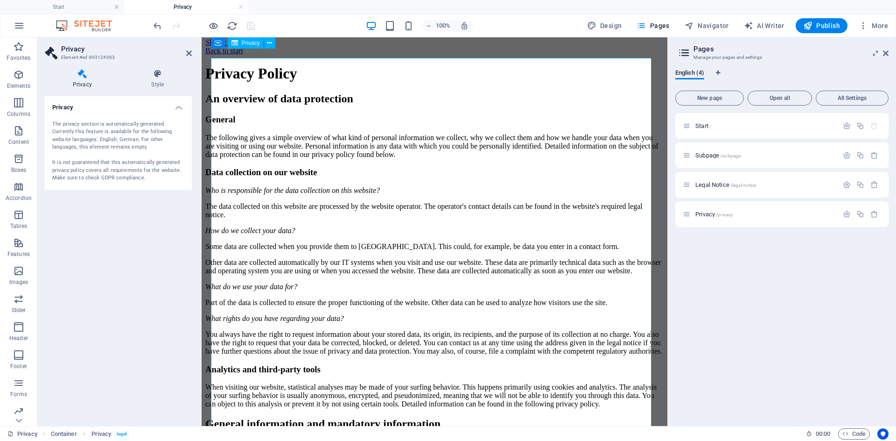
scroll to position [0, 0]
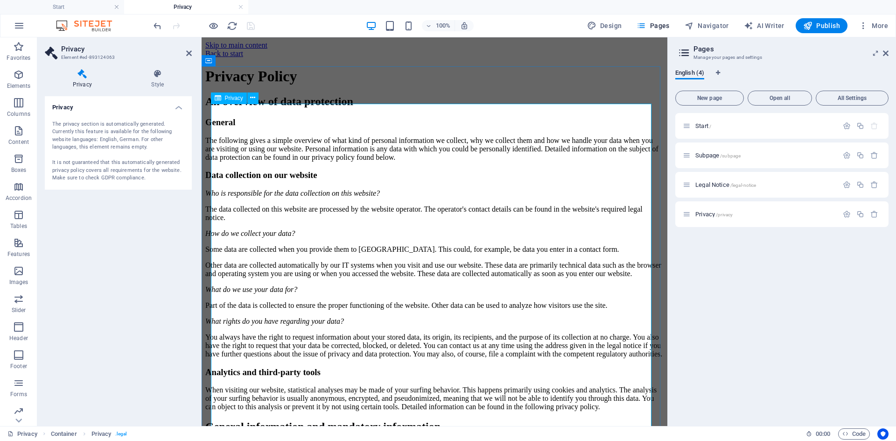
click at [227, 100] on span "Privacy" at bounding box center [234, 98] width 18 height 6
click at [159, 77] on icon at bounding box center [158, 73] width 68 height 9
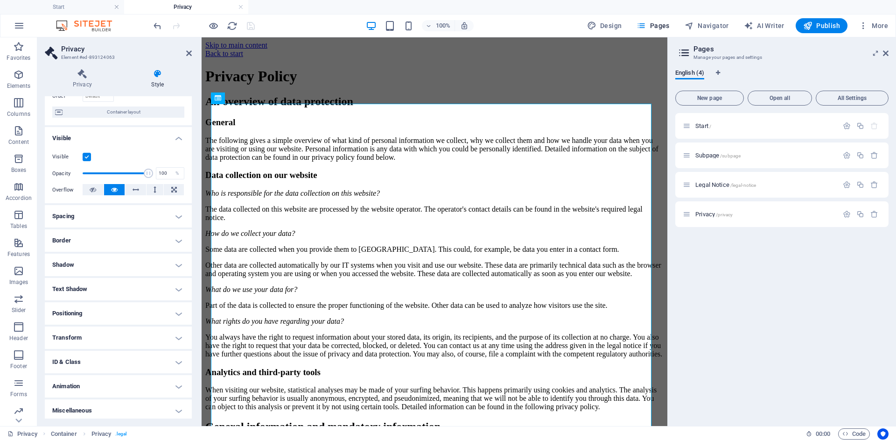
scroll to position [72, 0]
click at [176, 358] on h4 "ID & Class" at bounding box center [118, 358] width 147 height 22
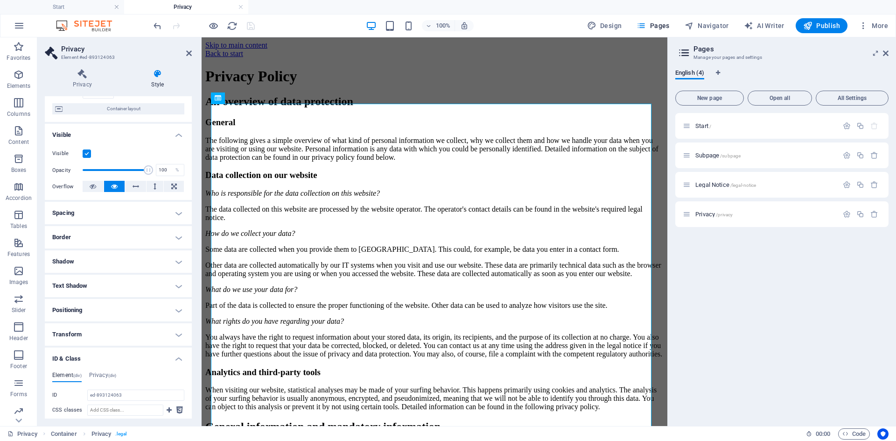
click at [176, 358] on h4 "ID & Class" at bounding box center [118, 355] width 147 height 17
click at [177, 335] on h4 "Transform" at bounding box center [118, 334] width 147 height 22
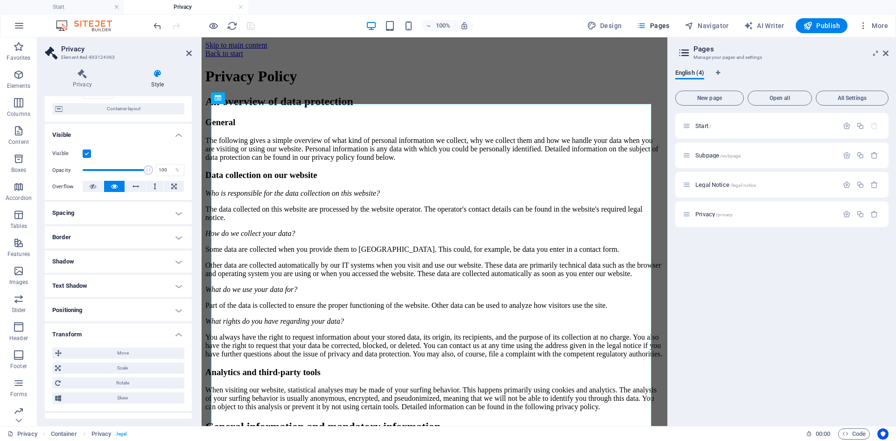
click at [177, 335] on h4 "Transform" at bounding box center [118, 331] width 147 height 17
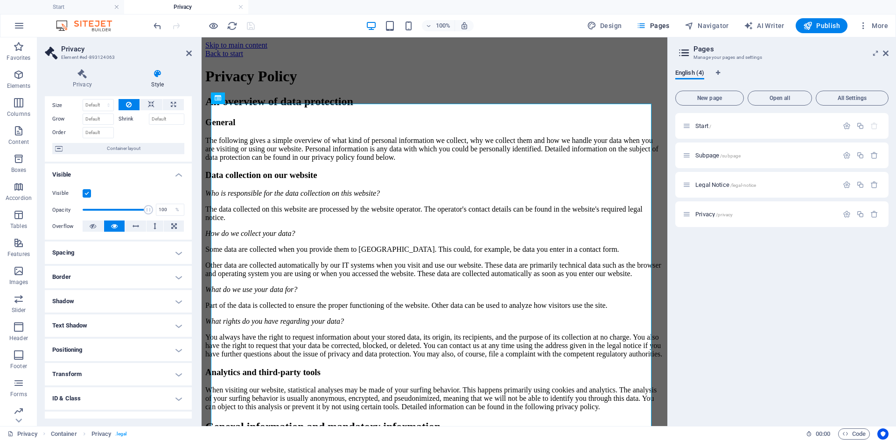
scroll to position [0, 0]
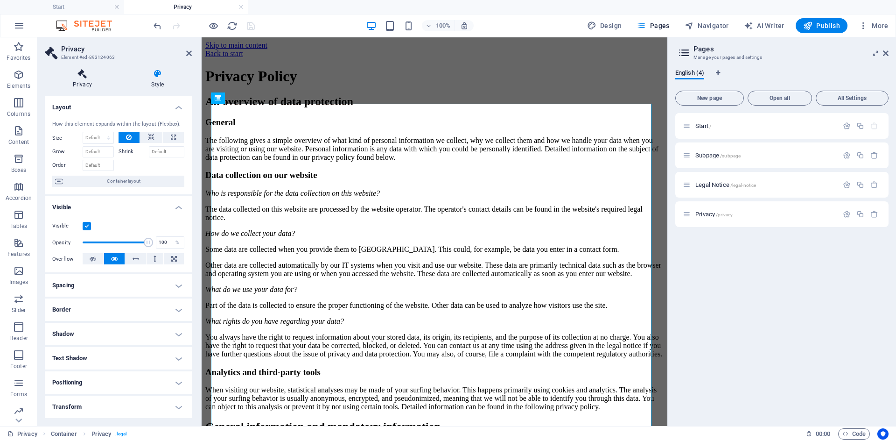
click at [82, 72] on icon at bounding box center [82, 73] width 75 height 9
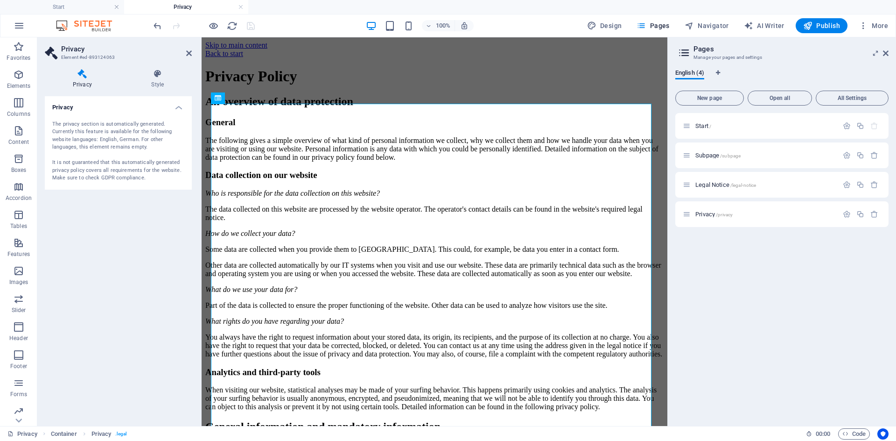
click at [97, 133] on div "The privacy section is automatically generated. Currently this feature is avail…" at bounding box center [118, 151] width 132 height 62
click at [252, 98] on icon at bounding box center [252, 98] width 5 height 10
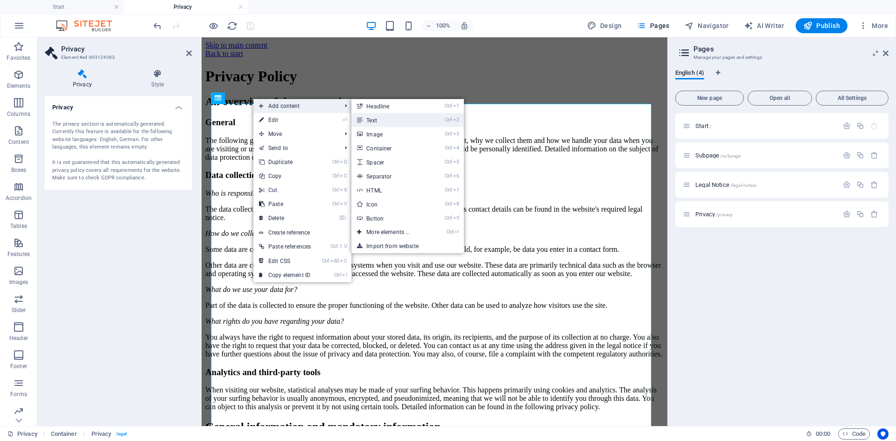
click at [386, 123] on link "Ctrl 2 Text" at bounding box center [389, 120] width 77 height 14
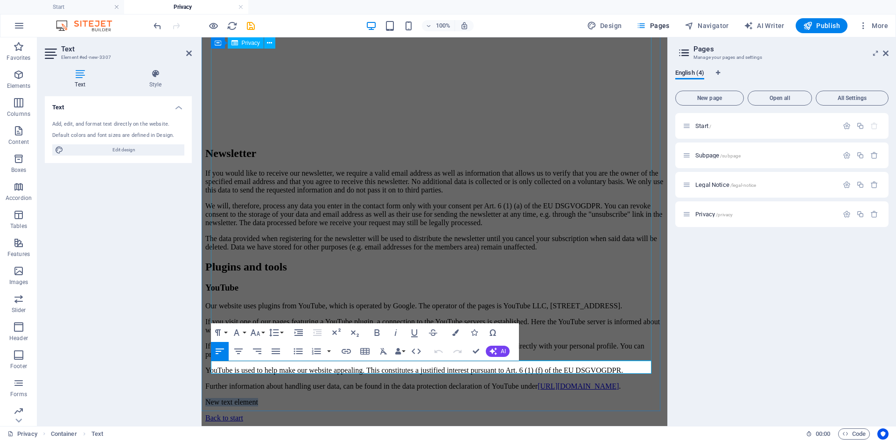
scroll to position [3067, 0]
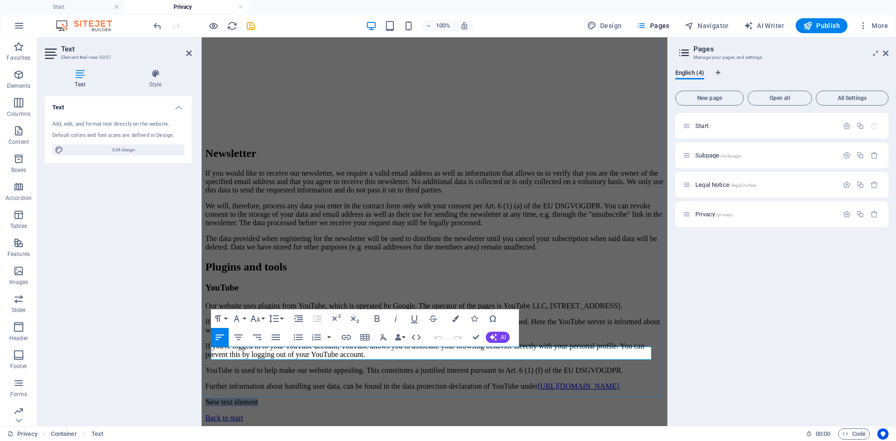
click at [289, 398] on p "New text element" at bounding box center [434, 402] width 458 height 8
drag, startPoint x: 278, startPoint y: 352, endPoint x: 212, endPoint y: 356, distance: 66.4
click at [212, 398] on p "New text element" at bounding box center [434, 402] width 458 height 8
click at [49, 57] on icon at bounding box center [52, 53] width 14 height 15
click at [121, 232] on div "Text Add, edit, and format text directly on the website. Default colors and fon…" at bounding box center [118, 257] width 147 height 322
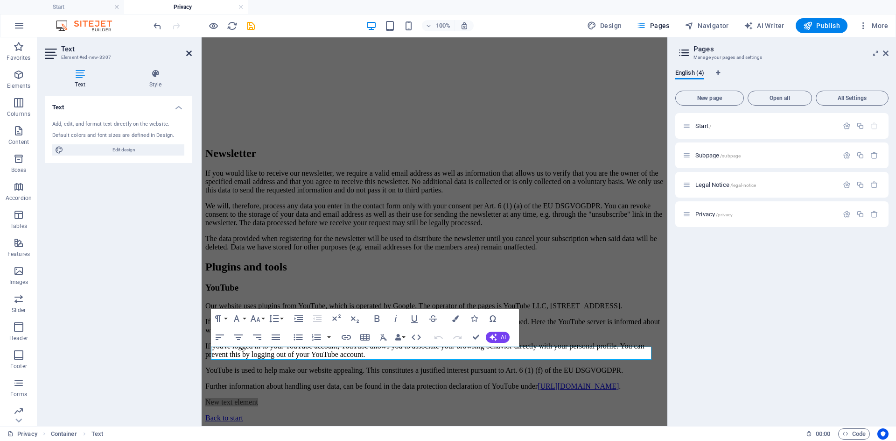
click at [186, 56] on icon at bounding box center [189, 52] width 6 height 7
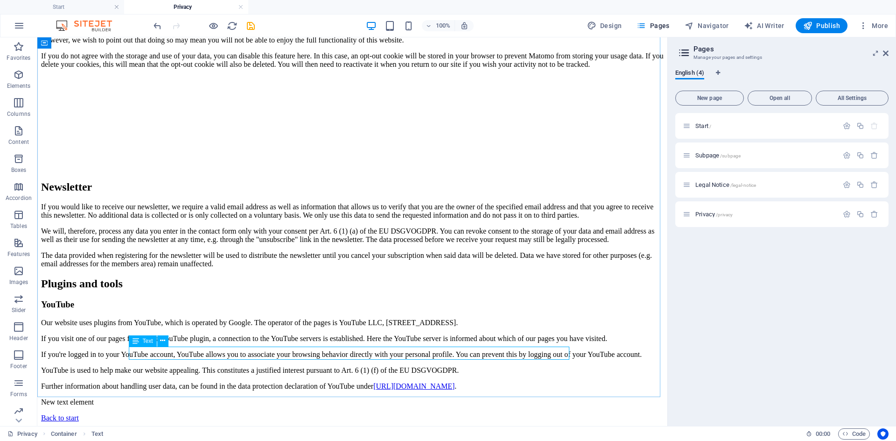
click at [150, 342] on span "Text" at bounding box center [148, 341] width 10 height 6
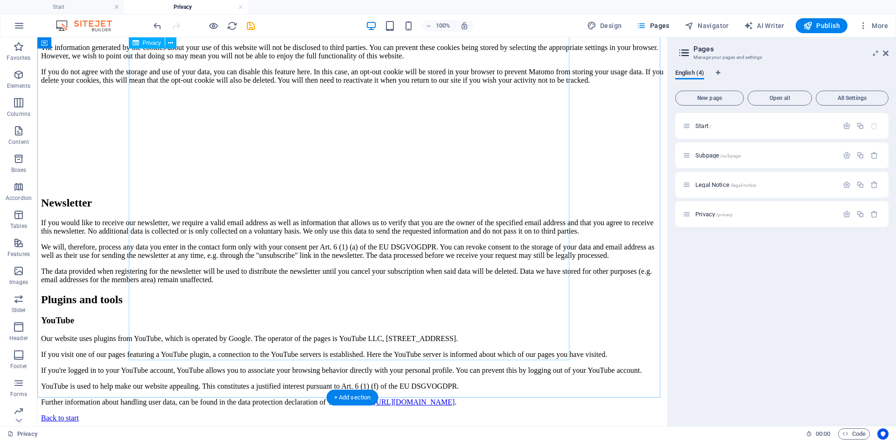
scroll to position [3054, 0]
click at [239, 8] on link at bounding box center [241, 7] width 6 height 9
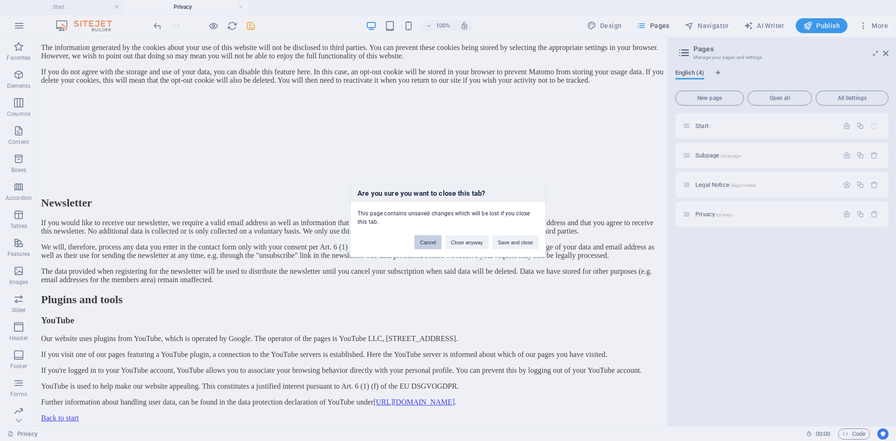
click at [432, 243] on button "Cancel" at bounding box center [427, 242] width 27 height 14
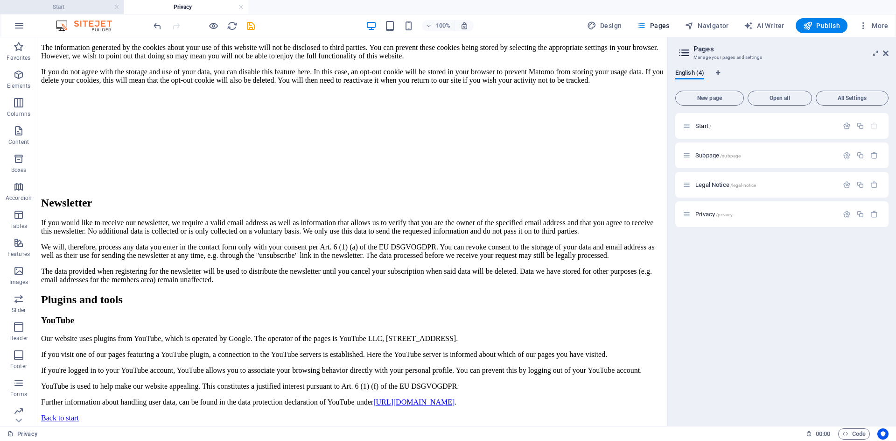
click at [84, 9] on h4 "Start" at bounding box center [62, 7] width 124 height 10
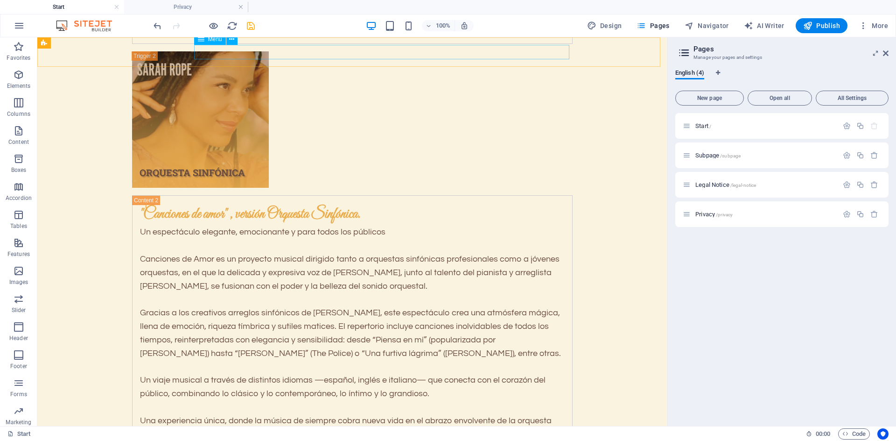
scroll to position [0, 0]
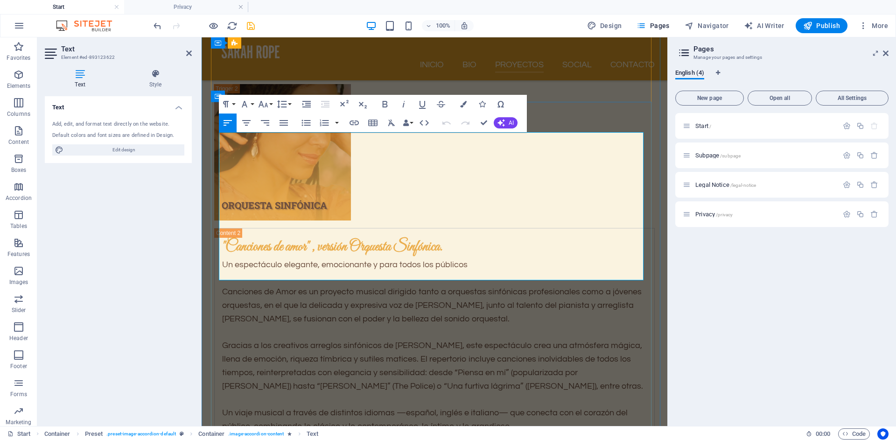
scroll to position [2968, 0]
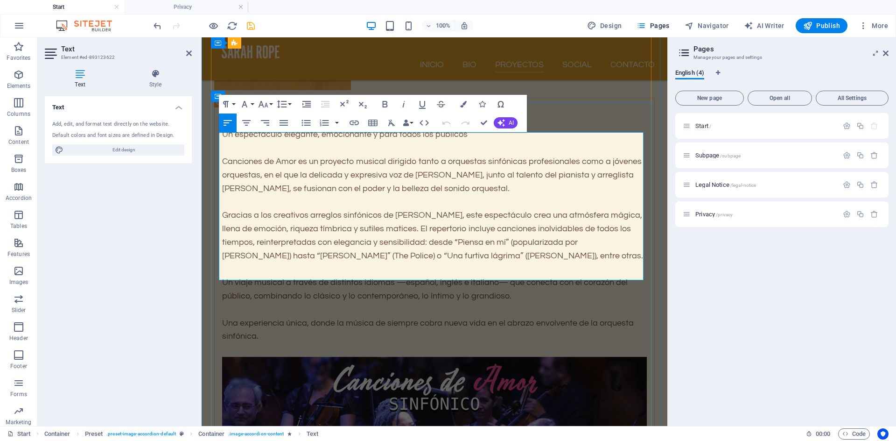
drag, startPoint x: 384, startPoint y: 273, endPoint x: 221, endPoint y: 141, distance: 209.1
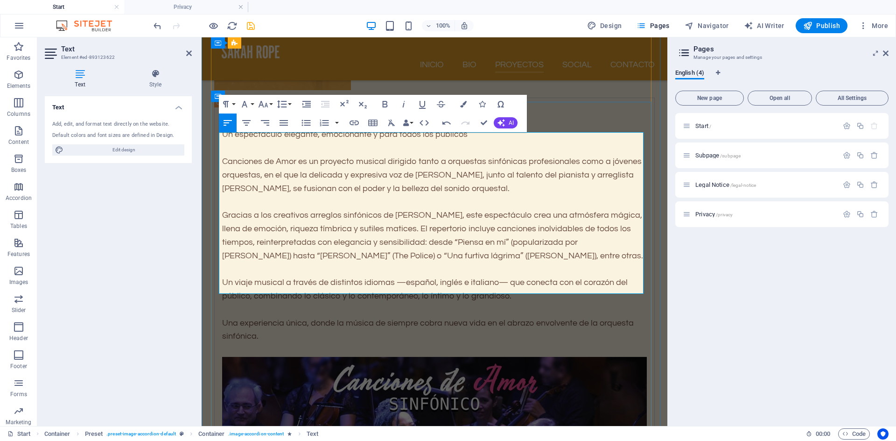
scroll to position [5499, 1]
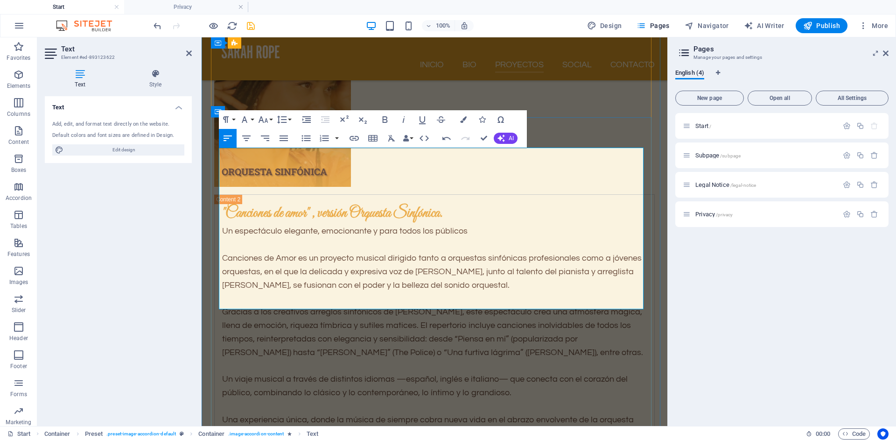
scroll to position [2856, 0]
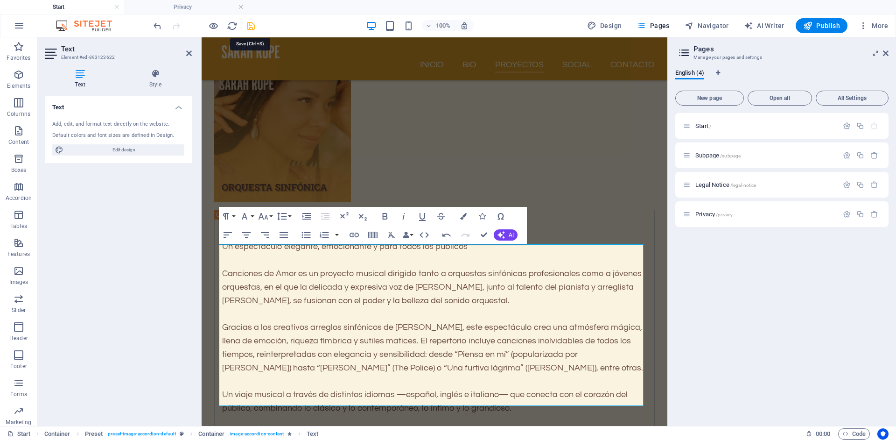
click at [250, 28] on icon "save" at bounding box center [250, 26] width 11 height 11
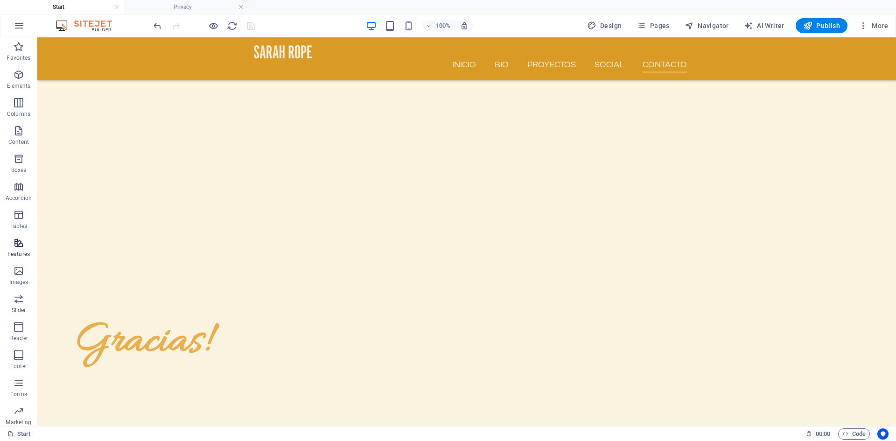
scroll to position [32, 0]
click at [20, 323] on icon "button" at bounding box center [18, 322] width 11 height 11
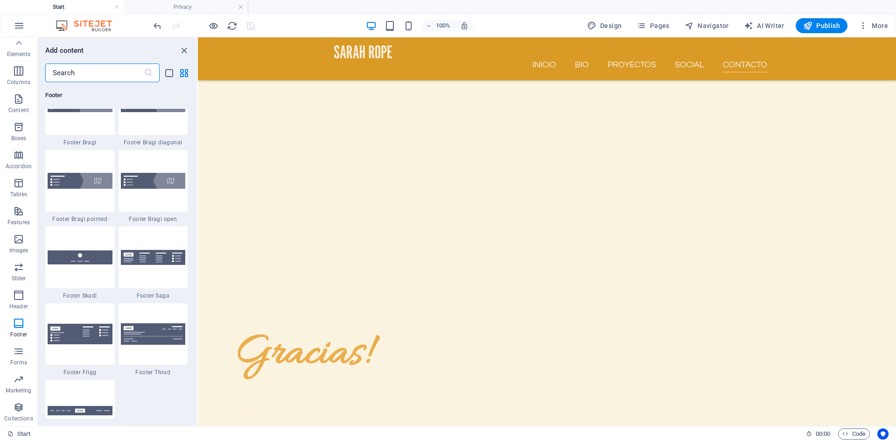
scroll to position [6459, 0]
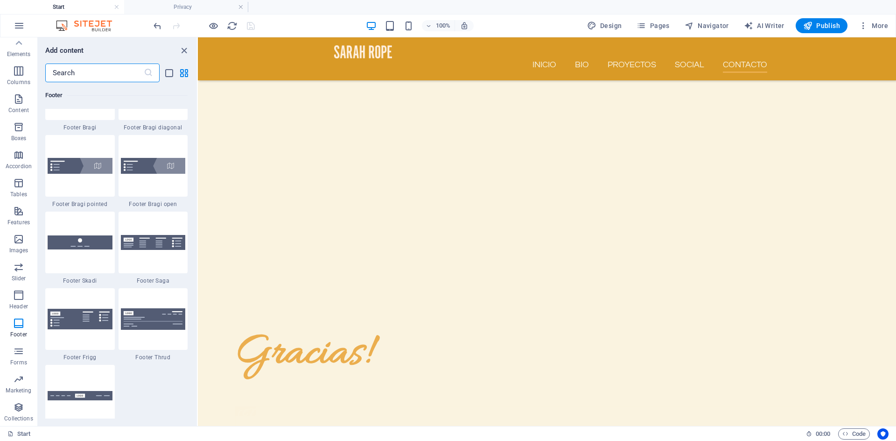
click at [80, 75] on input "text" at bounding box center [94, 72] width 98 height 19
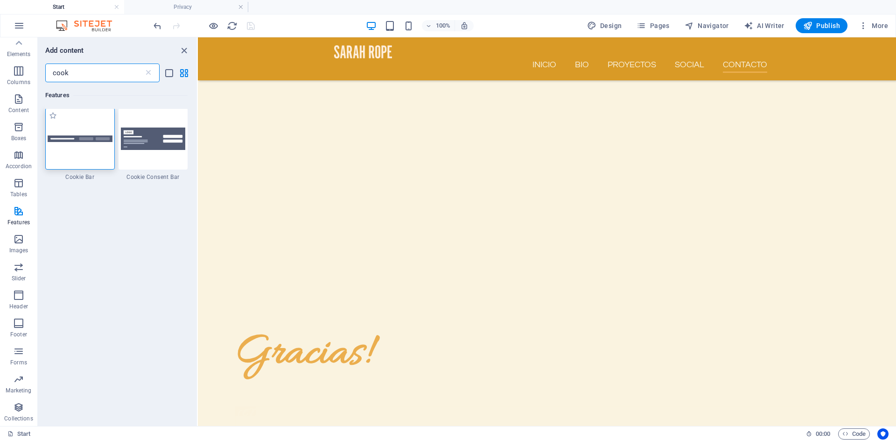
scroll to position [0, 0]
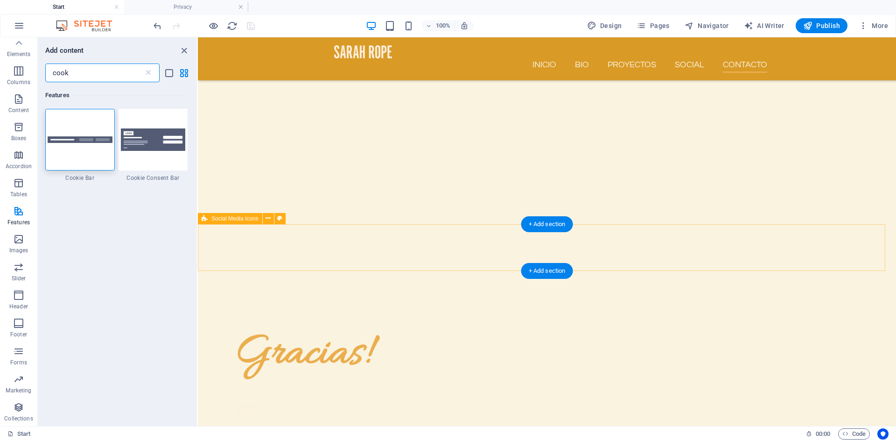
type input "cook"
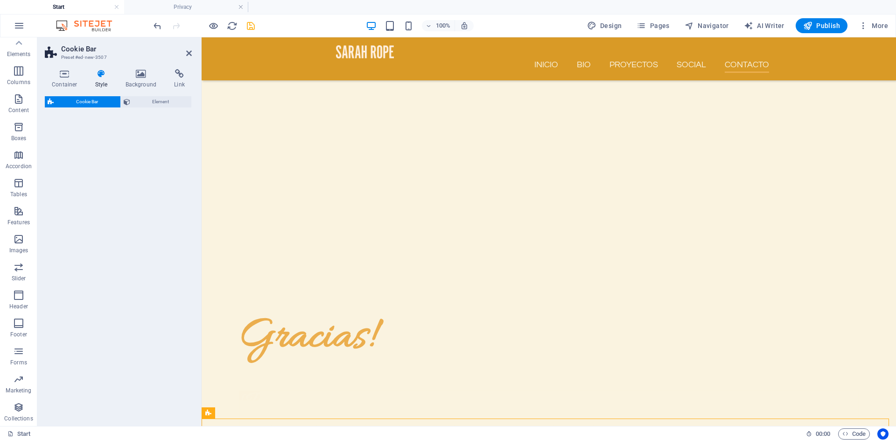
select select "px"
select select "rem"
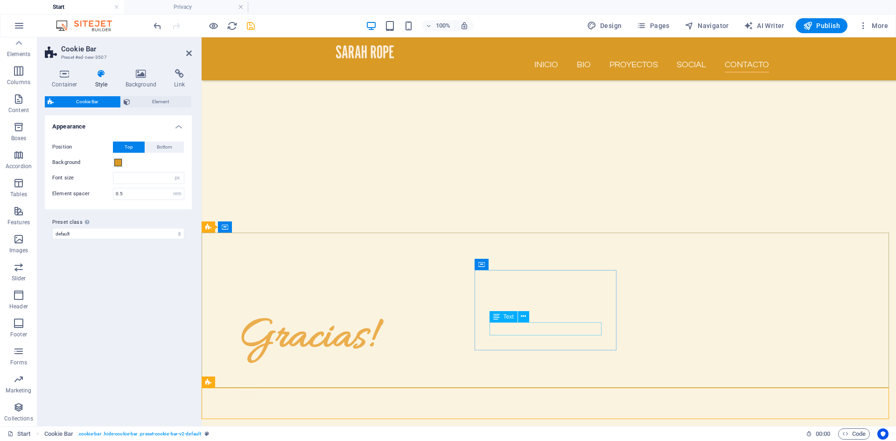
scroll to position [4739, 0]
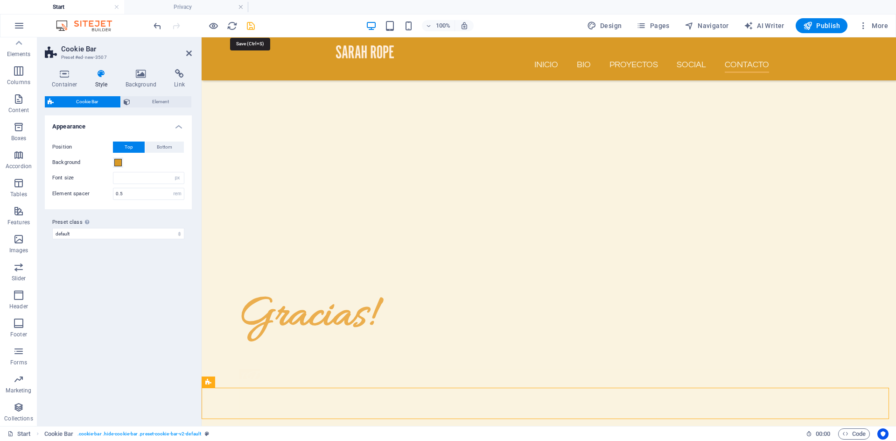
click at [250, 25] on icon "save" at bounding box center [250, 26] width 11 height 11
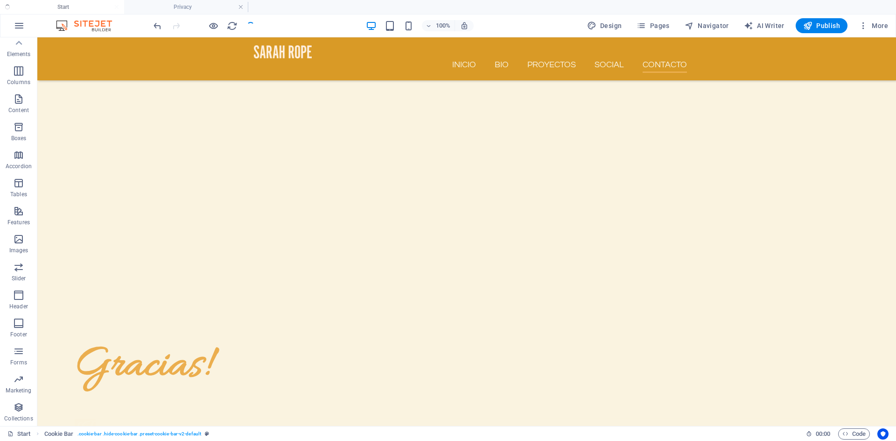
scroll to position [4794, 0]
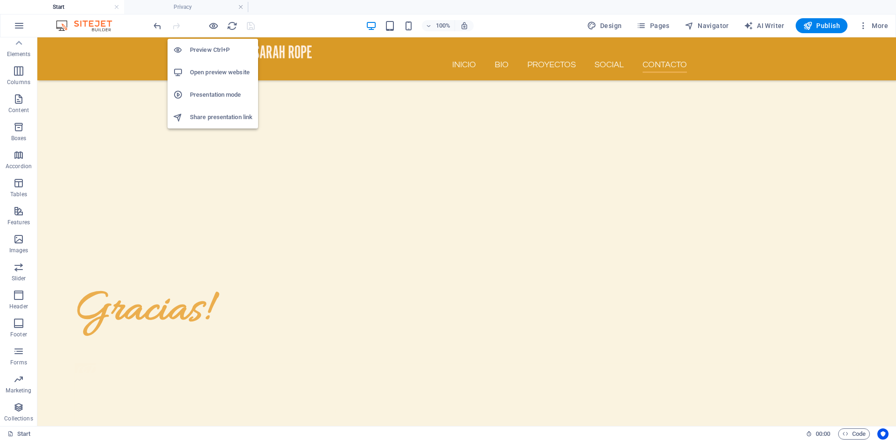
click at [218, 70] on h6 "Open preview website" at bounding box center [221, 72] width 63 height 11
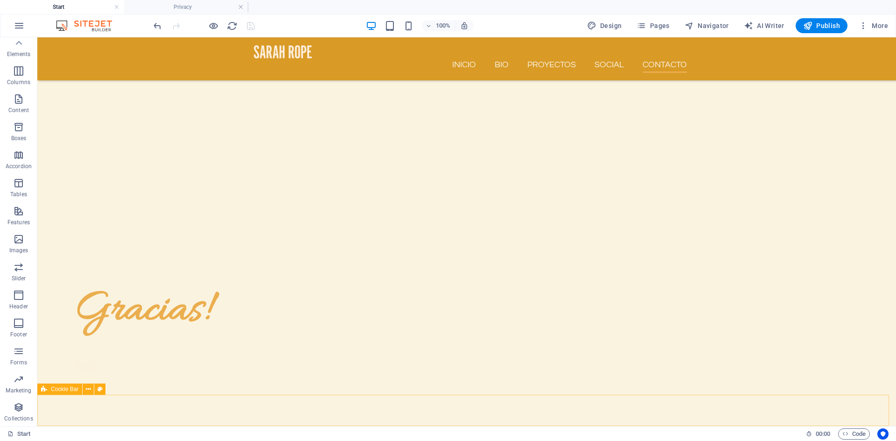
click at [59, 388] on span "Cookie Bar" at bounding box center [65, 389] width 28 height 6
select select "px"
select select "rem"
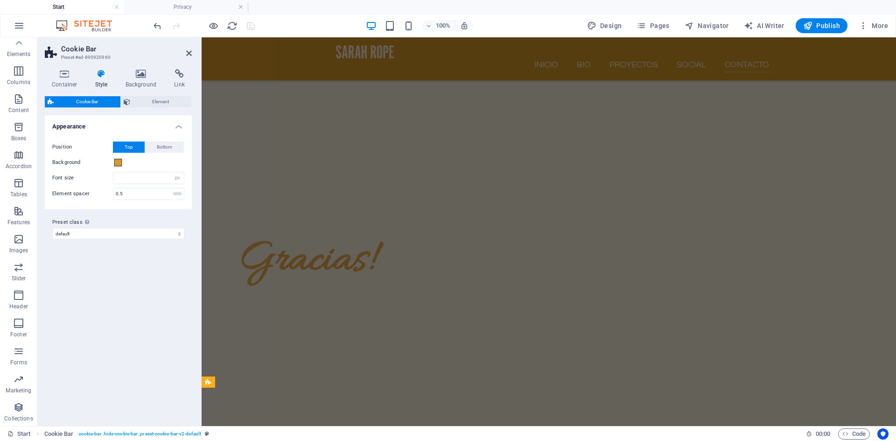
scroll to position [4739, 0]
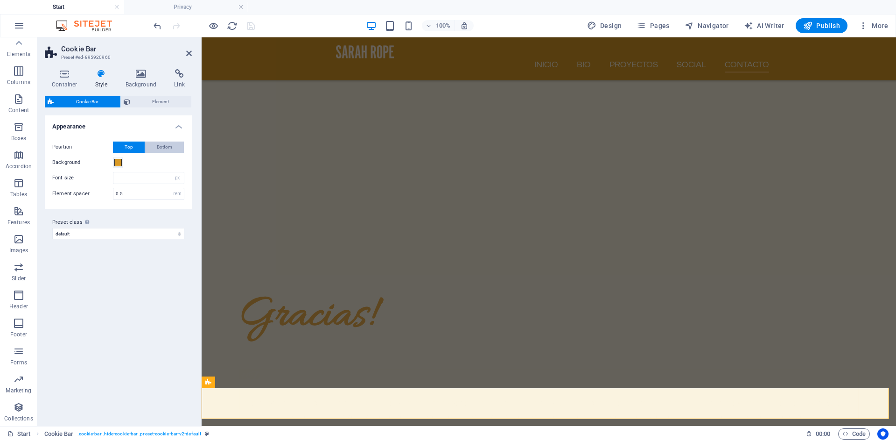
click at [163, 145] on span "Bottom" at bounding box center [164, 146] width 15 height 11
click at [189, 55] on icon at bounding box center [189, 52] width 6 height 7
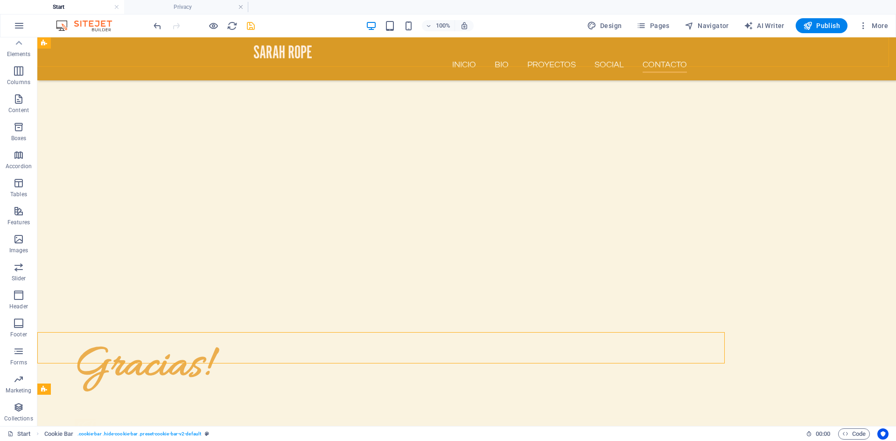
scroll to position [4794, 0]
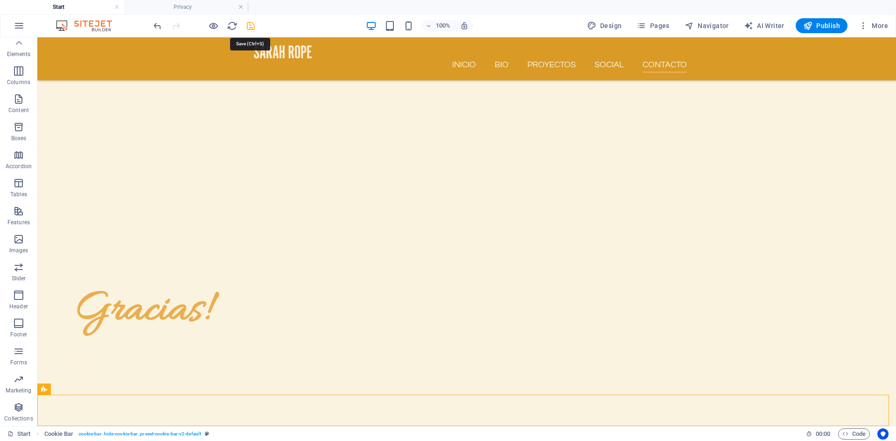
click at [254, 27] on icon "save" at bounding box center [250, 26] width 11 height 11
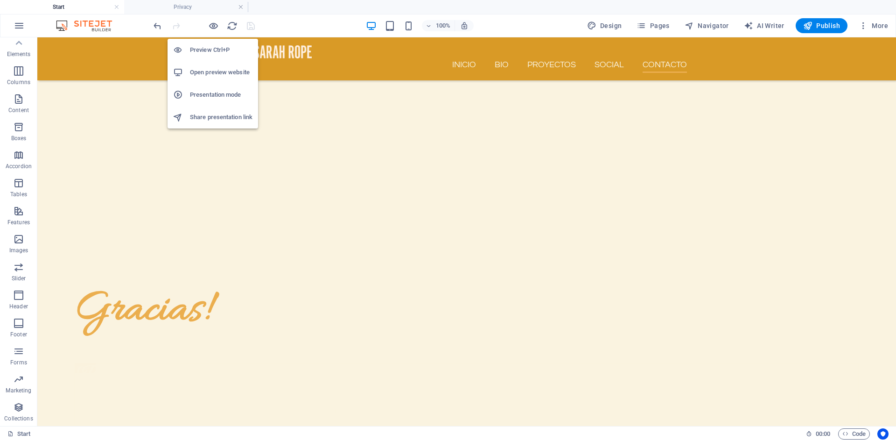
click at [224, 74] on h6 "Open preview website" at bounding box center [221, 72] width 63 height 11
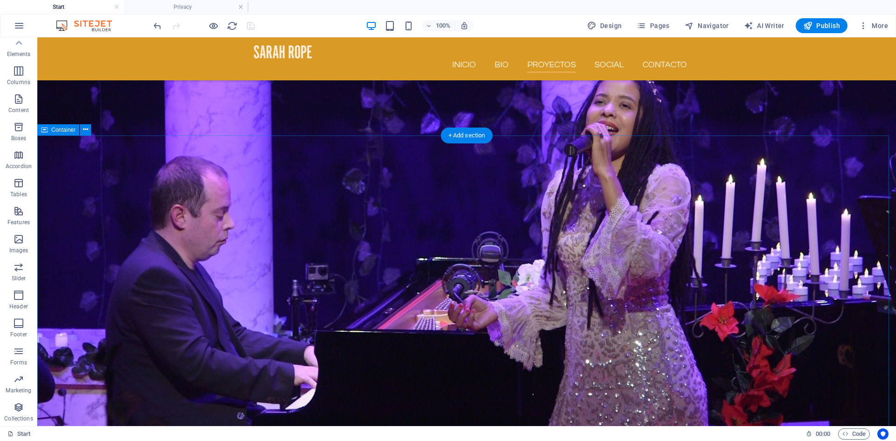
scroll to position [1154, 0]
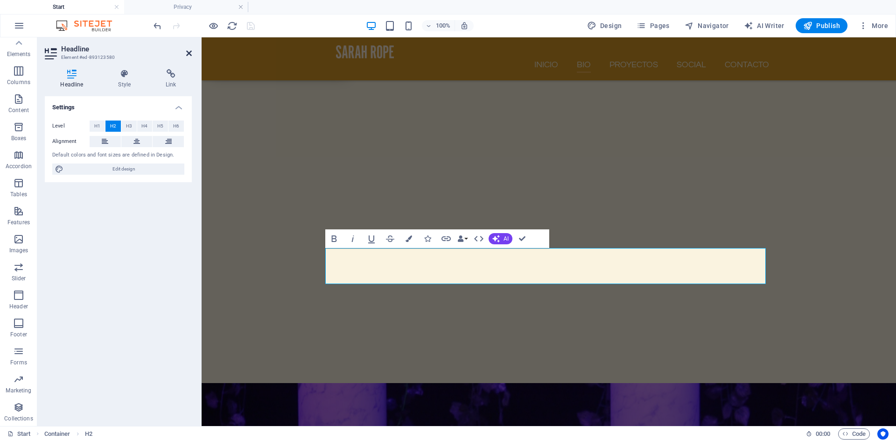
click at [188, 55] on icon at bounding box center [189, 52] width 6 height 7
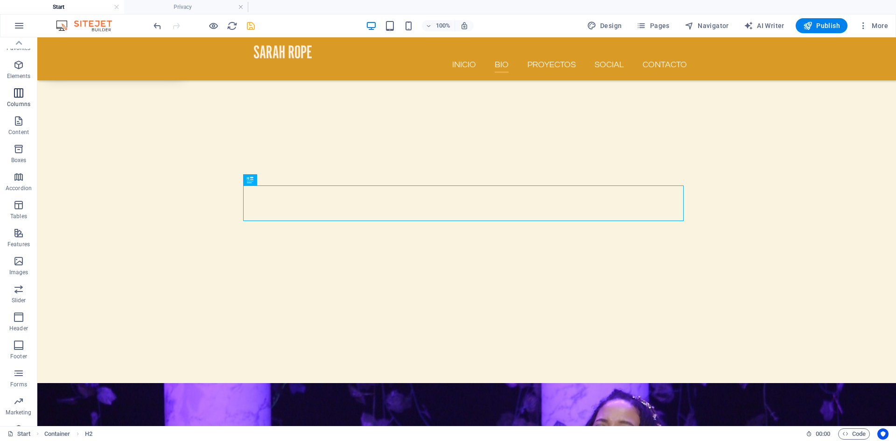
scroll to position [0, 0]
click at [21, 74] on icon "button" at bounding box center [18, 74] width 11 height 11
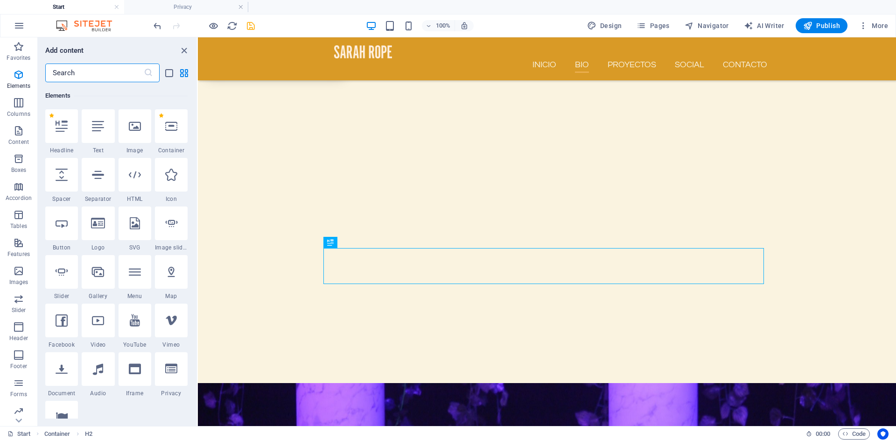
scroll to position [99, 0]
click at [99, 128] on icon at bounding box center [98, 125] width 12 height 12
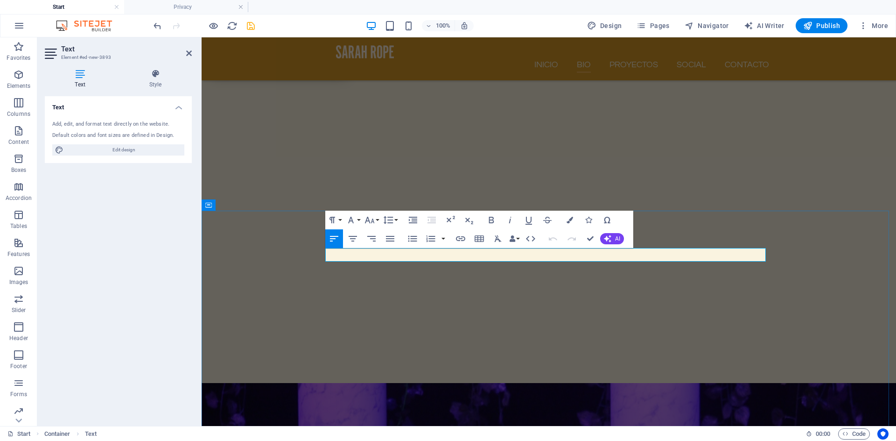
drag, startPoint x: 394, startPoint y: 254, endPoint x: 319, endPoint y: 253, distance: 75.6
click at [353, 239] on icon "button" at bounding box center [352, 238] width 11 height 11
click at [190, 53] on icon at bounding box center [189, 52] width 6 height 7
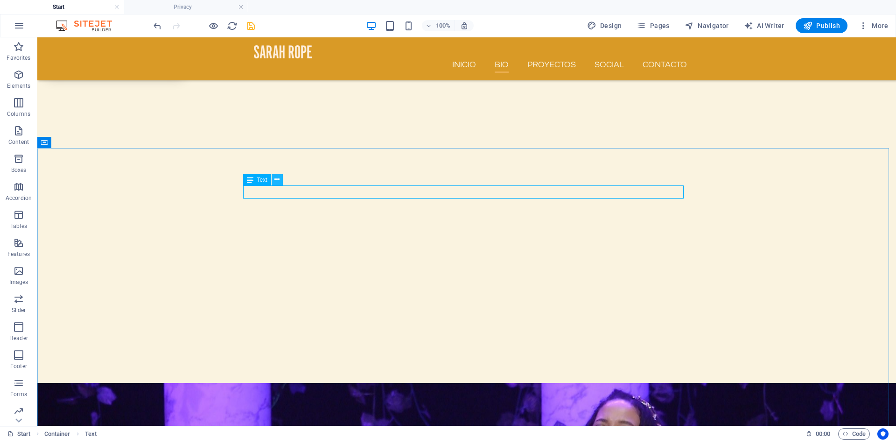
click at [276, 179] on icon at bounding box center [276, 180] width 5 height 10
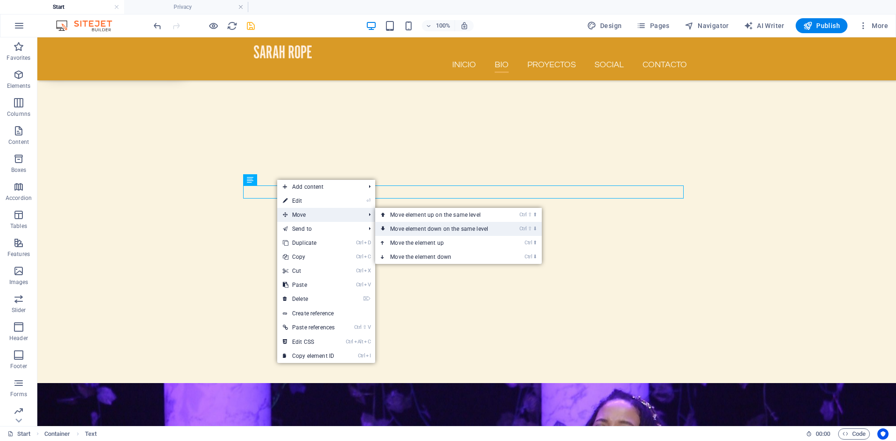
click at [418, 228] on link "Ctrl ⇧ ⬇ Move element down on the same level" at bounding box center [441, 229] width 132 height 14
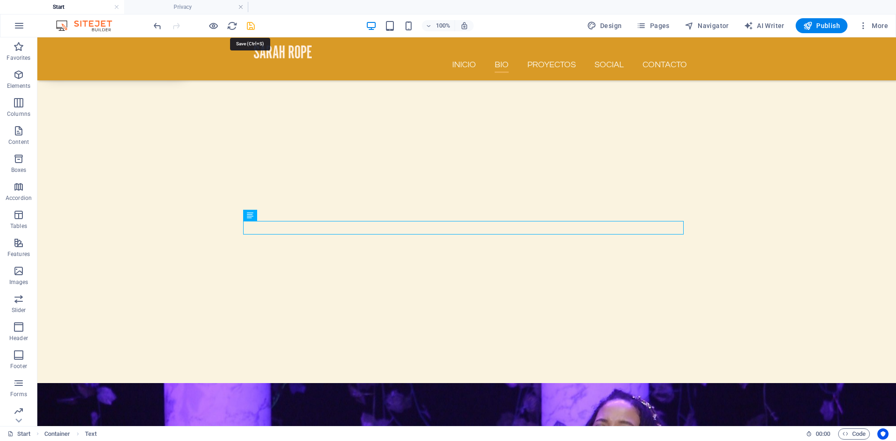
click at [250, 26] on icon "save" at bounding box center [250, 26] width 11 height 11
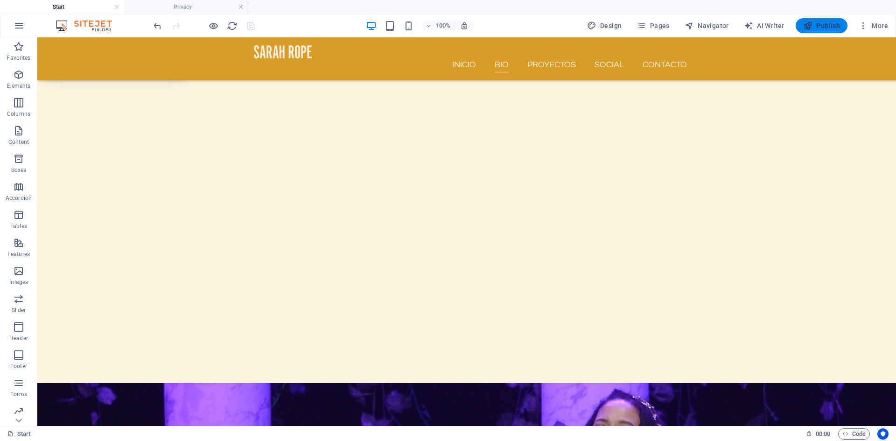
click at [829, 27] on span "Publish" at bounding box center [821, 25] width 37 height 9
